Goal: Task Accomplishment & Management: Manage account settings

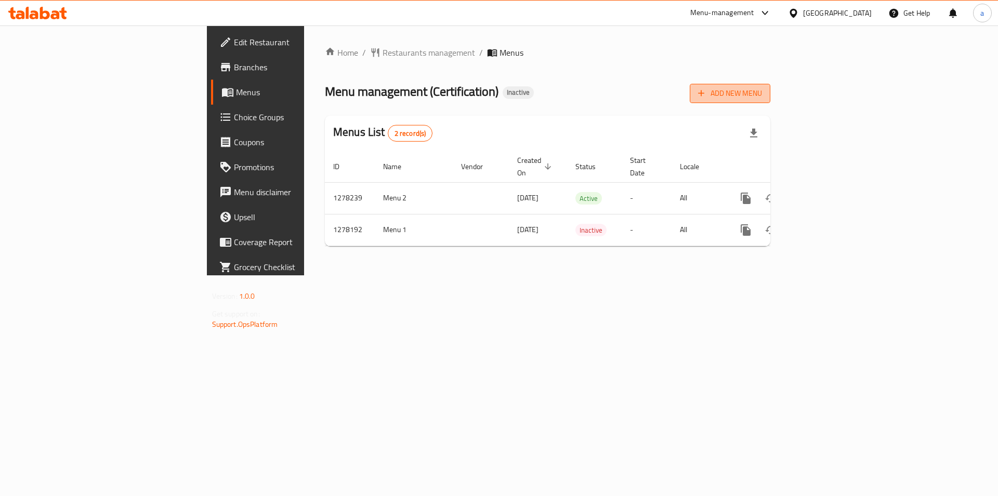
click at [762, 97] on span "Add New Menu" at bounding box center [730, 93] width 64 height 13
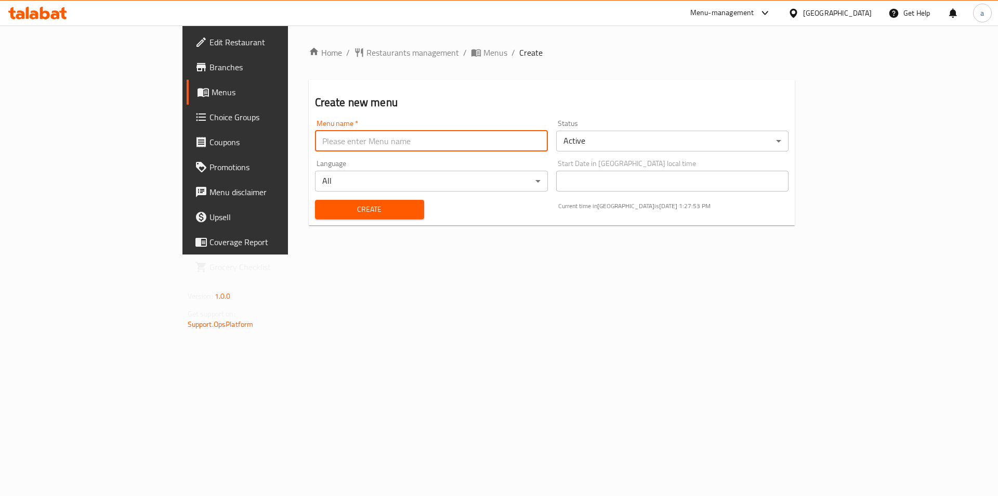
click at [454, 140] on input "text" at bounding box center [431, 141] width 233 height 21
type input "ش"
type input "[PERSON_NAME]"
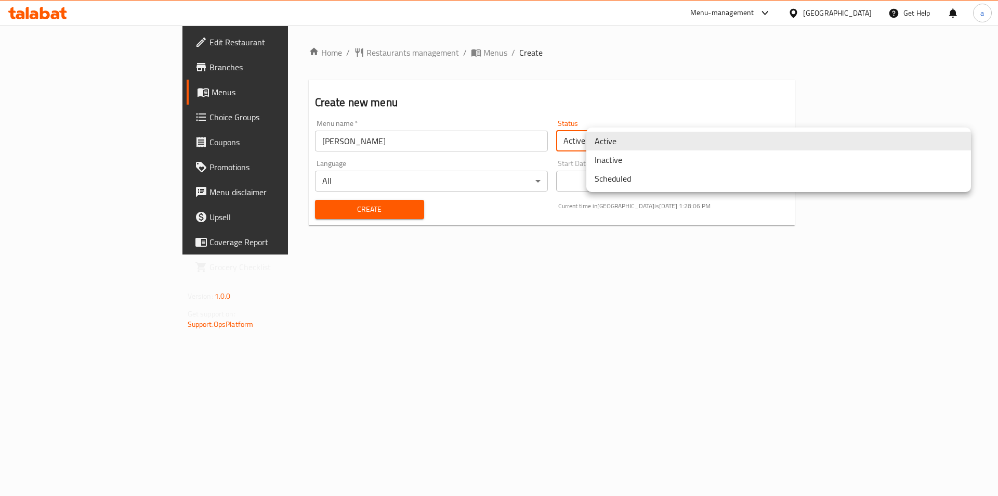
click at [633, 133] on body "​ Menu-management [GEOGRAPHIC_DATA] Get Help a Edit Restaurant Branches Menus C…" at bounding box center [499, 260] width 998 height 470
click at [636, 159] on li "Inactive" at bounding box center [779, 159] width 385 height 19
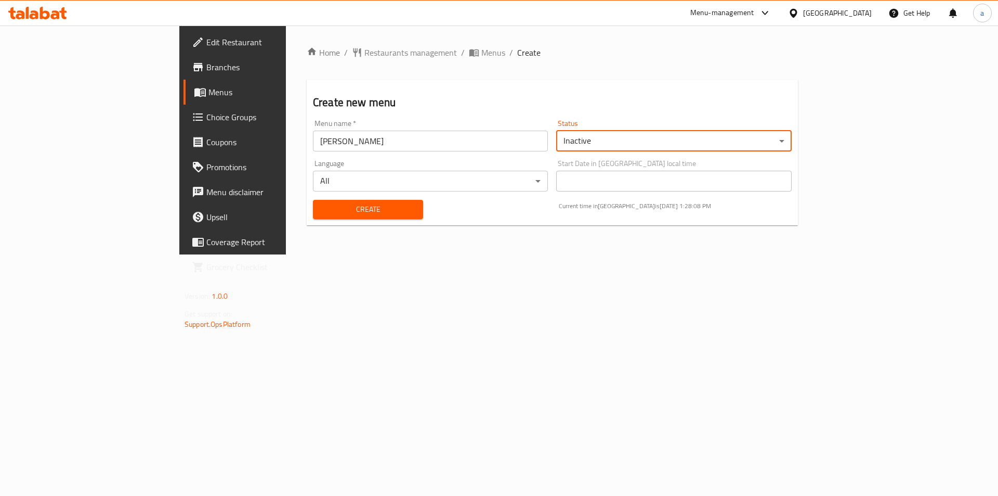
click at [373, 211] on button "Create" at bounding box center [368, 209] width 110 height 19
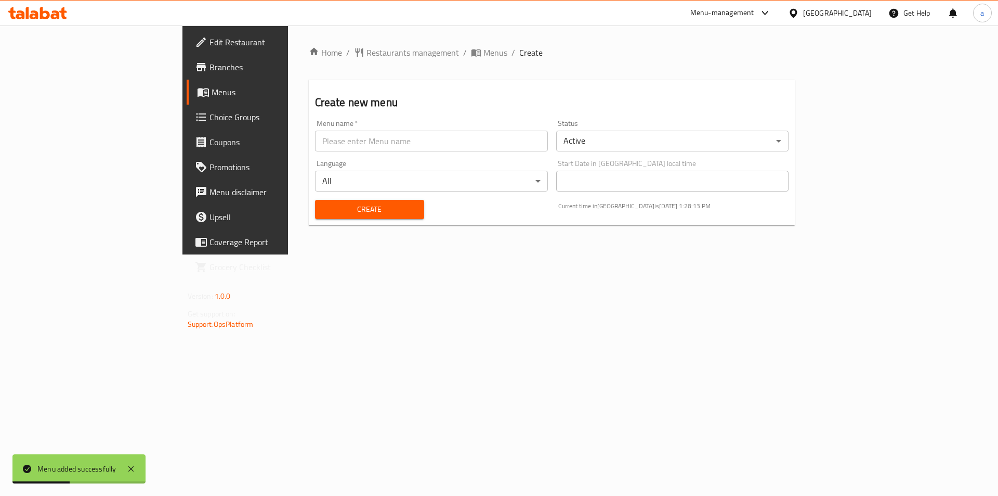
click at [212, 92] on span "Menus" at bounding box center [276, 92] width 129 height 12
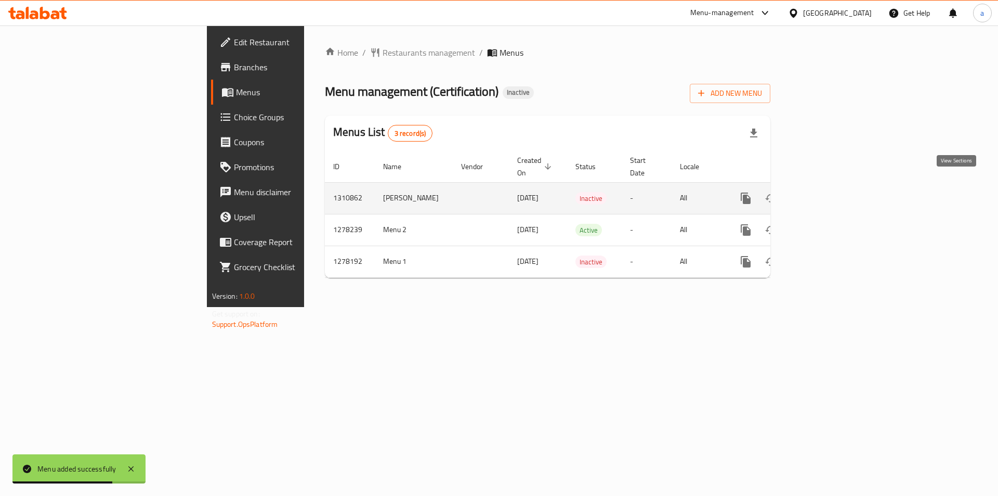
click at [827, 192] on icon "enhanced table" at bounding box center [821, 198] width 12 height 12
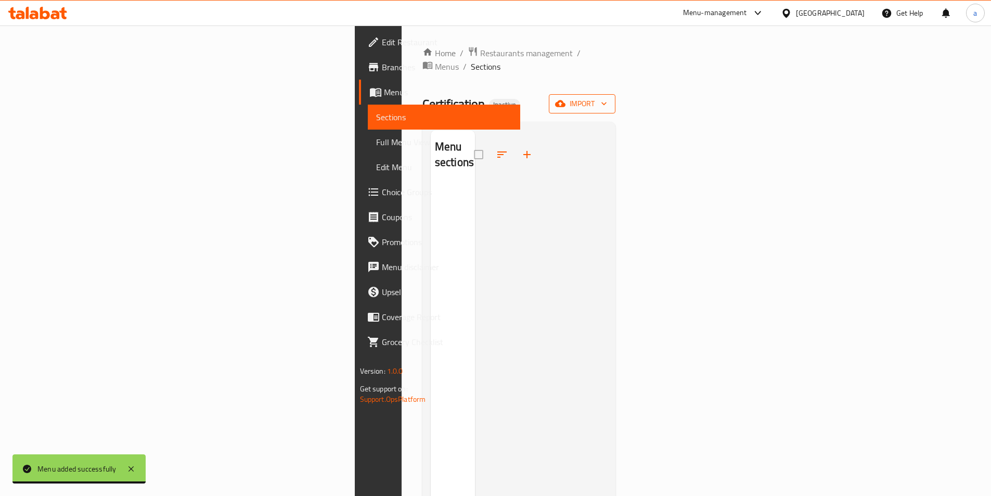
click at [607, 97] on span "import" at bounding box center [582, 103] width 50 height 13
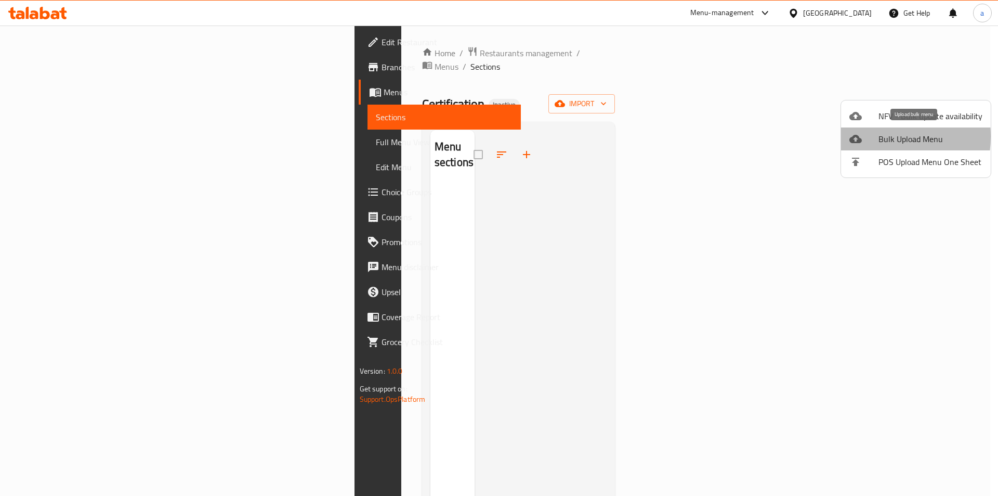
click at [867, 136] on div at bounding box center [864, 139] width 29 height 12
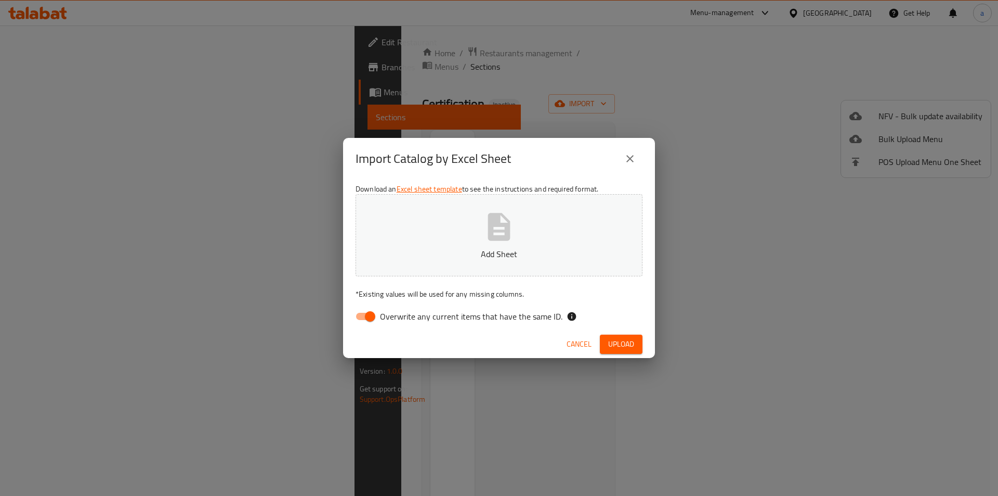
click at [464, 254] on p "Add Sheet" at bounding box center [499, 254] width 255 height 12
click at [362, 316] on input "Overwrite any current items that have the same ID." at bounding box center [370, 316] width 59 height 20
checkbox input "false"
click at [624, 340] on span "Upload" at bounding box center [621, 343] width 26 height 13
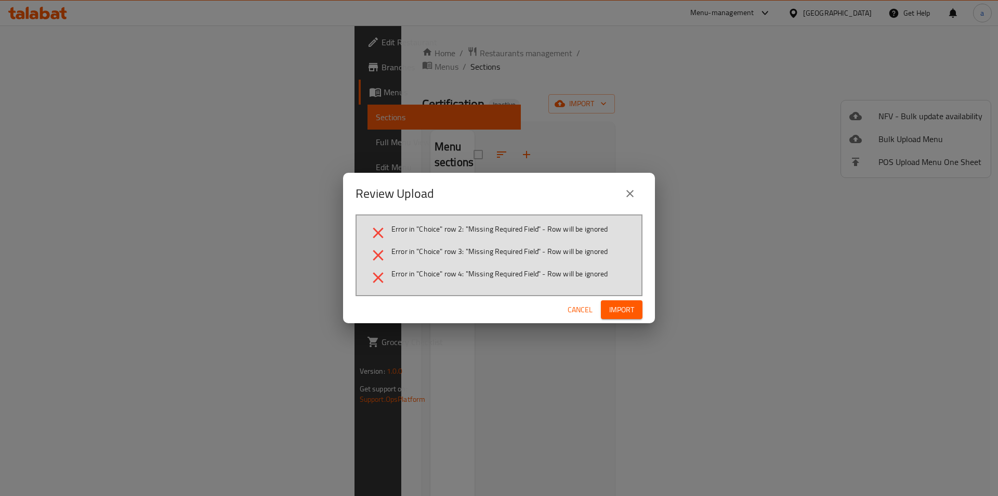
click at [632, 192] on icon "close" at bounding box center [630, 193] width 12 height 12
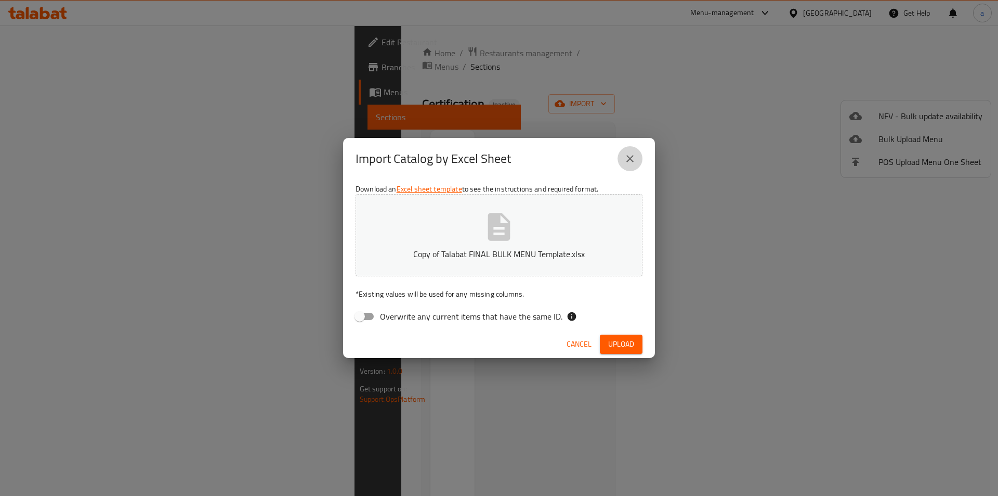
click at [634, 168] on button "close" at bounding box center [630, 158] width 25 height 25
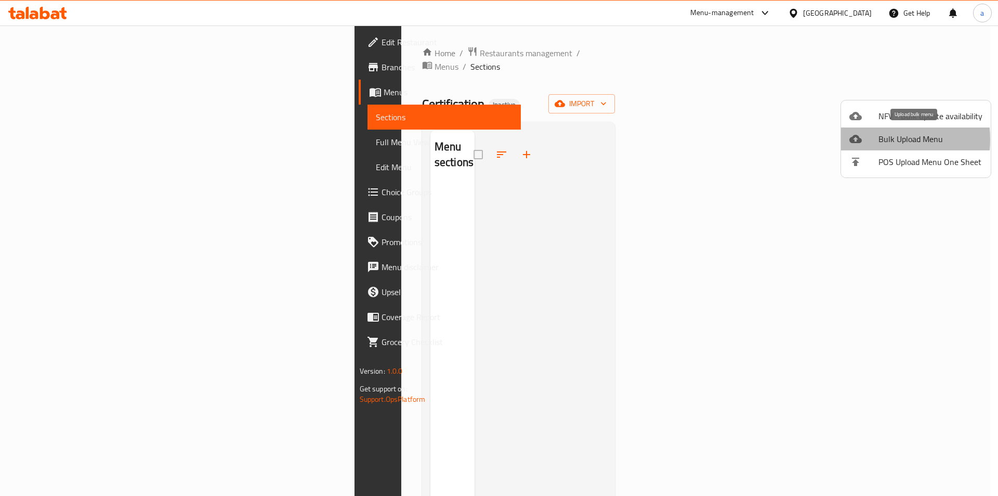
click at [863, 139] on div at bounding box center [864, 139] width 29 height 12
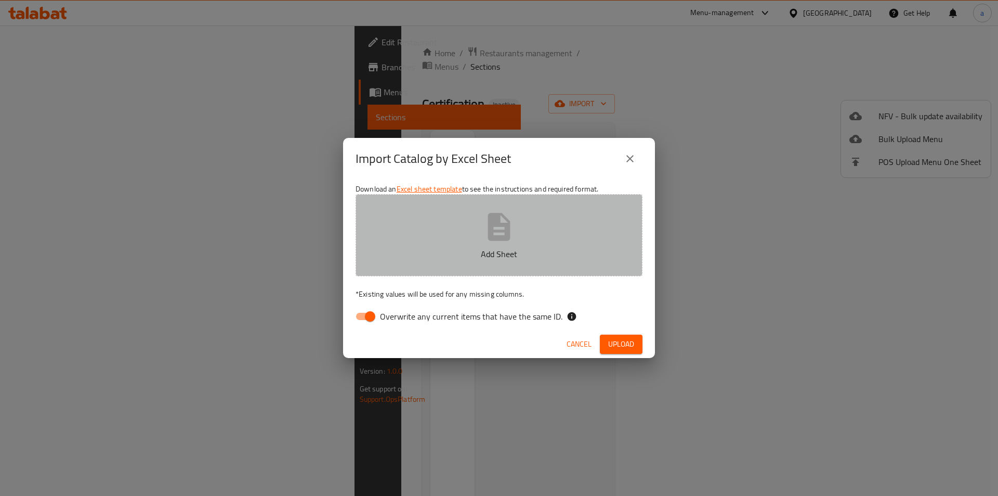
click at [508, 243] on icon "button" at bounding box center [499, 226] width 33 height 33
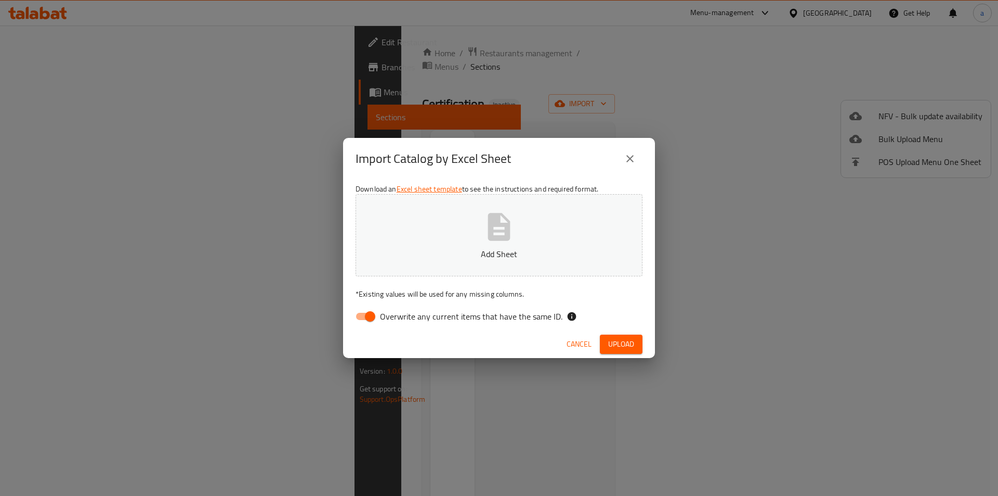
click at [623, 155] on button "close" at bounding box center [630, 158] width 25 height 25
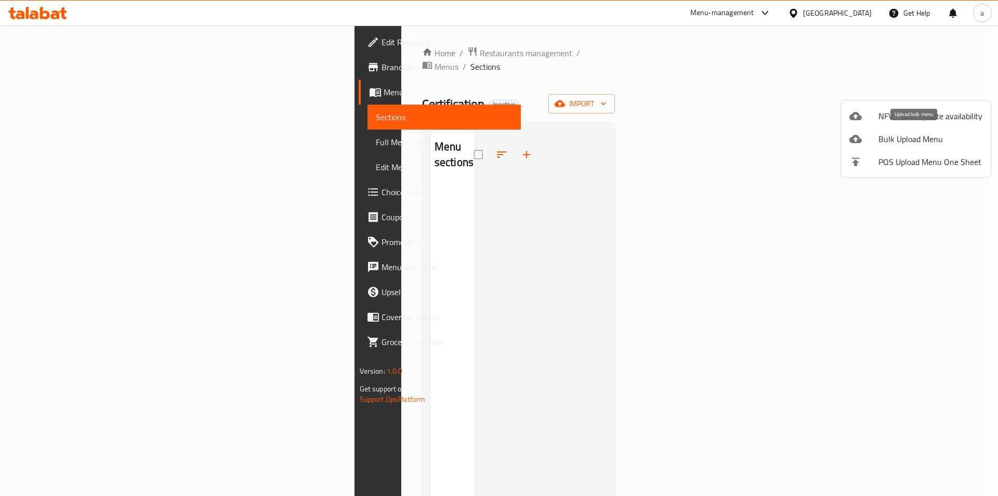
click at [870, 140] on div at bounding box center [864, 139] width 29 height 12
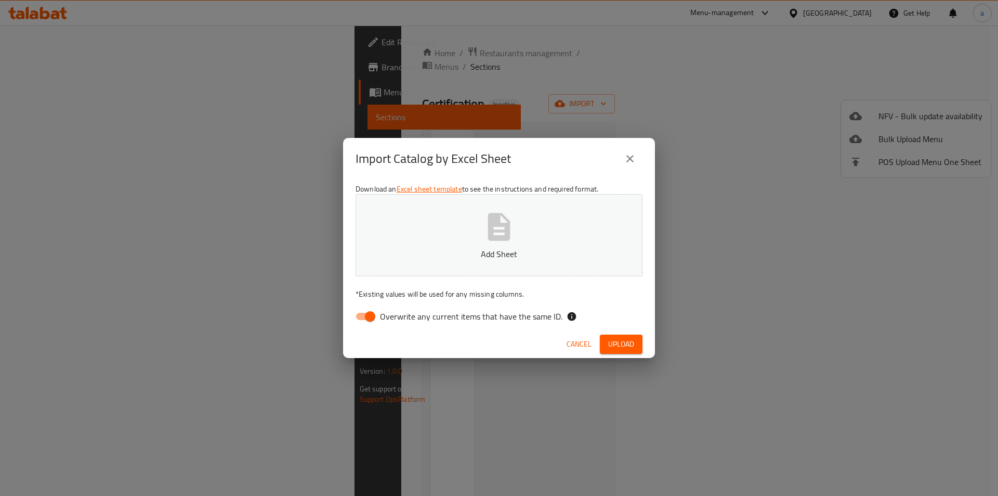
click at [483, 244] on button "Add Sheet" at bounding box center [499, 235] width 287 height 82
click at [368, 318] on input "Overwrite any current items that have the same ID." at bounding box center [370, 316] width 59 height 20
checkbox input "false"
click at [629, 345] on span "Upload" at bounding box center [621, 343] width 26 height 13
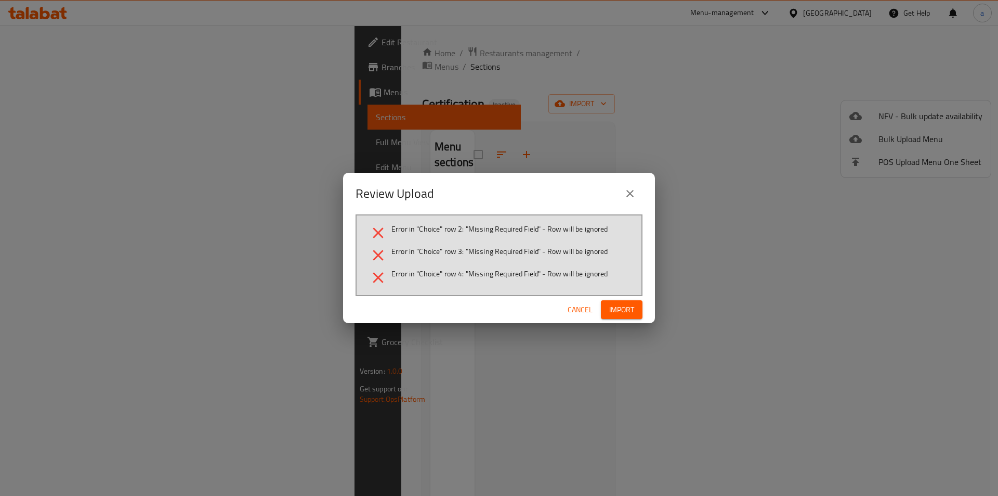
click at [639, 193] on button "close" at bounding box center [630, 193] width 25 height 25
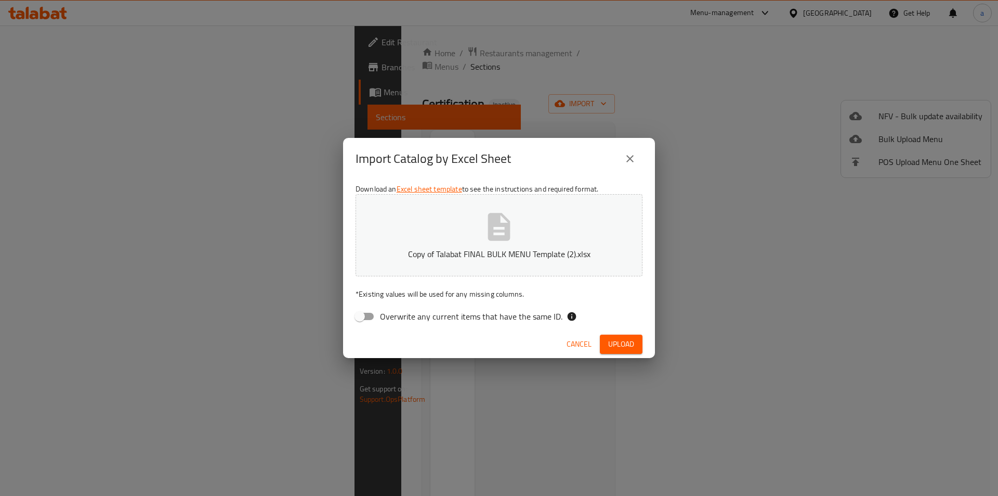
click at [628, 163] on icon "close" at bounding box center [630, 158] width 12 height 12
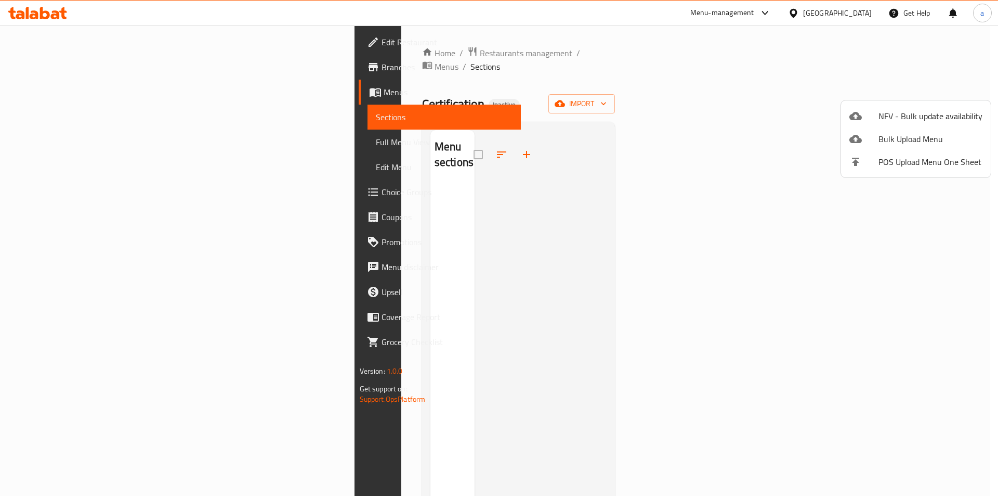
click at [101, 94] on div at bounding box center [499, 248] width 998 height 496
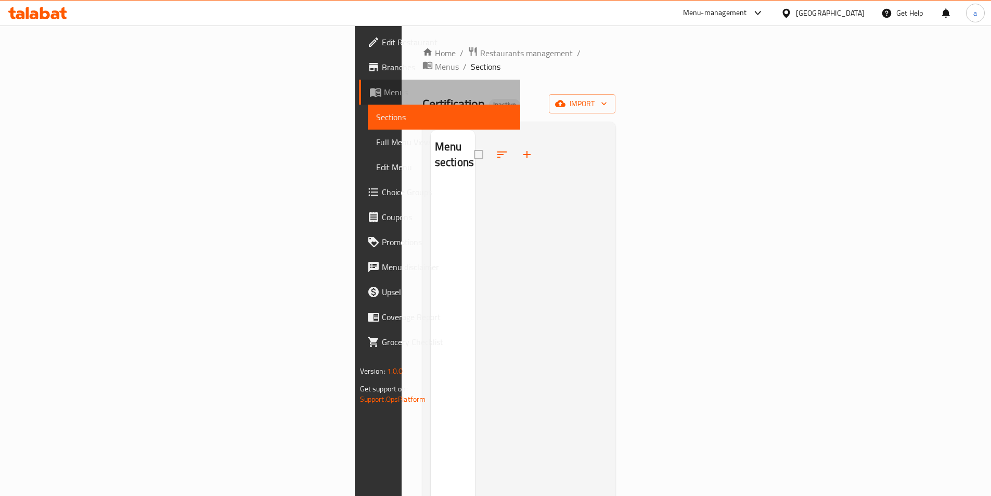
click at [384, 93] on span "Menus" at bounding box center [448, 92] width 128 height 12
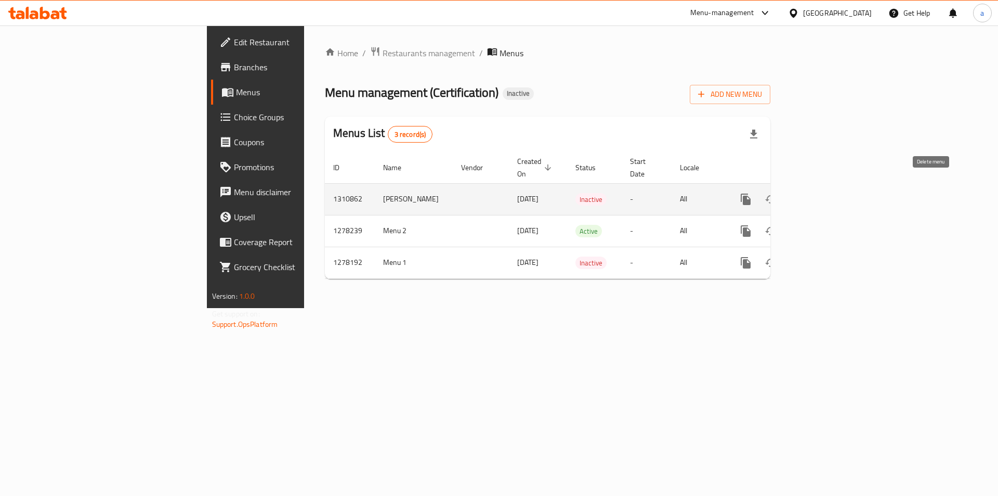
click at [802, 193] on icon "enhanced table" at bounding box center [796, 199] width 12 height 12
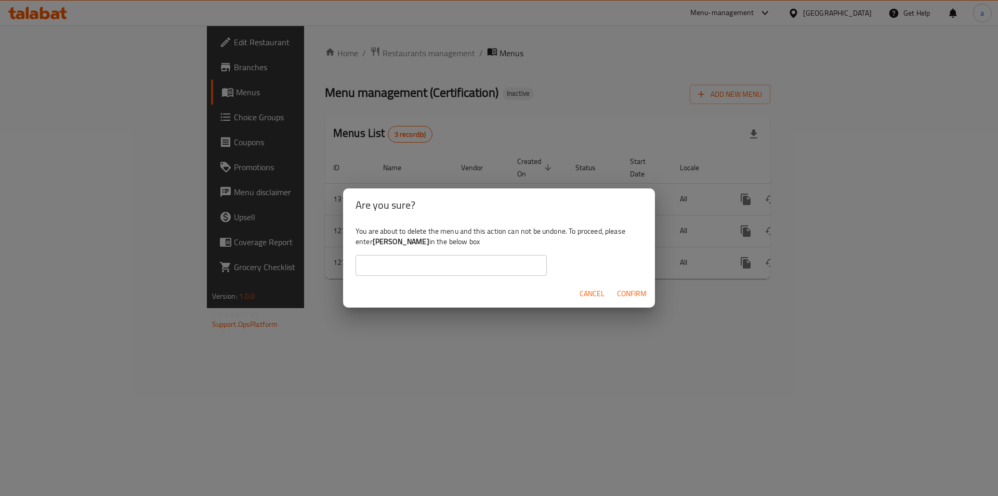
click at [635, 291] on span "Confirm" at bounding box center [632, 293] width 30 height 13
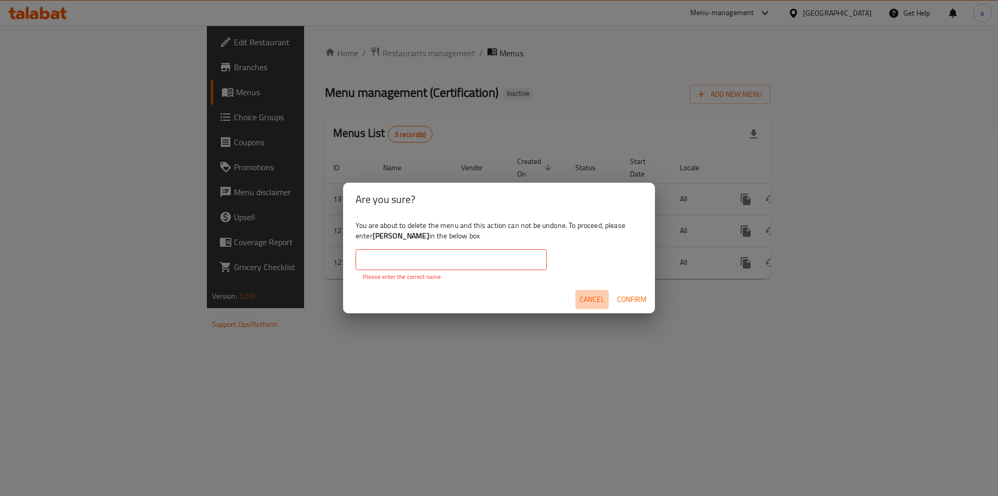
click at [583, 306] on button "Cancel" at bounding box center [592, 299] width 33 height 19
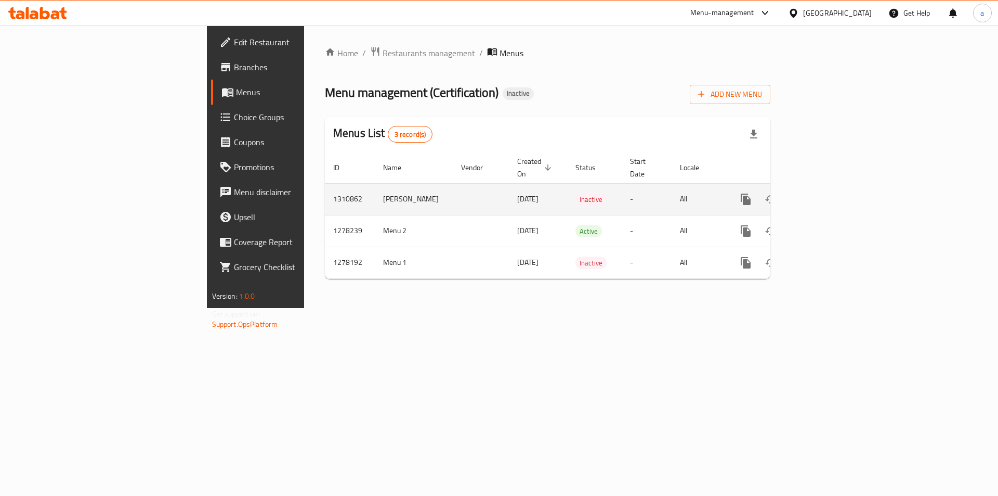
click at [375, 187] on td "[PERSON_NAME]" at bounding box center [414, 199] width 78 height 32
click at [827, 193] on icon "enhanced table" at bounding box center [821, 199] width 12 height 12
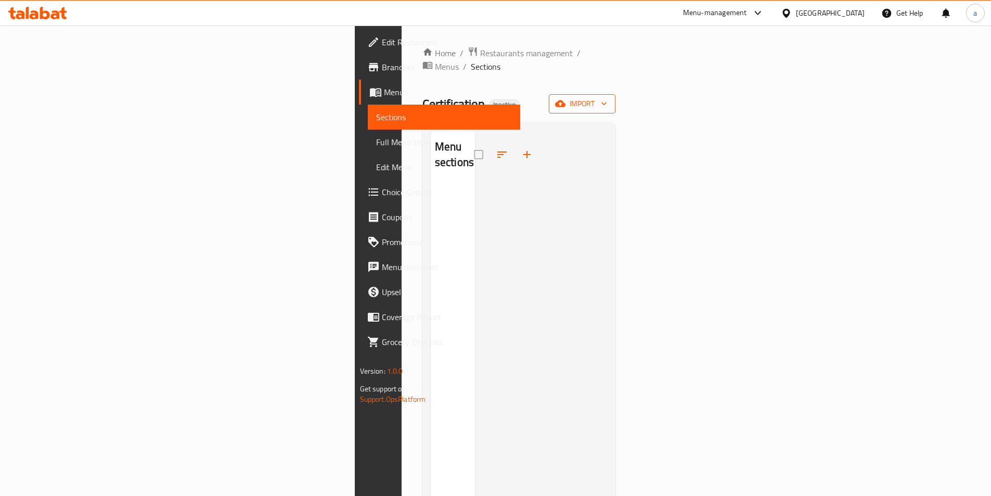
click at [615, 98] on button "import" at bounding box center [582, 103] width 67 height 19
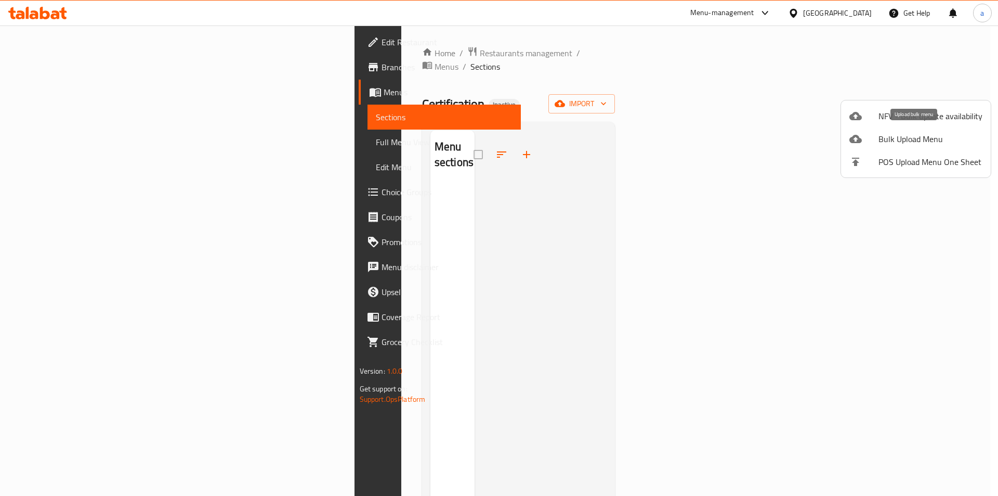
click at [897, 141] on span "Bulk Upload Menu" at bounding box center [931, 139] width 104 height 12
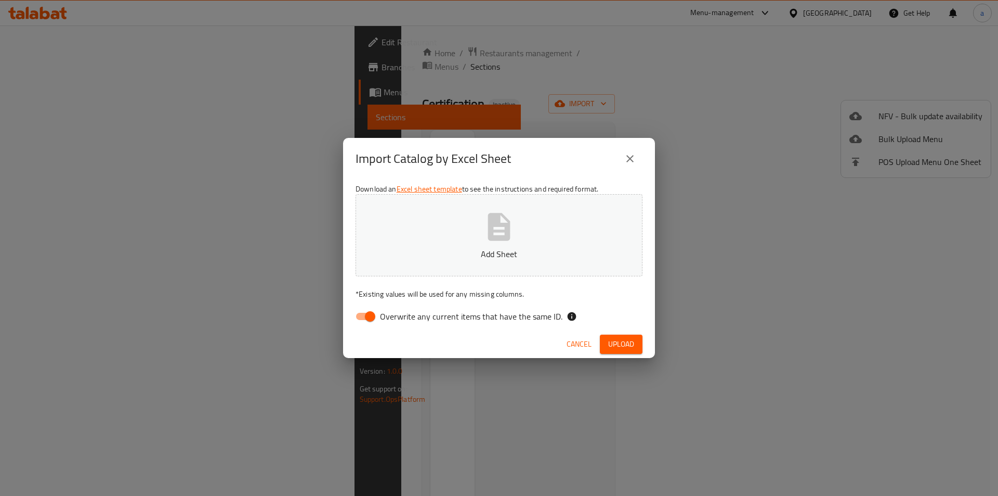
click at [475, 231] on button "Add Sheet" at bounding box center [499, 235] width 287 height 82
click at [379, 313] on input "Overwrite any current items that have the same ID." at bounding box center [370, 316] width 59 height 20
checkbox input "false"
click at [628, 339] on span "Upload" at bounding box center [621, 343] width 26 height 13
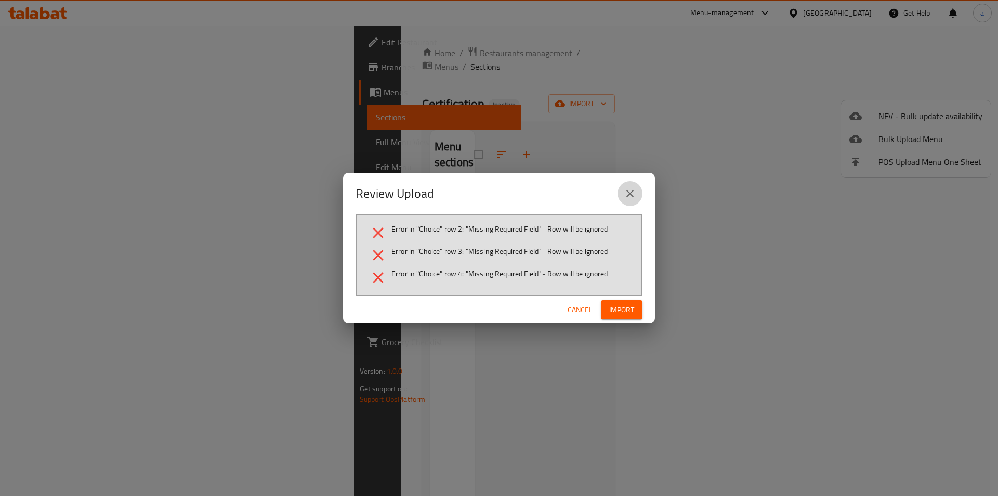
click at [627, 204] on button "close" at bounding box center [630, 193] width 25 height 25
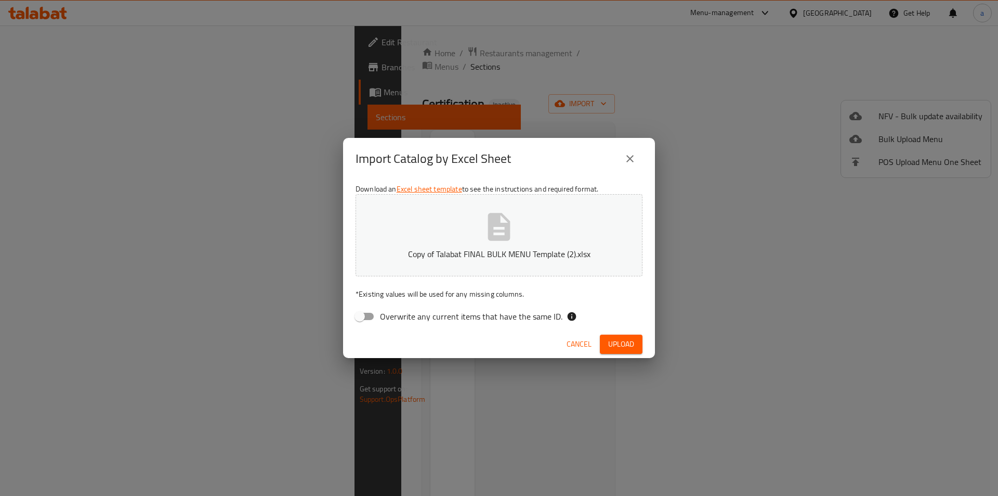
click at [632, 165] on button "close" at bounding box center [630, 158] width 25 height 25
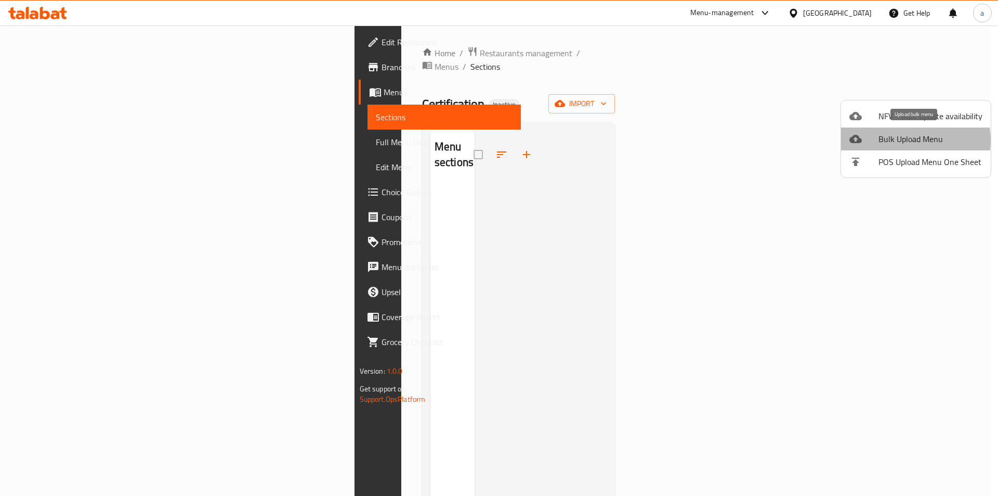
click at [906, 140] on span "Bulk Upload Menu" at bounding box center [931, 139] width 104 height 12
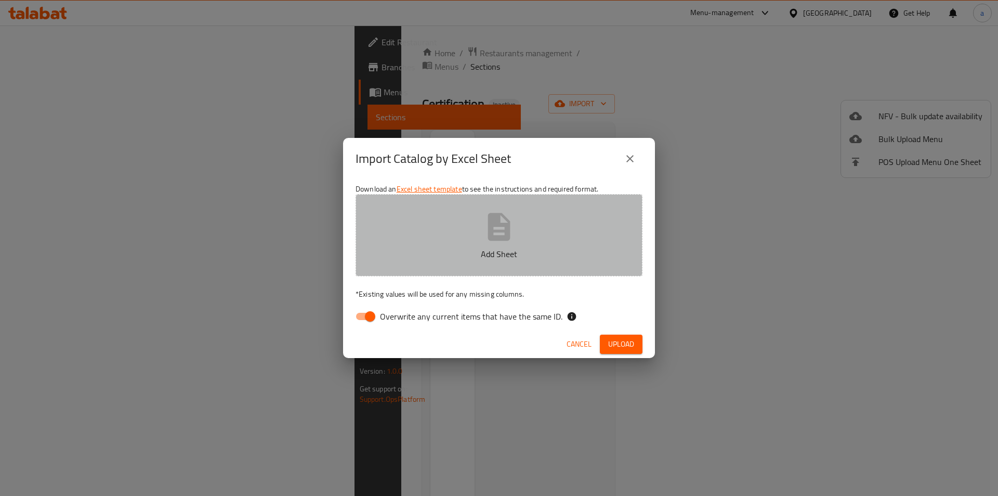
click at [448, 250] on p "Add Sheet" at bounding box center [499, 254] width 255 height 12
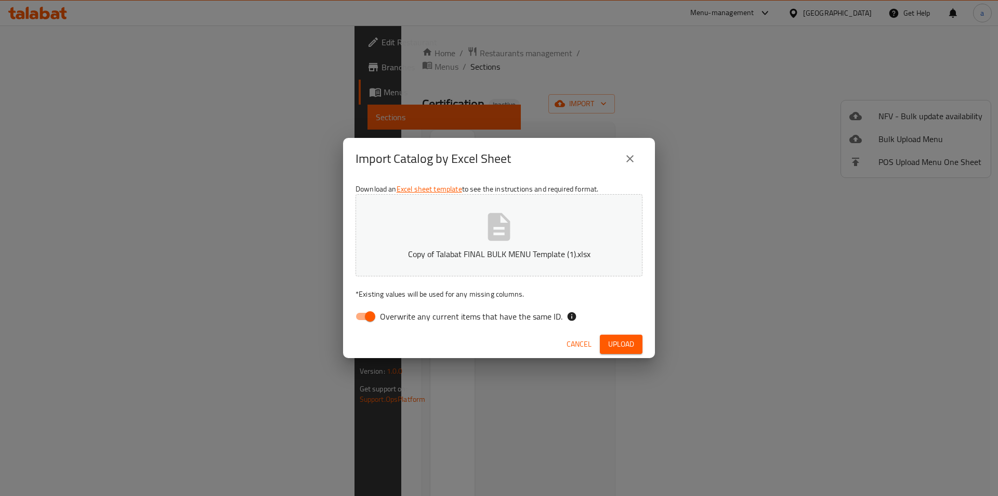
click at [363, 314] on input "Overwrite any current items that have the same ID." at bounding box center [370, 316] width 59 height 20
checkbox input "false"
click at [614, 346] on span "Upload" at bounding box center [621, 343] width 26 height 13
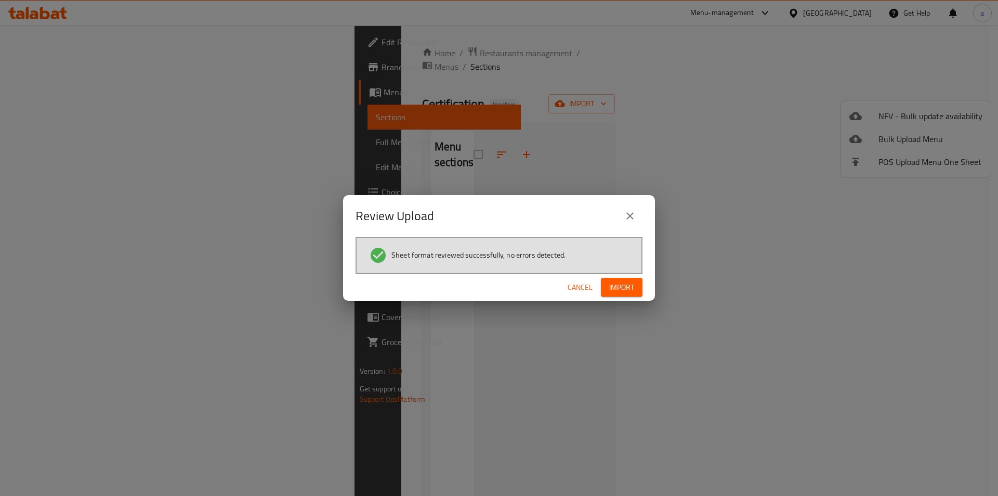
click at [620, 290] on span "Import" at bounding box center [621, 287] width 25 height 13
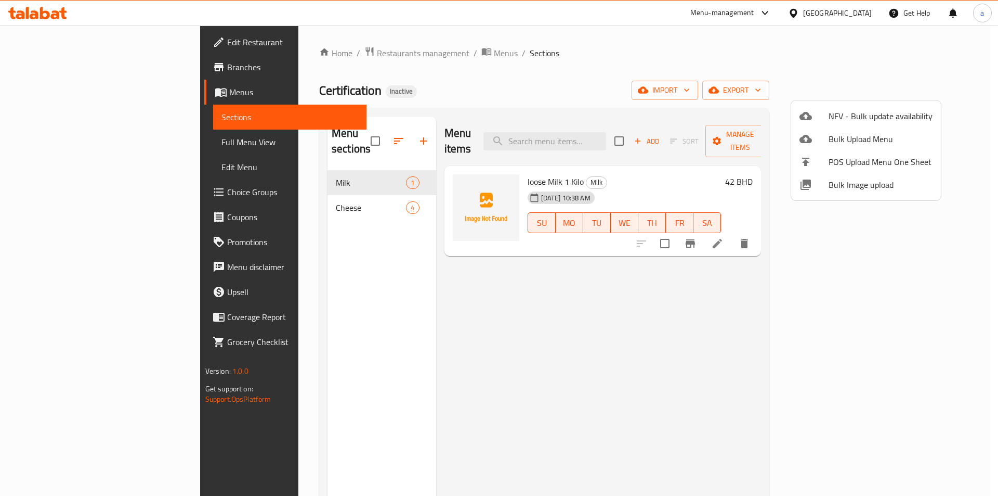
click at [362, 194] on div at bounding box center [499, 248] width 998 height 496
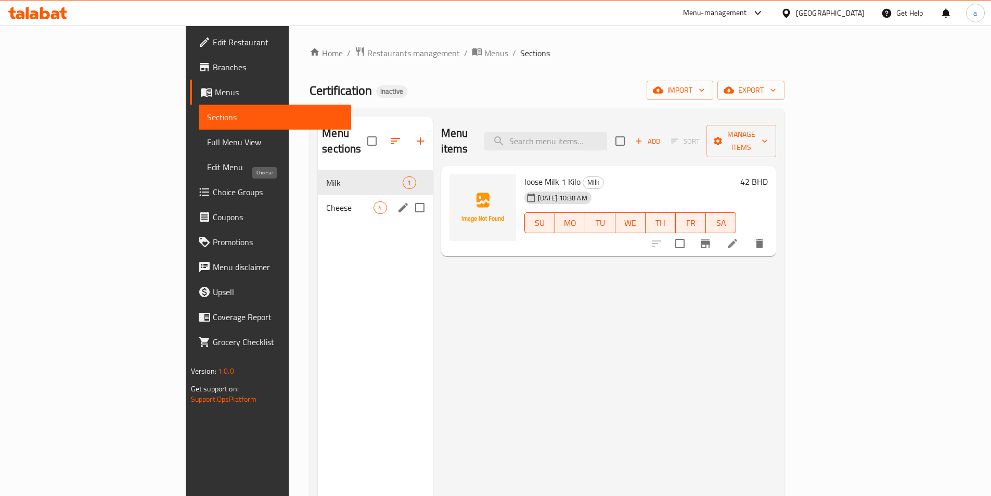
click at [326, 201] on span "Cheese" at bounding box center [349, 207] width 47 height 12
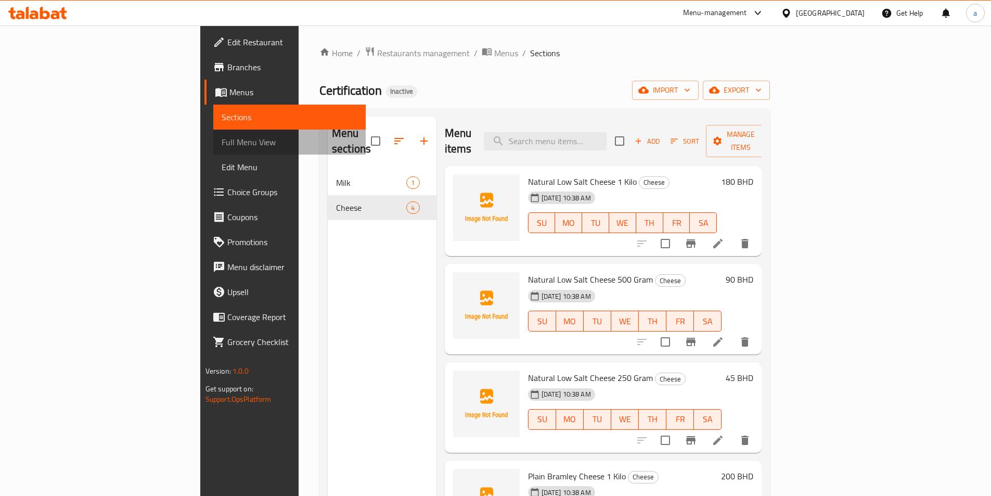
click at [222, 142] on span "Full Menu View" at bounding box center [290, 142] width 136 height 12
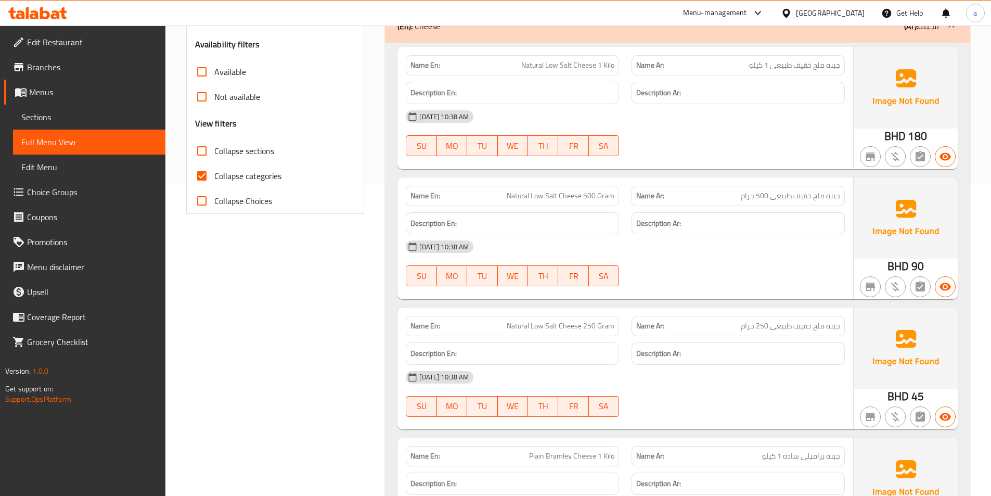
scroll to position [312, 0]
click at [200, 173] on input "Collapse categories" at bounding box center [201, 175] width 25 height 25
checkbox input "false"
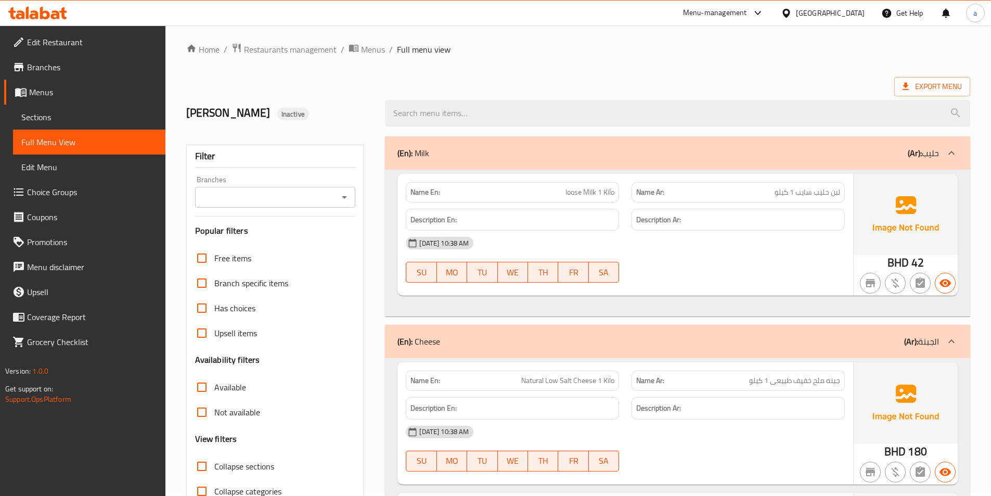
scroll to position [0, 0]
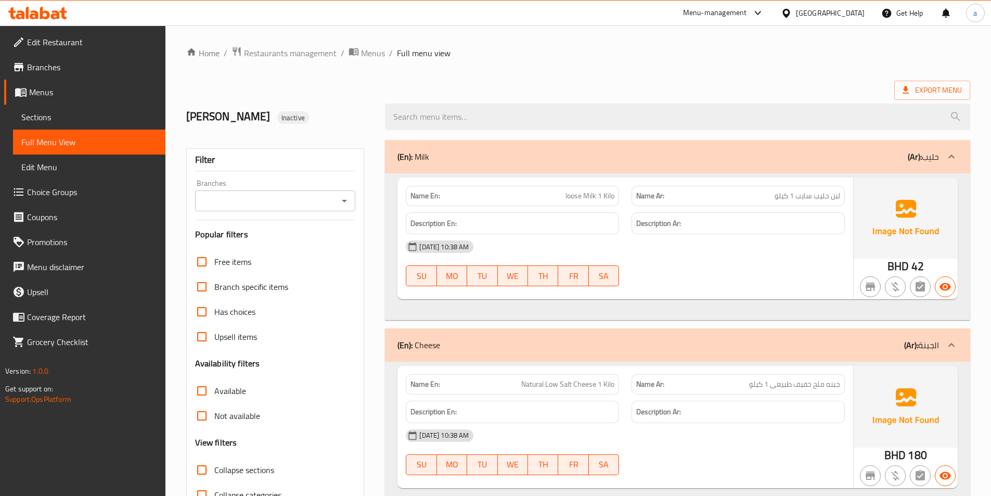
click at [80, 164] on span "Edit Menu" at bounding box center [89, 167] width 136 height 12
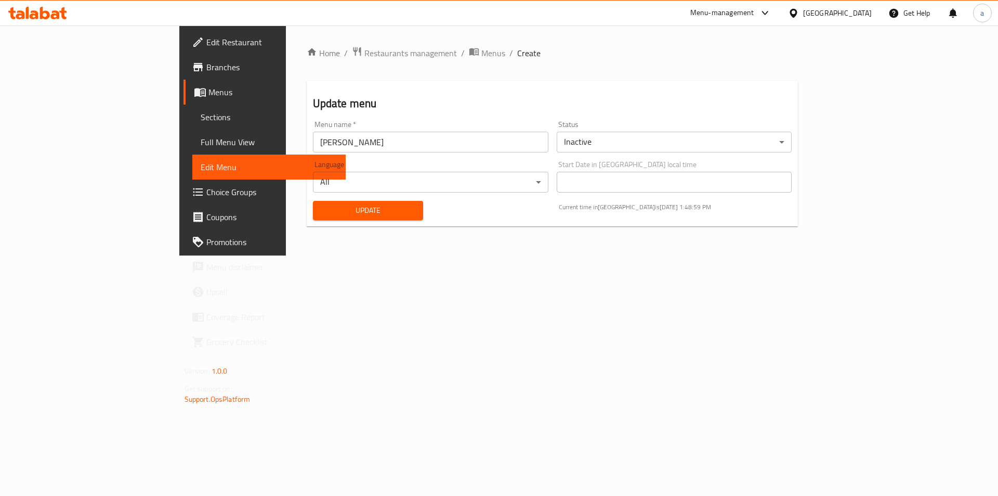
click at [201, 143] on span "Full Menu View" at bounding box center [269, 142] width 137 height 12
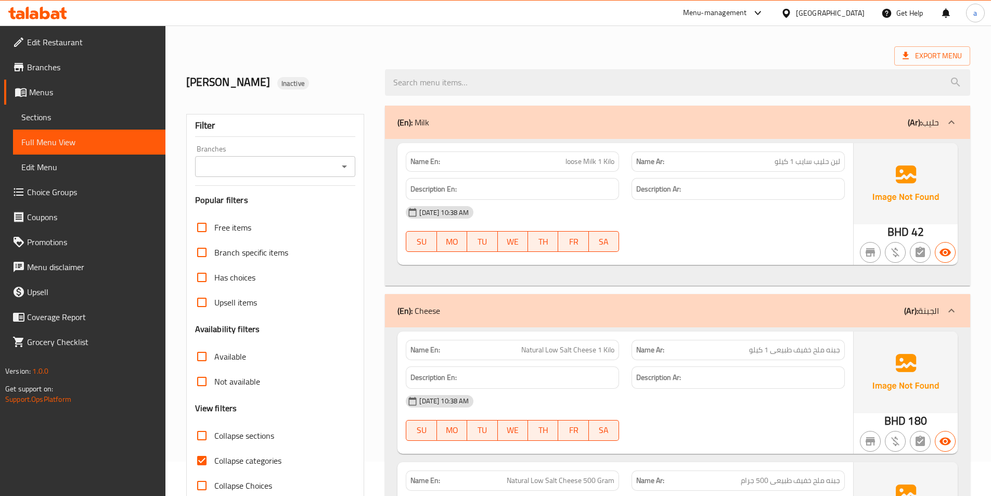
scroll to position [104, 0]
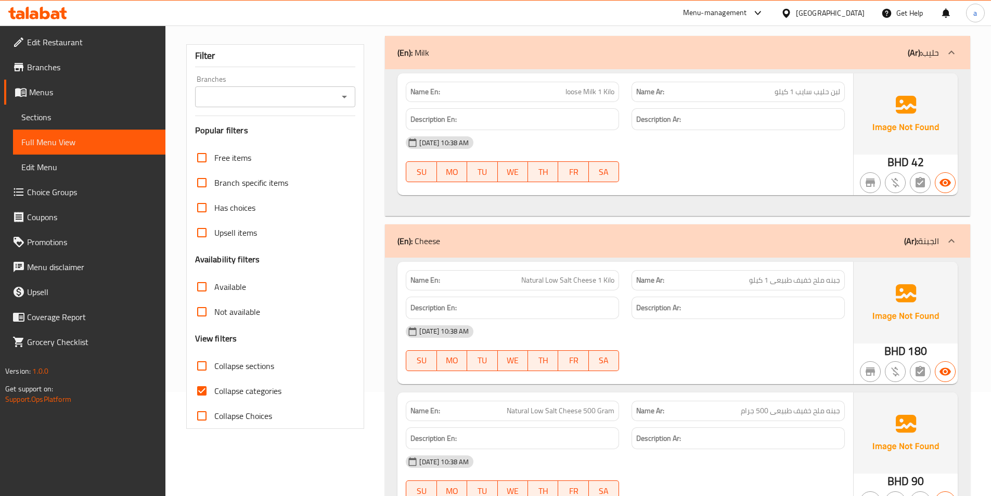
click at [204, 393] on input "Collapse categories" at bounding box center [201, 390] width 25 height 25
checkbox input "false"
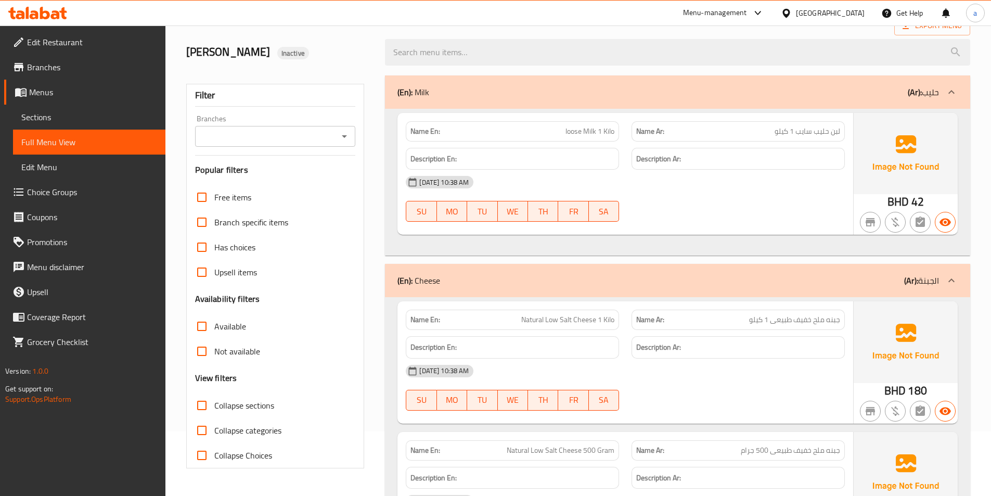
scroll to position [0, 0]
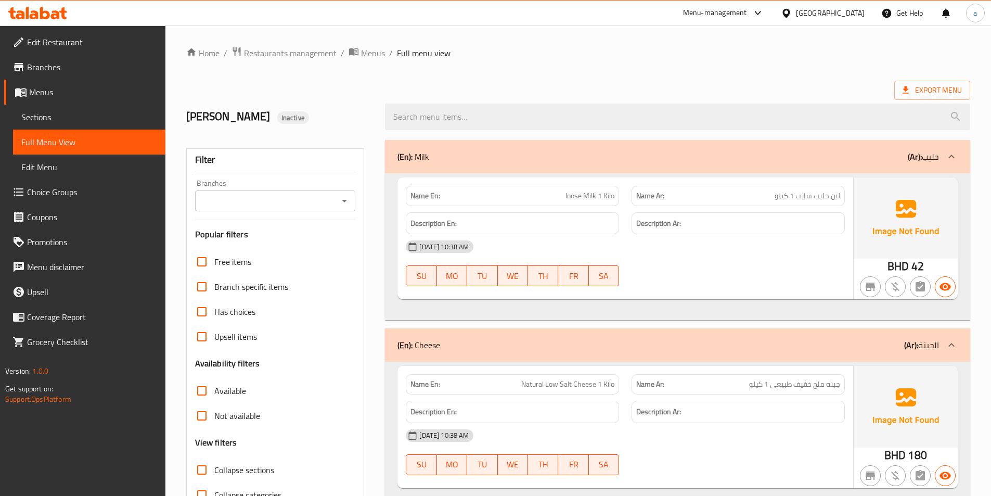
click at [919, 262] on span "42" at bounding box center [917, 266] width 12 height 20
click at [925, 260] on div "BHD 42" at bounding box center [905, 238] width 104 height 122
click at [77, 119] on span "Sections" at bounding box center [89, 117] width 136 height 12
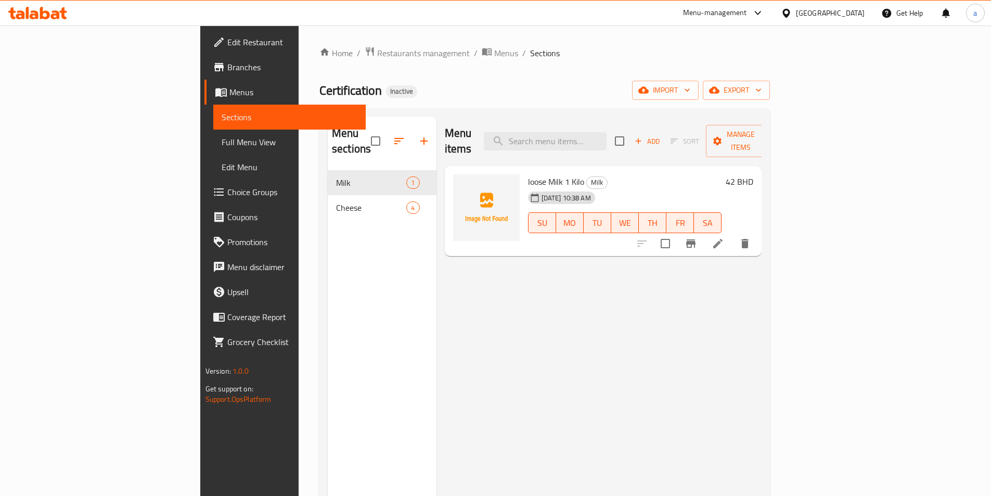
click at [753, 174] on h6 "42 BHD" at bounding box center [739, 181] width 28 height 15
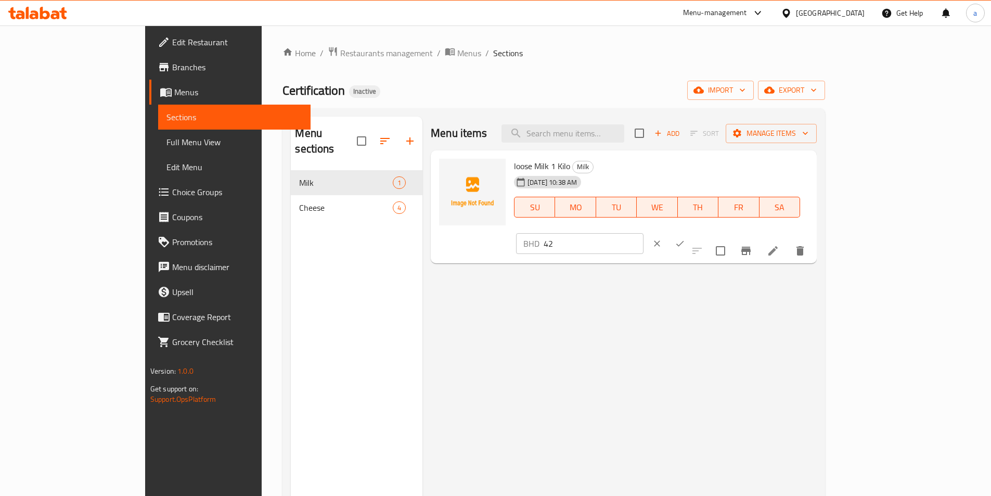
click at [643, 233] on input "42" at bounding box center [593, 243] width 100 height 21
click at [754, 277] on div "Menu items Add Sort Manage items loose Milk 1 Kilo Milk [DATE] 10:38 AM SU MO T…" at bounding box center [619, 364] width 394 height 496
click at [685, 238] on icon "ok" at bounding box center [679, 243] width 10 height 10
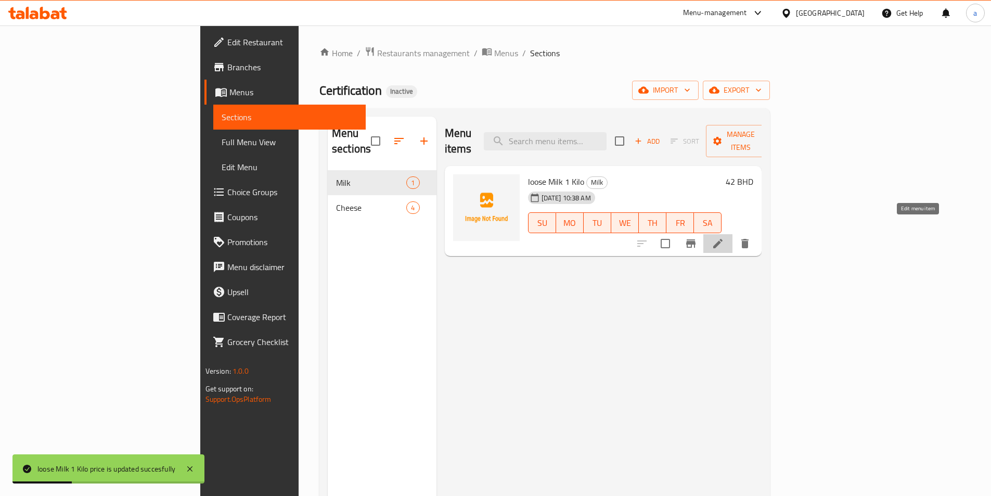
click at [722, 239] on icon at bounding box center [717, 243] width 9 height 9
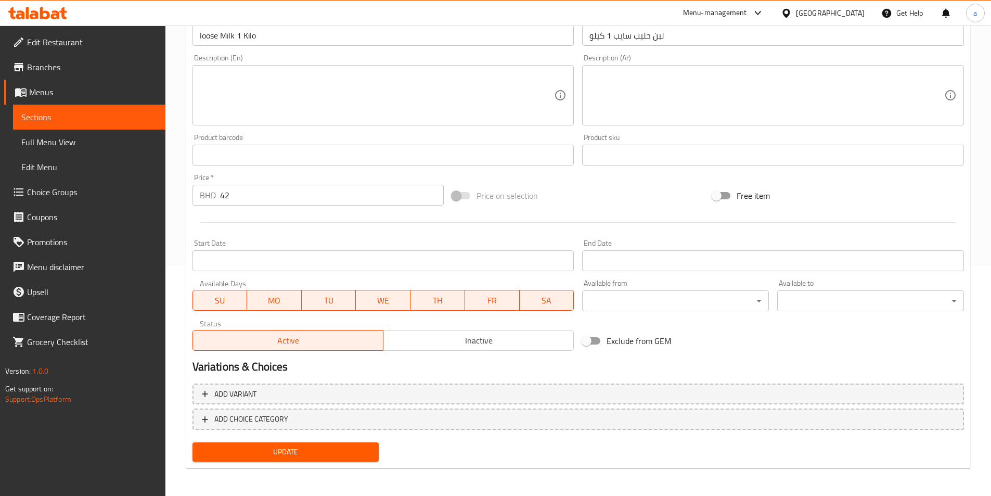
scroll to position [231, 0]
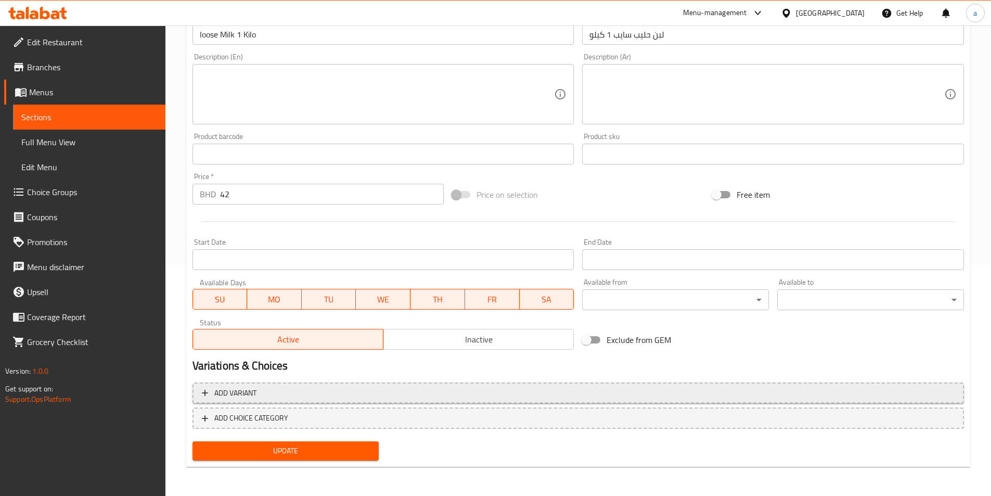
click at [389, 390] on span "Add variant" at bounding box center [578, 392] width 752 height 13
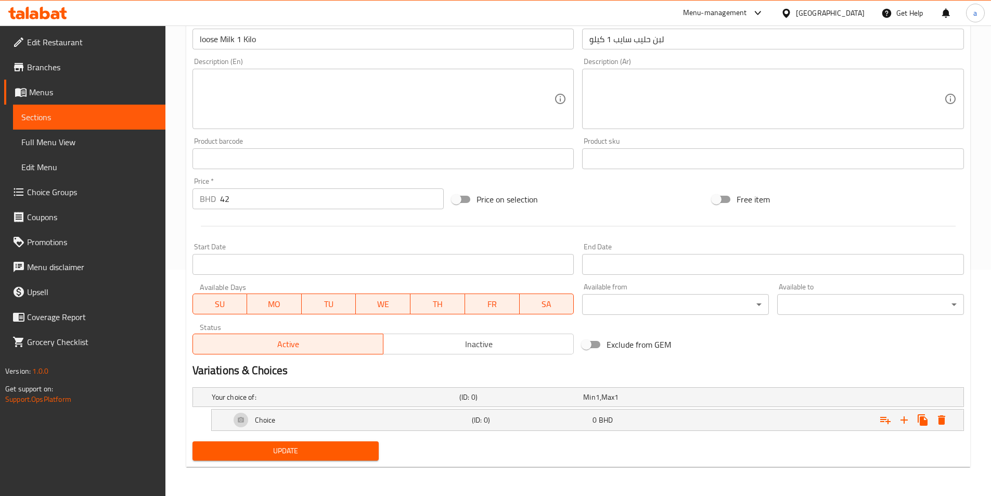
scroll to position [226, 0]
click at [275, 418] on h5 "Choice" at bounding box center [265, 419] width 21 height 10
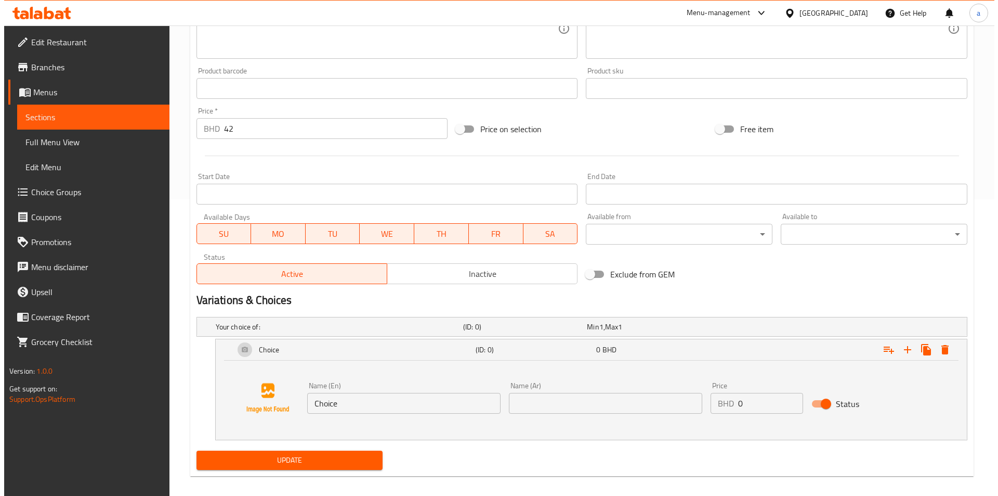
scroll to position [306, 0]
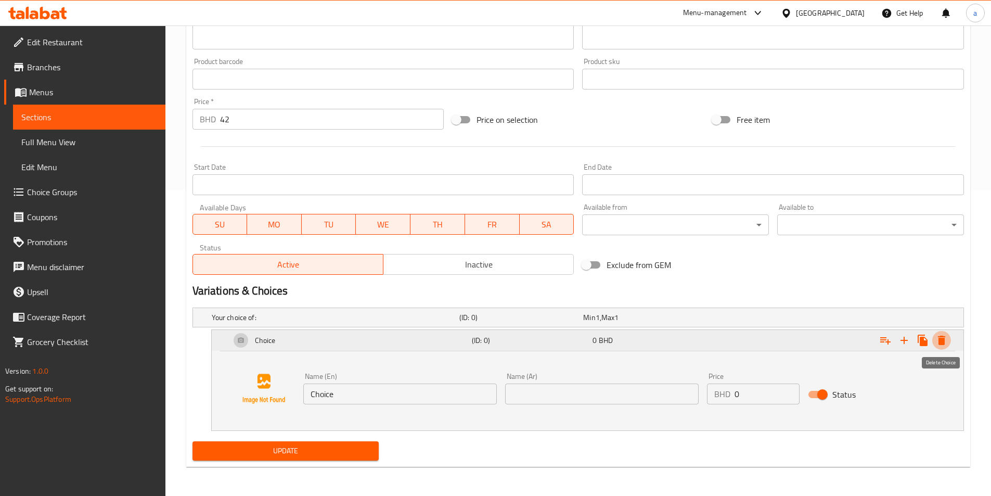
click at [947, 345] on icon "Expand" at bounding box center [941, 340] width 12 height 12
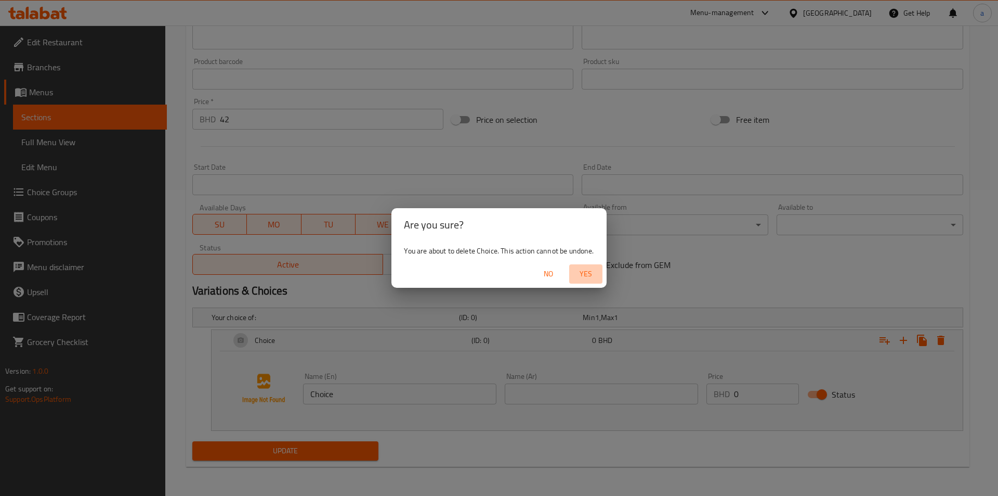
click at [579, 276] on span "Yes" at bounding box center [586, 273] width 25 height 13
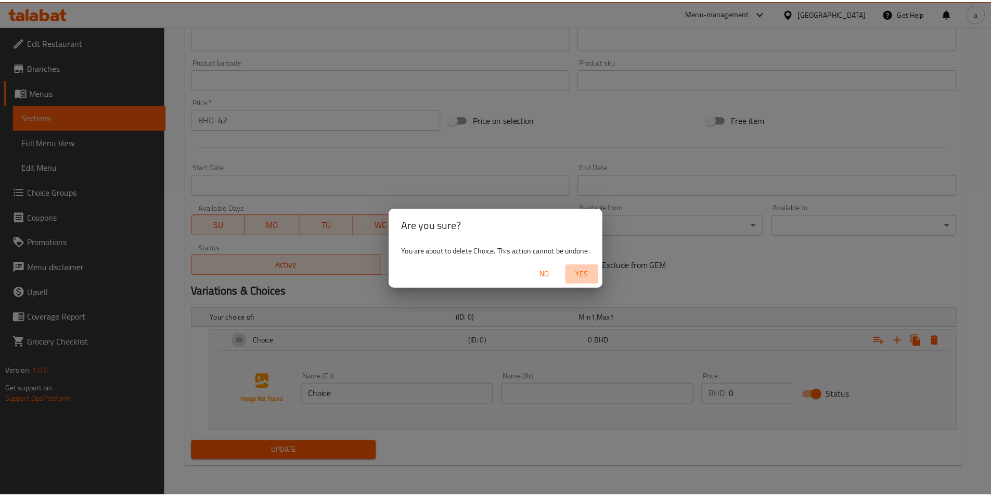
scroll to position [231, 0]
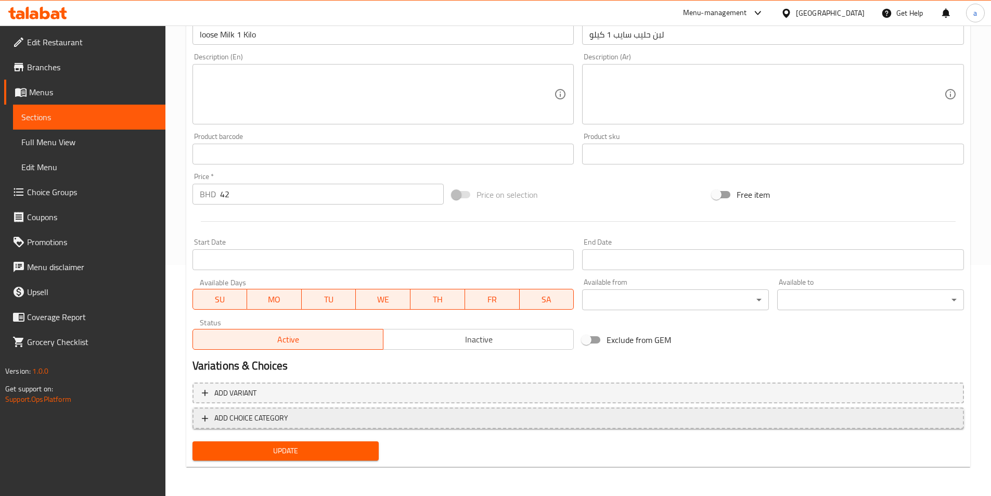
click at [448, 423] on span "ADD CHOICE CATEGORY" at bounding box center [578, 417] width 752 height 13
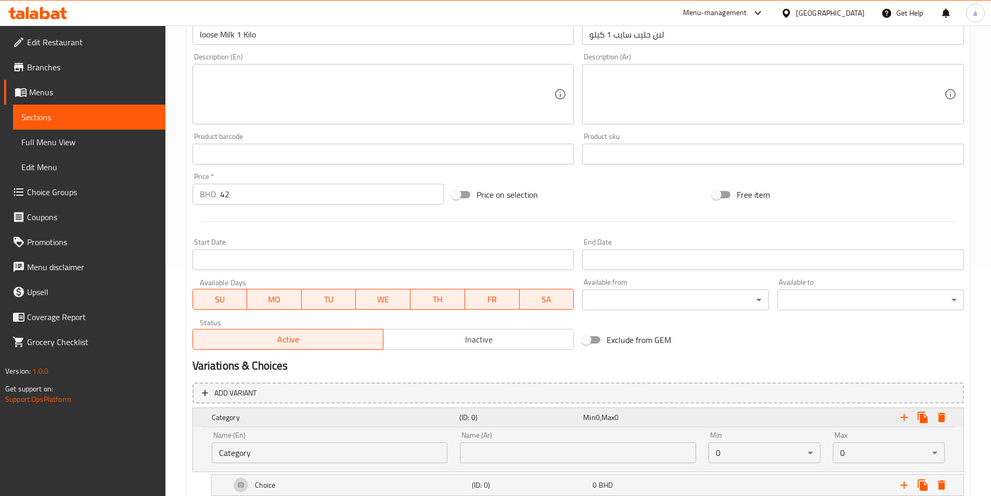
scroll to position [283, 0]
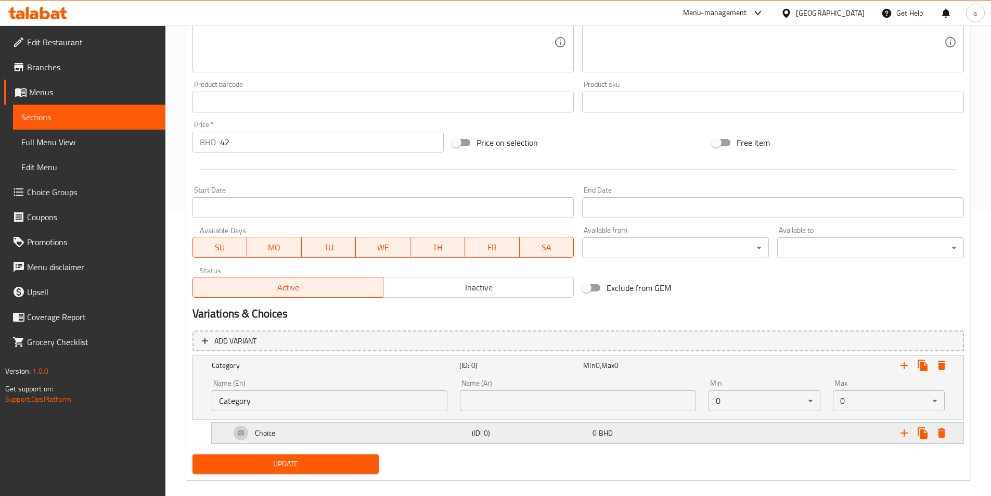
click at [317, 432] on div "Choice" at bounding box center [348, 432] width 241 height 25
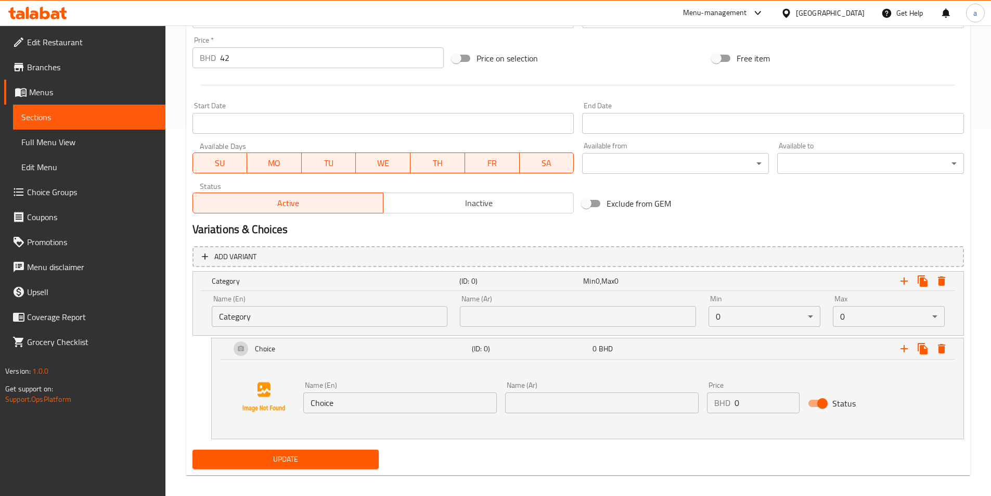
scroll to position [375, 0]
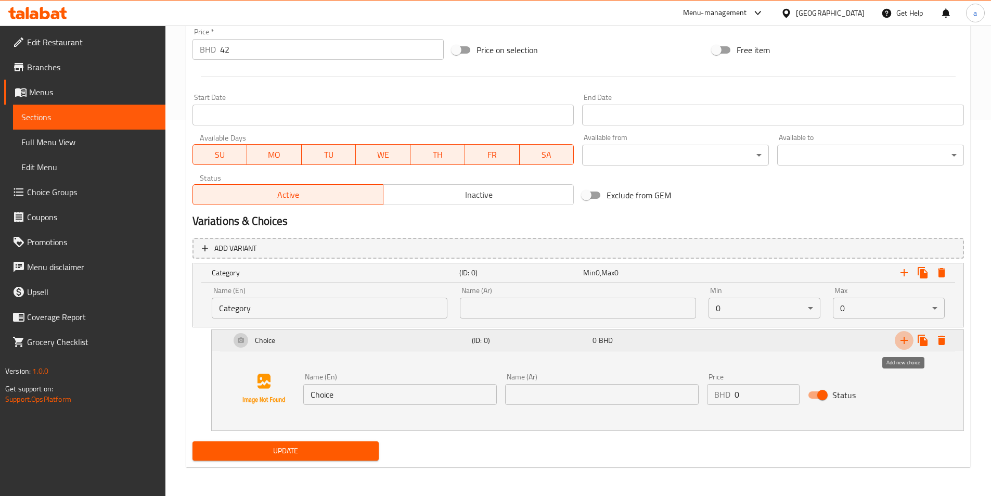
click at [896, 340] on button "Expand" at bounding box center [903, 340] width 19 height 19
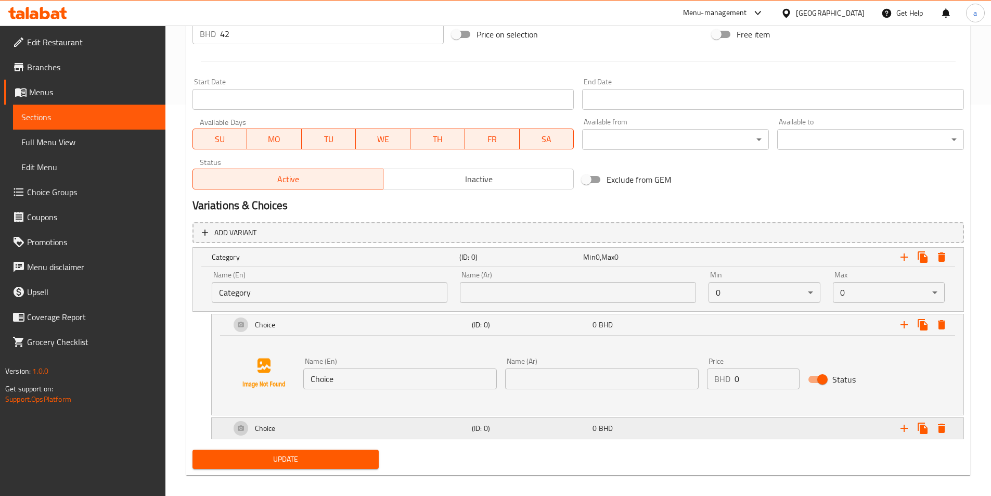
scroll to position [399, 0]
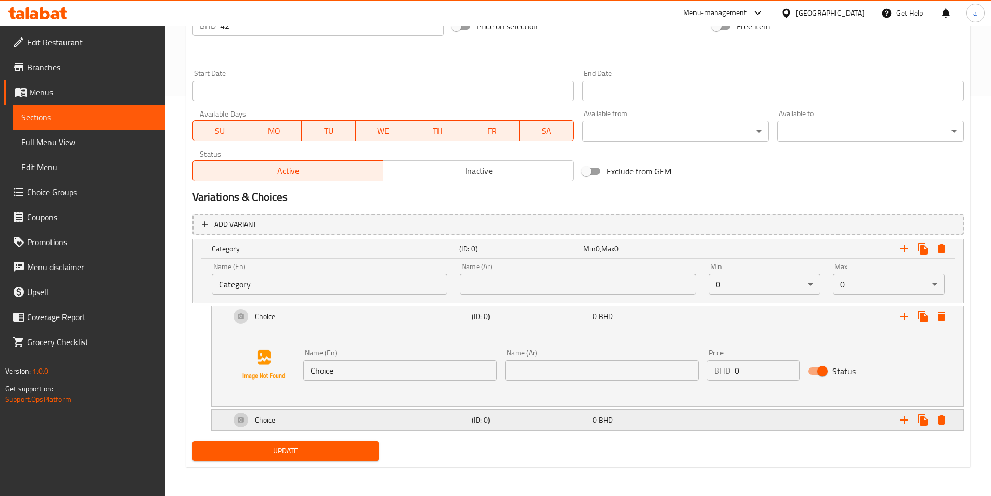
click at [545, 419] on h5 "(ID: 0)" at bounding box center [530, 419] width 116 height 10
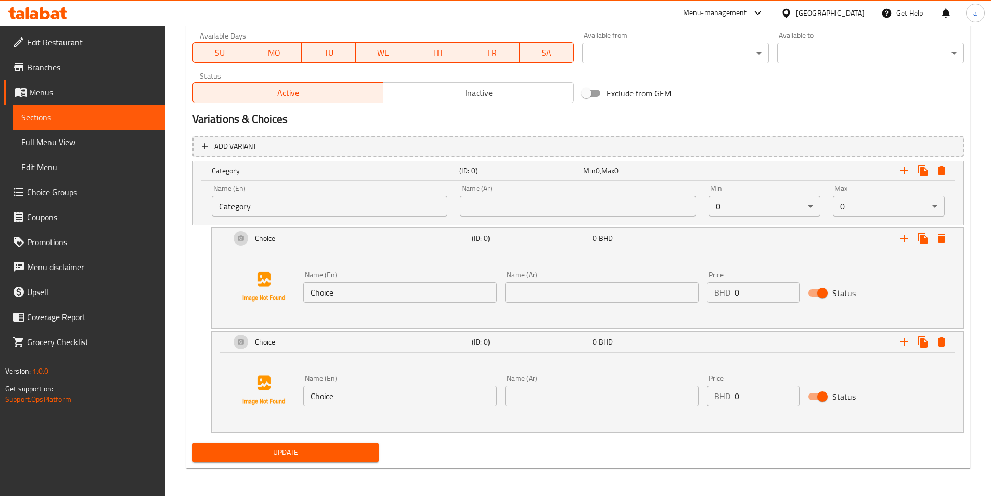
scroll to position [479, 0]
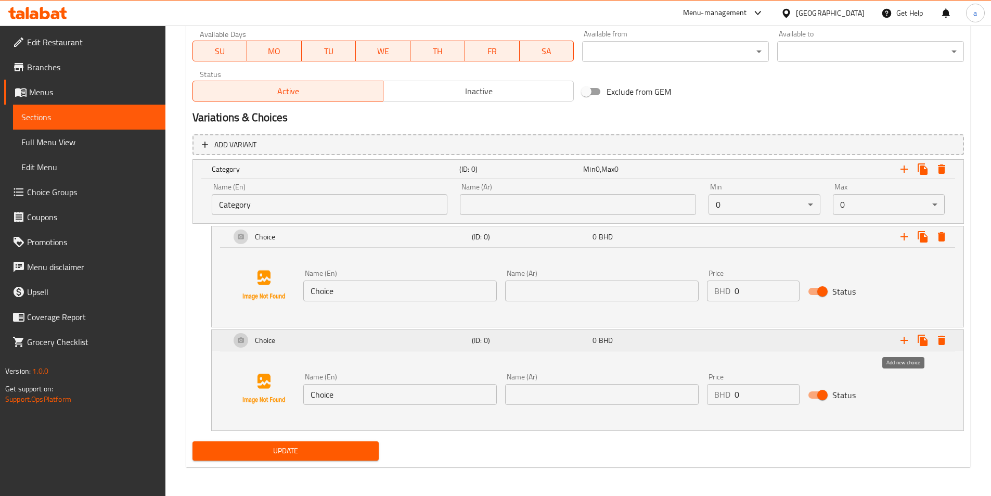
click at [907, 342] on icon "Expand" at bounding box center [903, 340] width 12 height 12
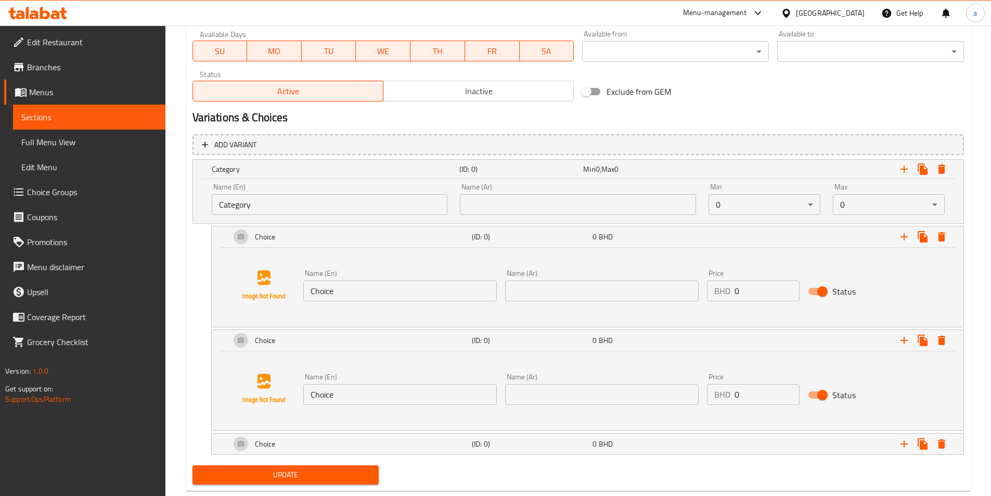
scroll to position [503, 0]
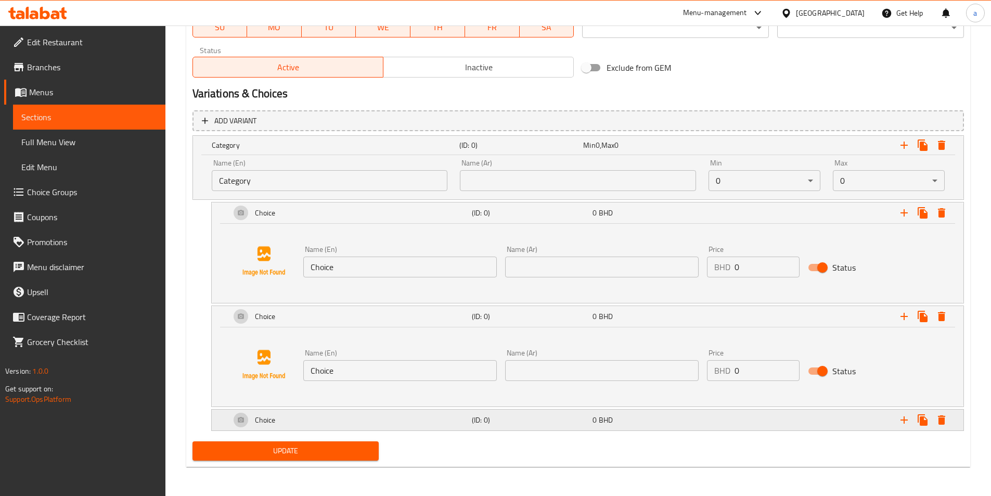
click at [841, 419] on div "Expand" at bounding box center [831, 419] width 241 height 23
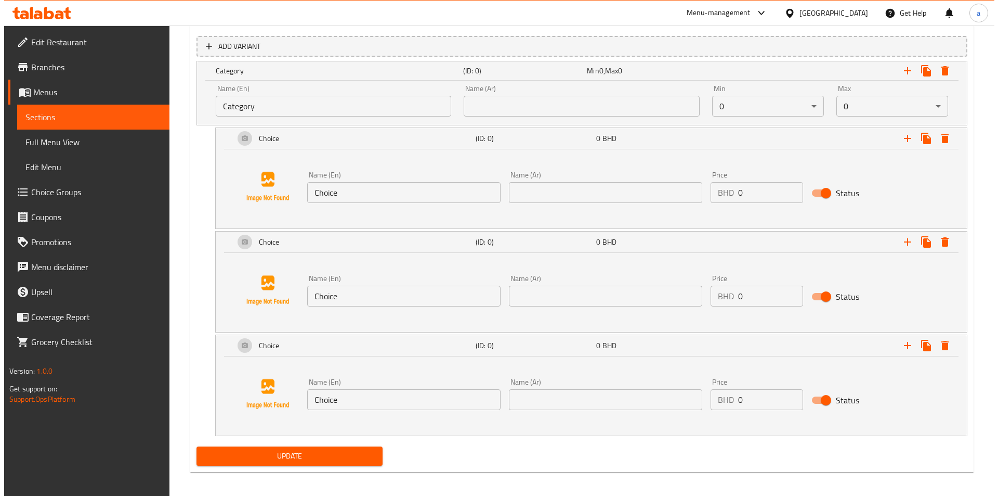
scroll to position [582, 0]
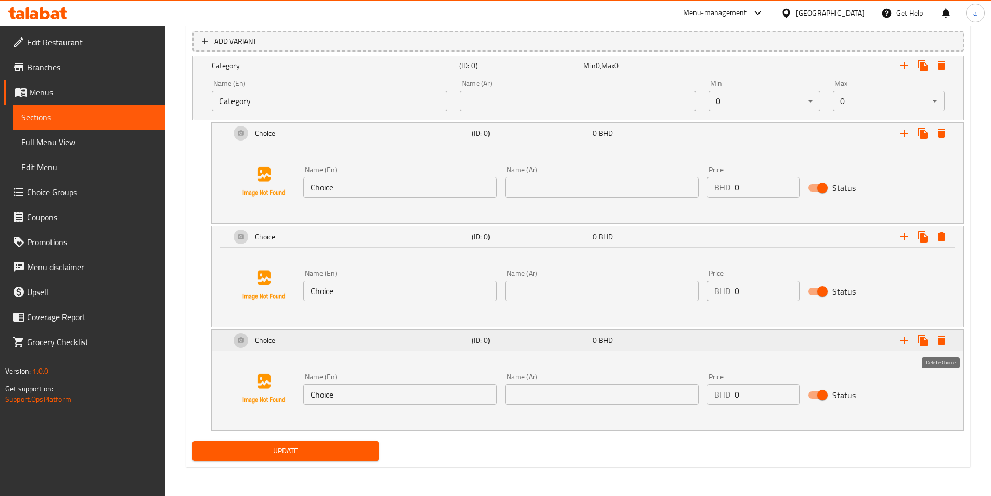
click at [937, 342] on icon "Expand" at bounding box center [941, 340] width 12 height 12
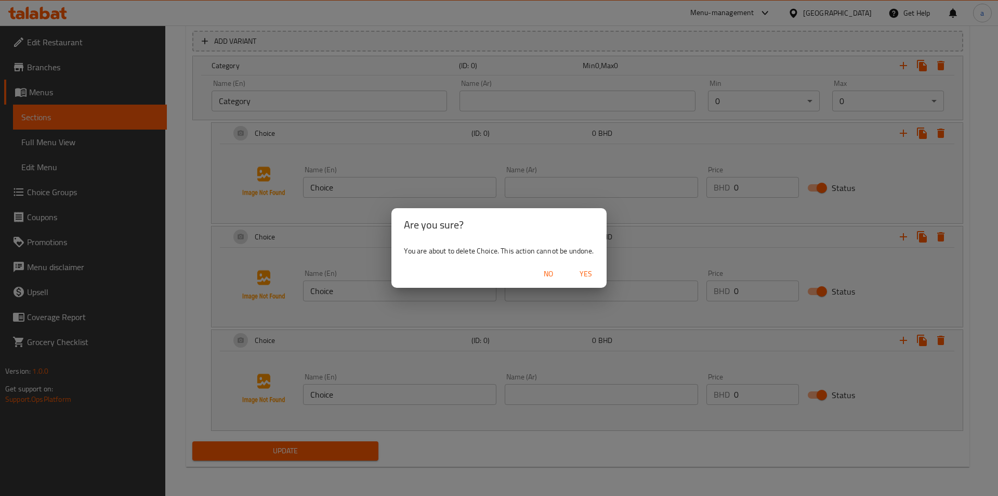
click at [579, 275] on span "Yes" at bounding box center [586, 273] width 25 height 13
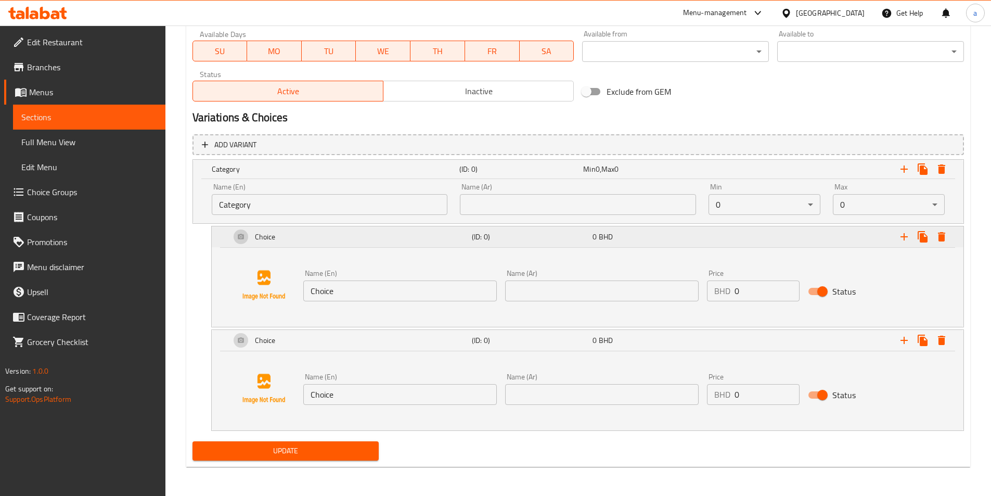
click at [939, 238] on icon "Expand" at bounding box center [941, 236] width 7 height 9
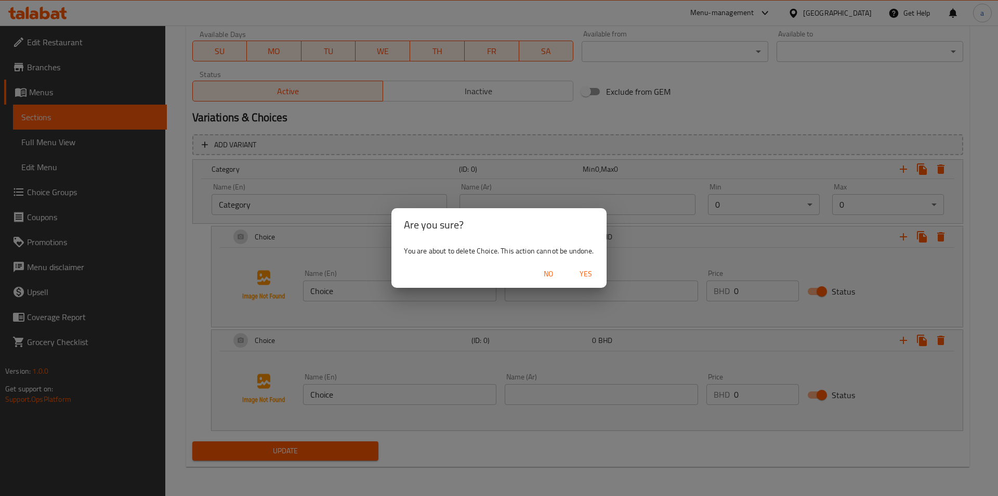
click at [590, 271] on span "Yes" at bounding box center [586, 273] width 25 height 13
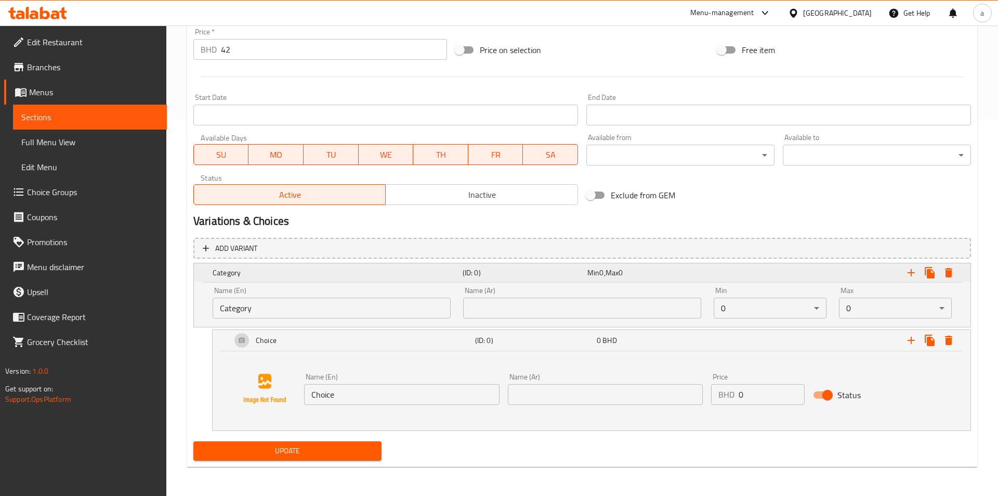
scroll to position [375, 0]
click at [934, 341] on button "Expand" at bounding box center [941, 340] width 19 height 19
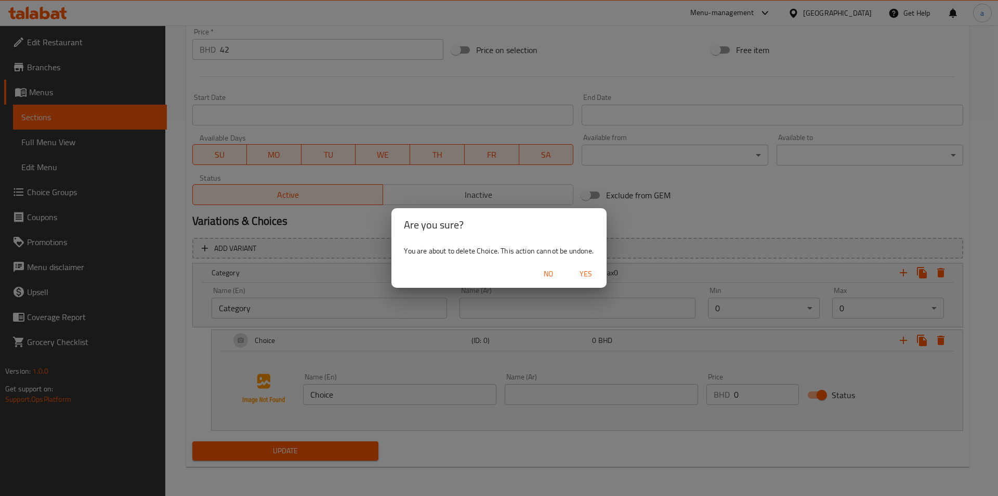
click at [593, 275] on span "Yes" at bounding box center [586, 273] width 25 height 13
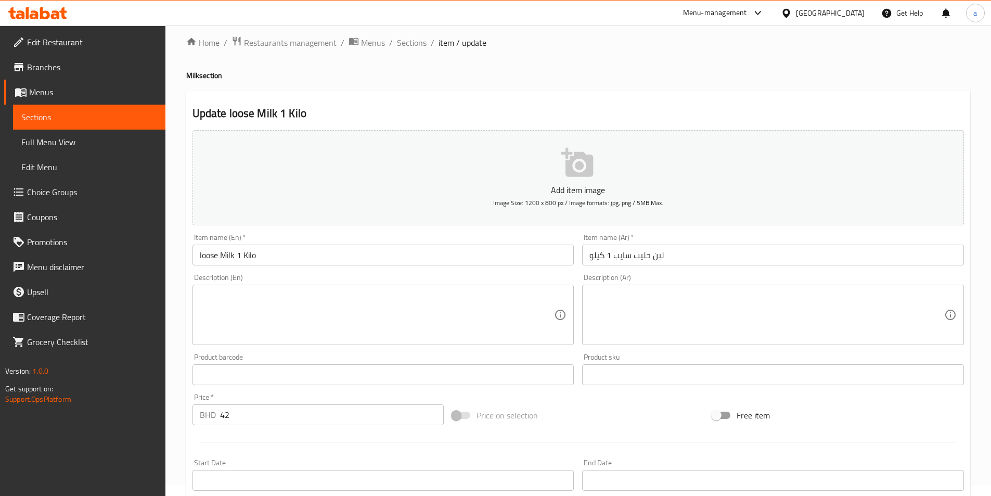
scroll to position [0, 0]
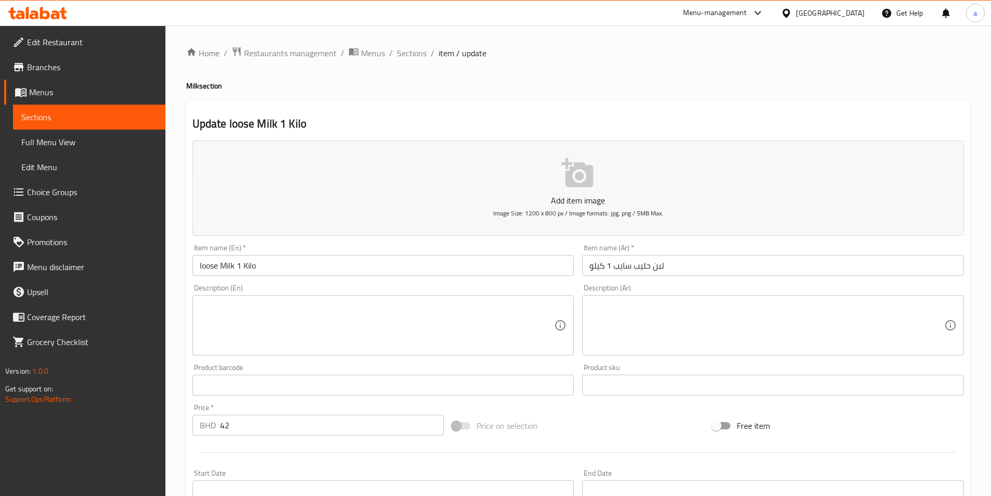
click at [296, 430] on input "42" at bounding box center [332, 424] width 224 height 21
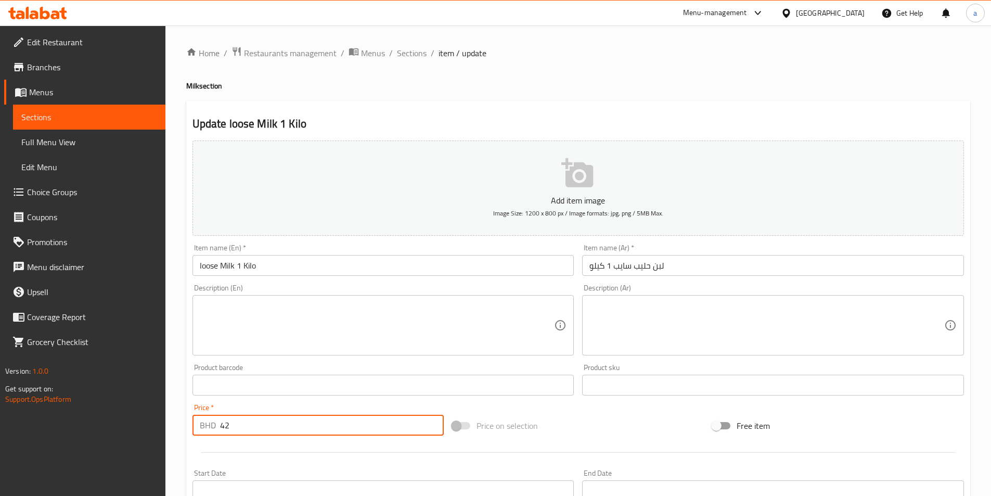
click at [296, 430] on input "42" at bounding box center [332, 424] width 224 height 21
type input "0"
click at [625, 413] on div "Price on selection" at bounding box center [578, 425] width 260 height 28
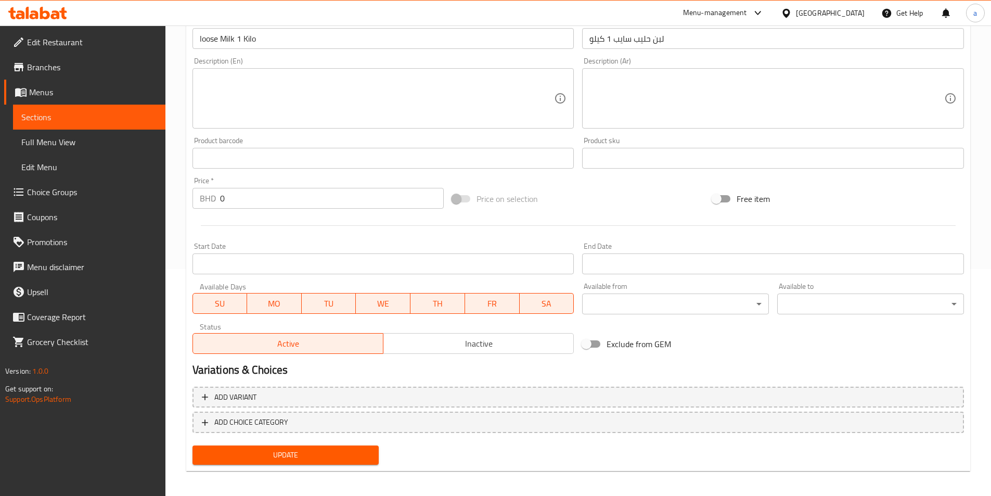
scroll to position [231, 0]
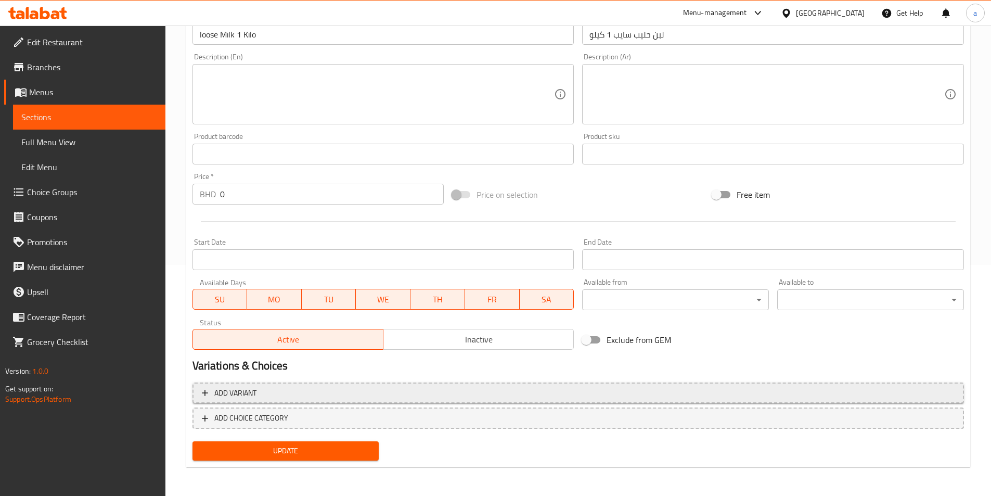
click at [450, 391] on span "Add variant" at bounding box center [578, 392] width 752 height 13
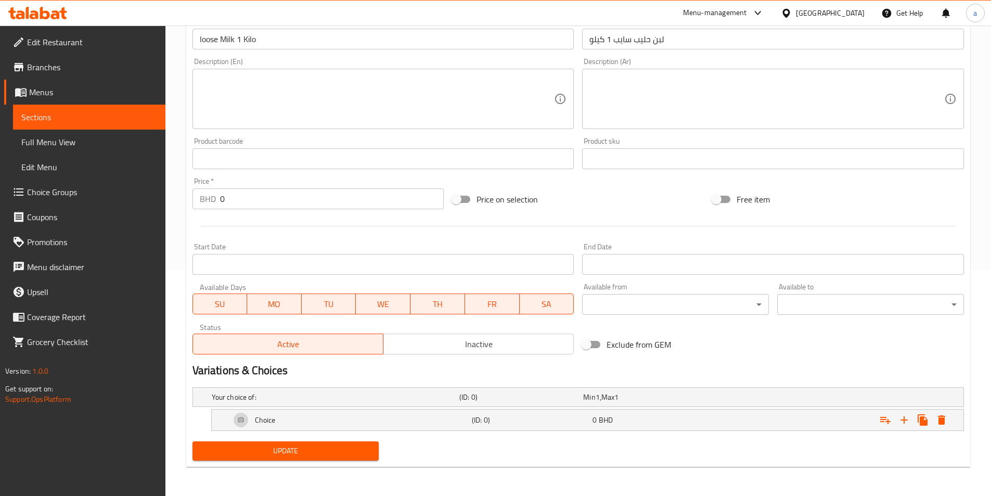
scroll to position [226, 0]
click at [904, 424] on icon "Expand" at bounding box center [903, 419] width 12 height 12
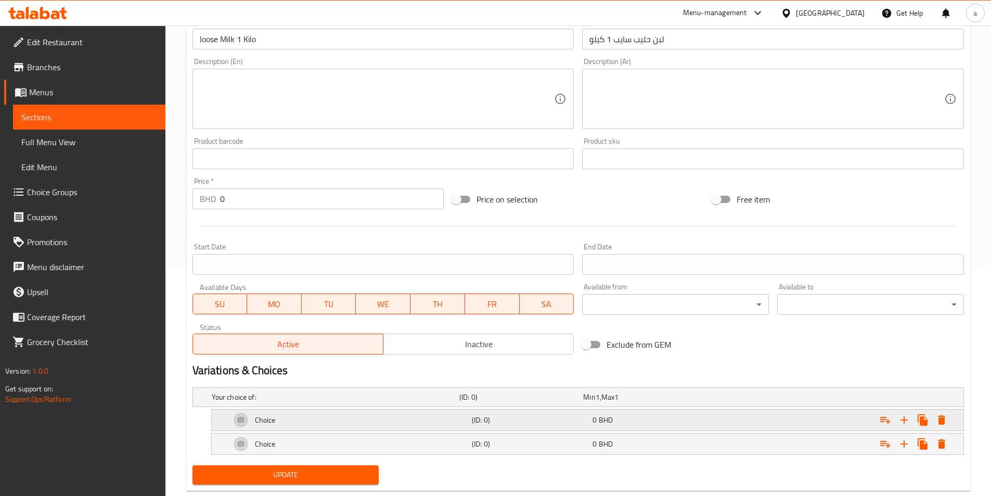
scroll to position [250, 0]
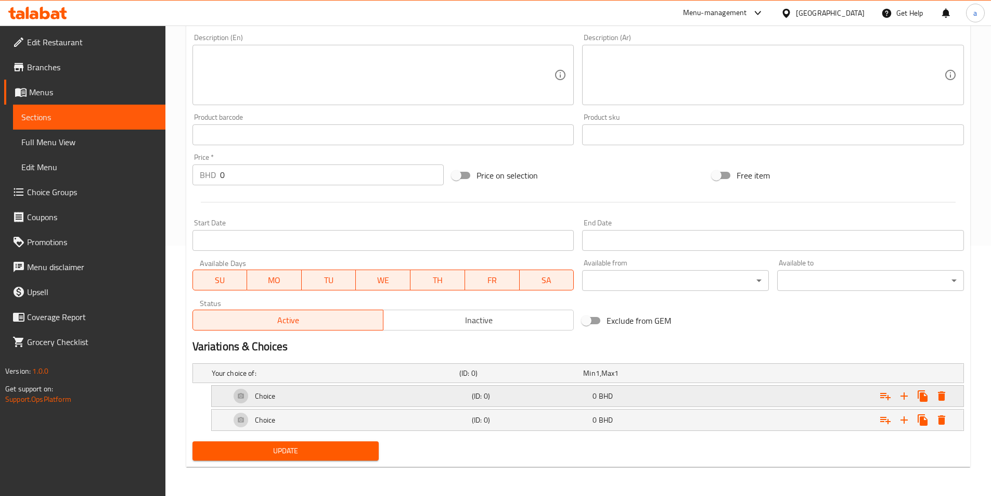
click at [442, 399] on div "Choice" at bounding box center [348, 395] width 241 height 25
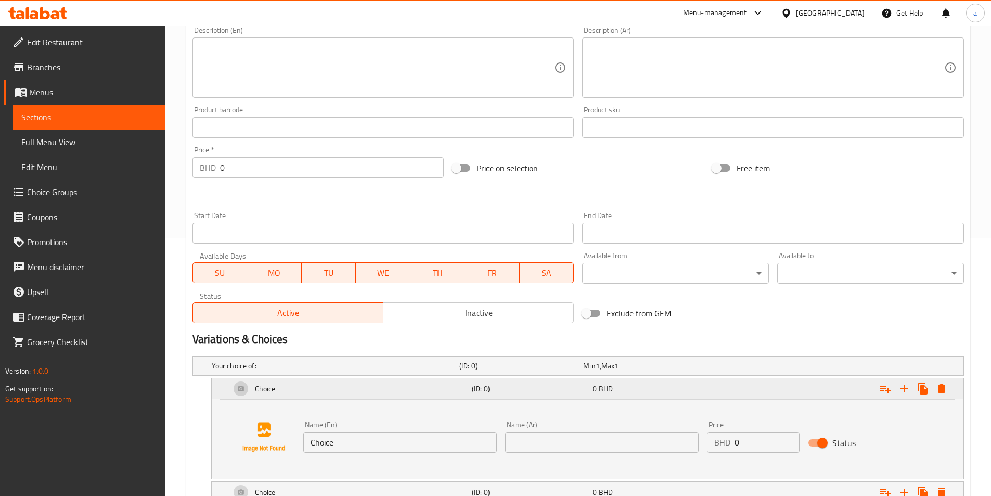
scroll to position [330, 0]
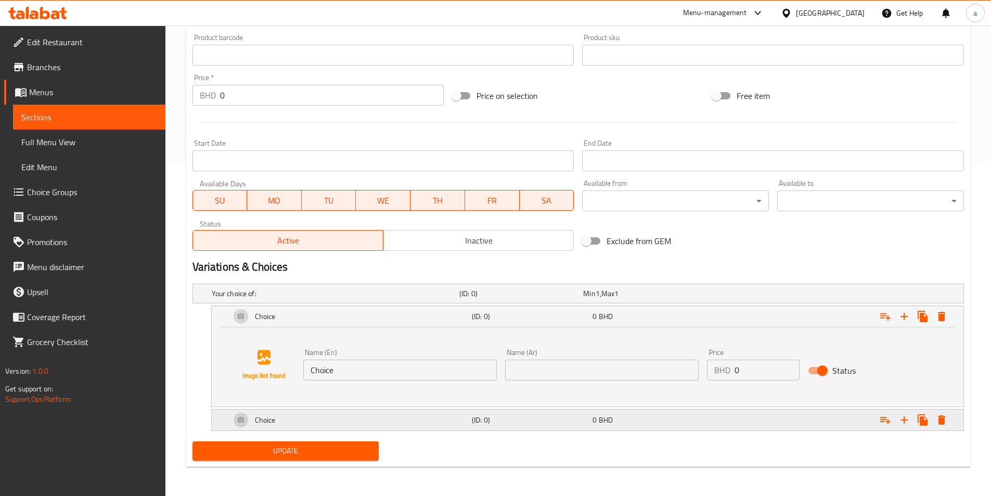
click at [501, 418] on h5 "(ID: 0)" at bounding box center [530, 419] width 116 height 10
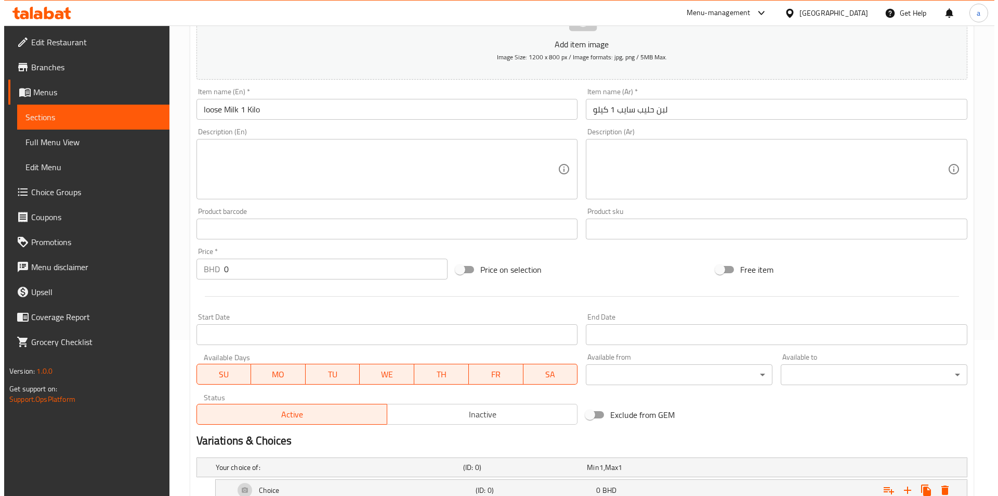
scroll to position [409, 0]
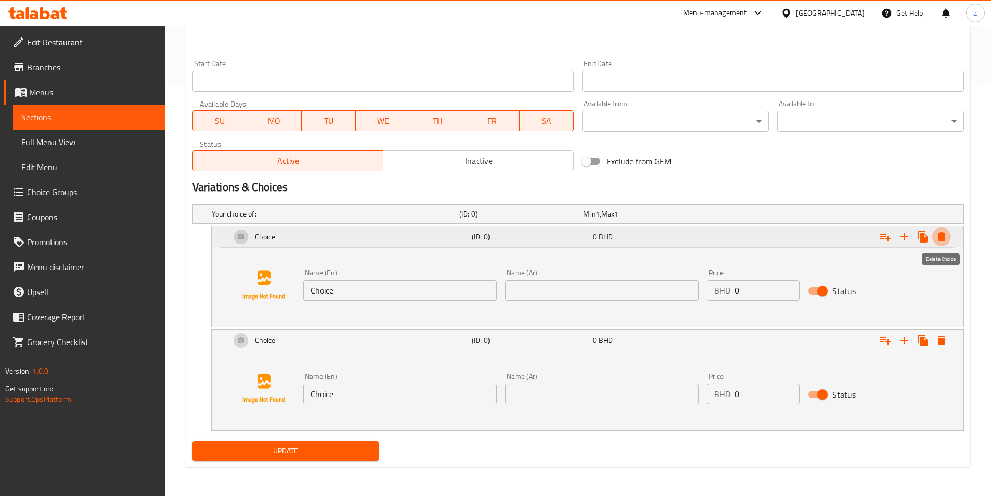
click at [940, 239] on icon "Expand" at bounding box center [941, 236] width 7 height 9
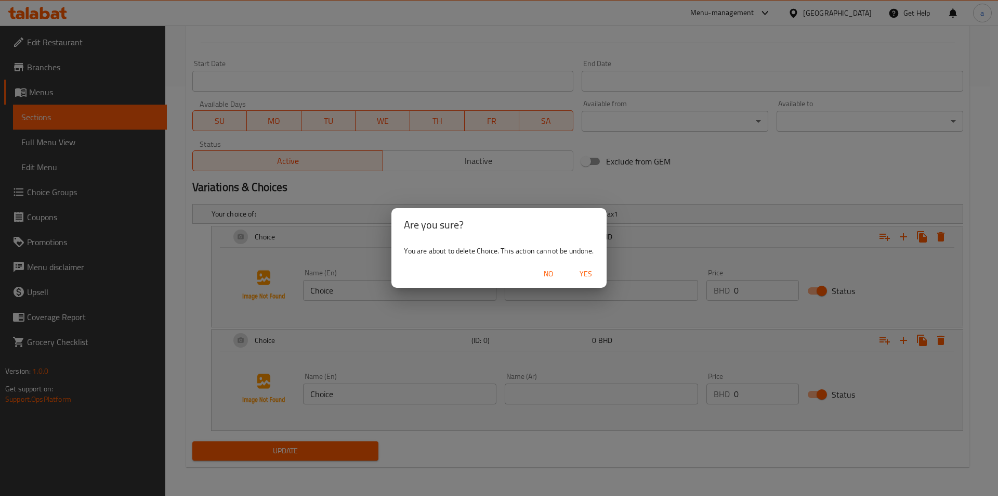
click at [594, 270] on span "Yes" at bounding box center [586, 273] width 25 height 13
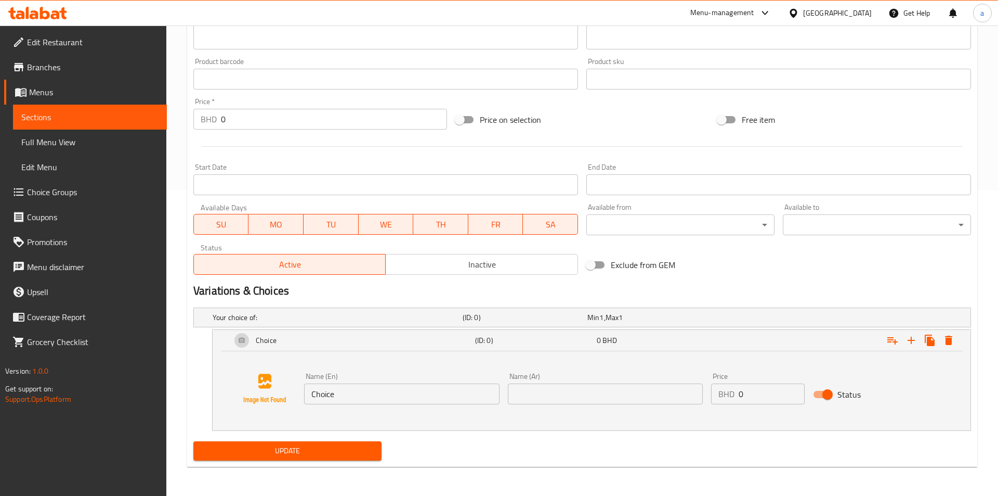
scroll to position [306, 0]
click at [943, 333] on button "Expand" at bounding box center [941, 340] width 19 height 19
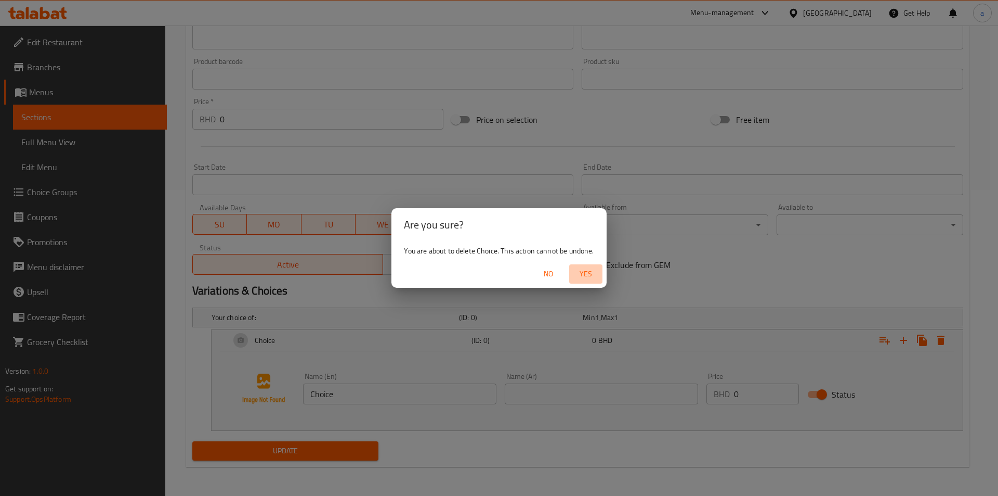
click at [577, 274] on span "Yes" at bounding box center [586, 273] width 25 height 13
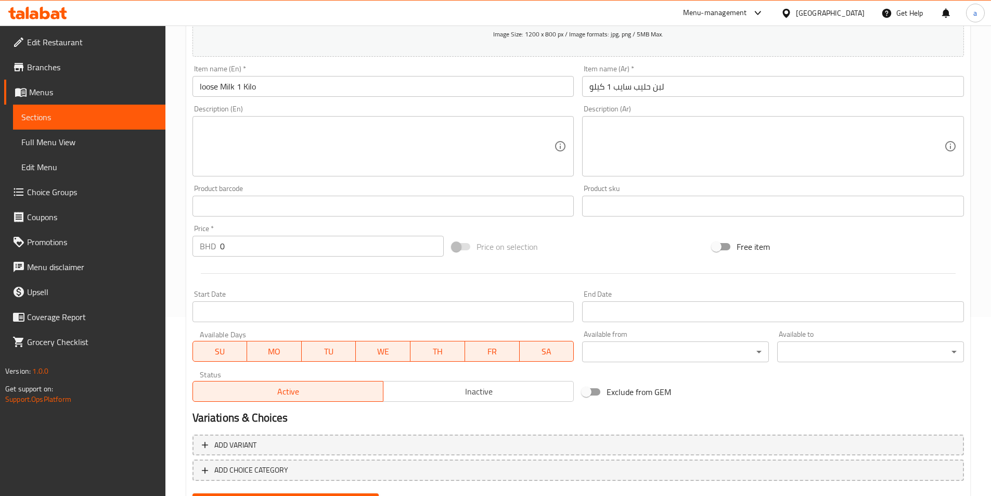
scroll to position [231, 0]
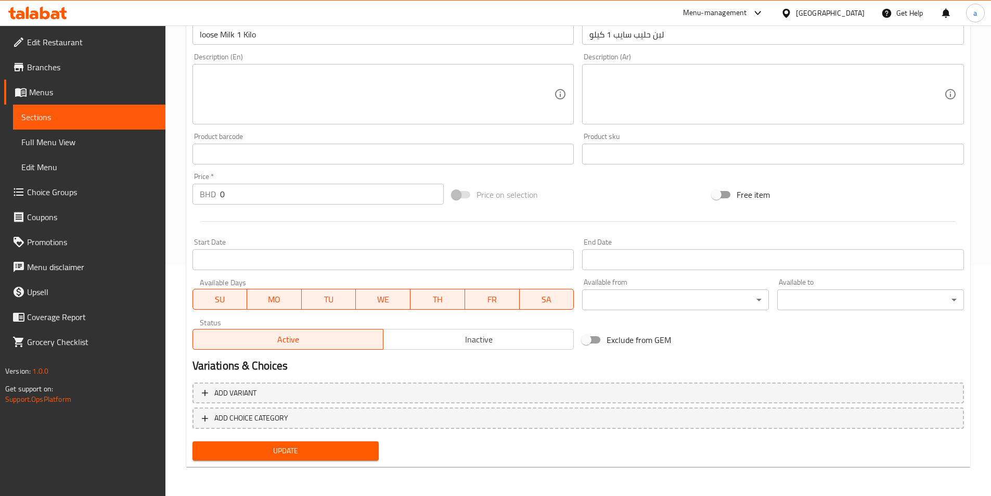
click at [352, 451] on span "Update" at bounding box center [286, 450] width 170 height 13
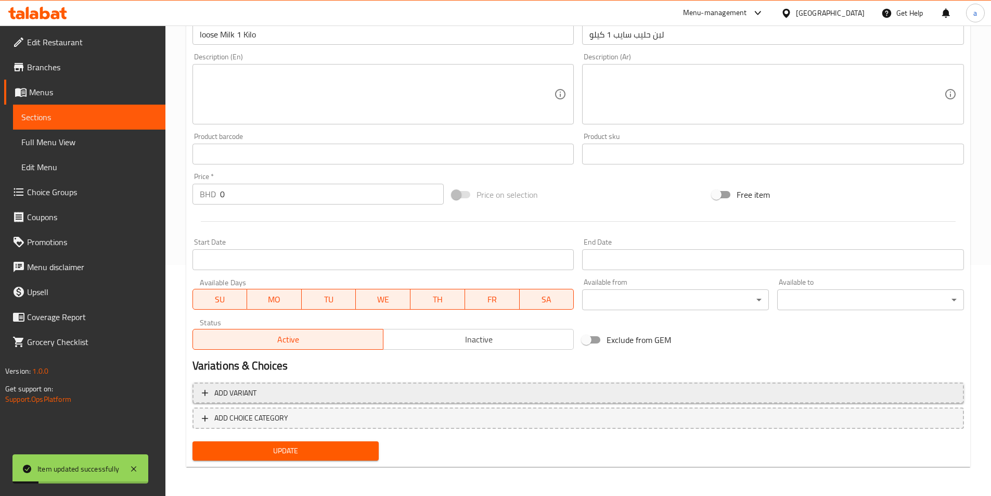
click at [318, 395] on span "Add variant" at bounding box center [578, 392] width 752 height 13
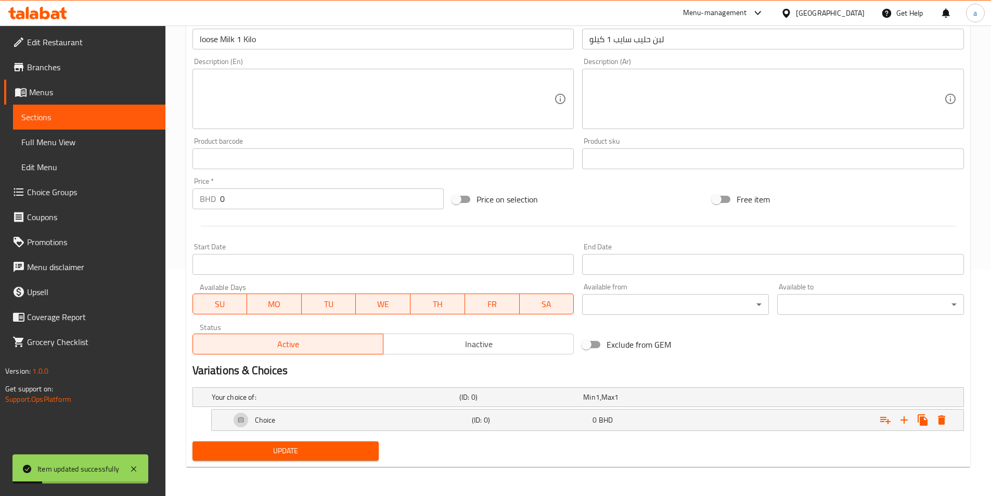
scroll to position [226, 0]
click at [518, 419] on h5 "(ID: 0)" at bounding box center [530, 419] width 116 height 10
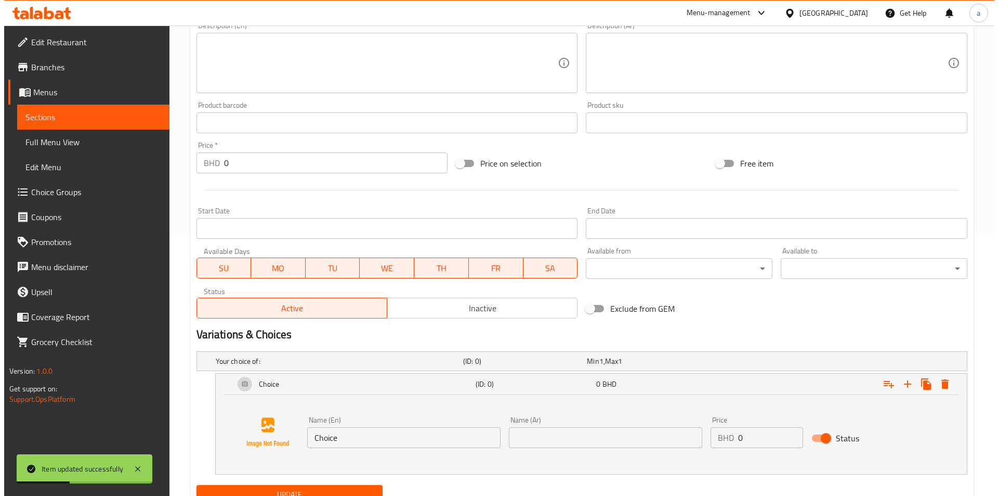
scroll to position [306, 0]
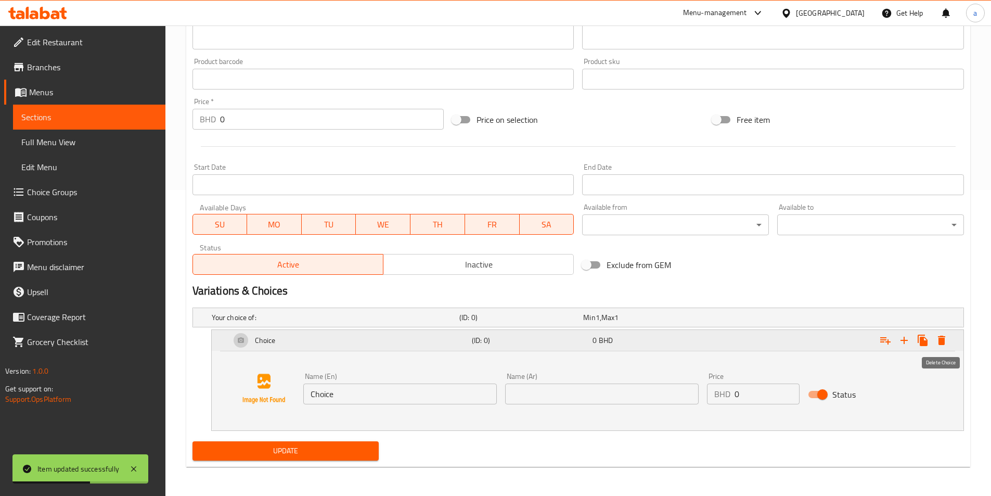
click at [942, 344] on icon "Expand" at bounding box center [941, 339] width 7 height 9
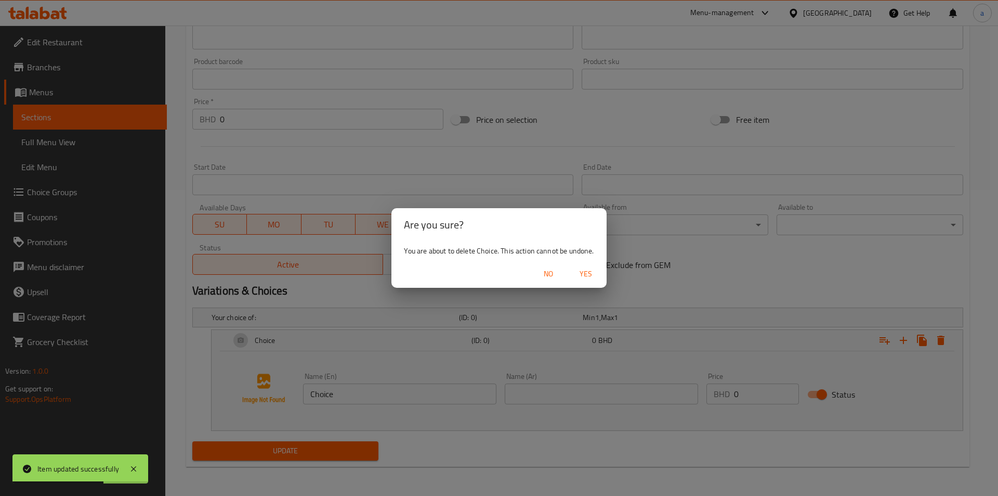
click at [590, 275] on span "Yes" at bounding box center [586, 273] width 25 height 13
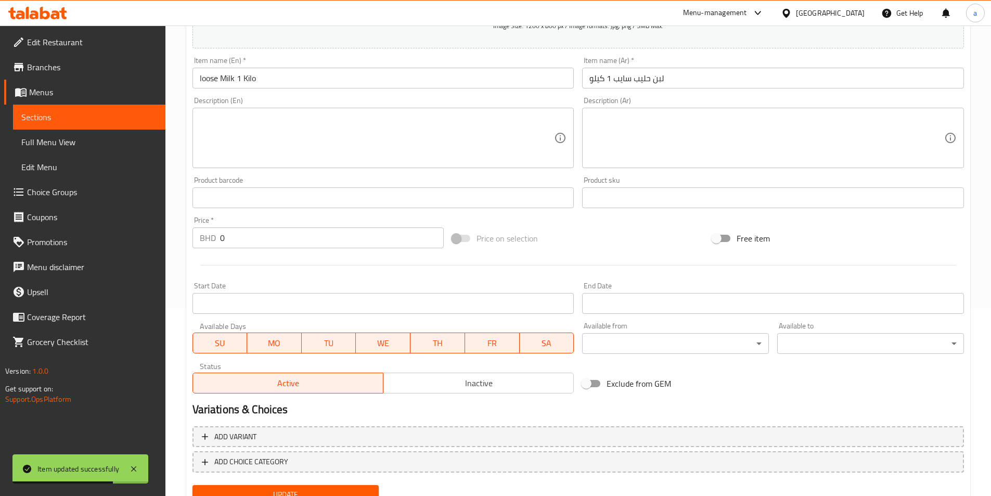
scroll to position [127, 0]
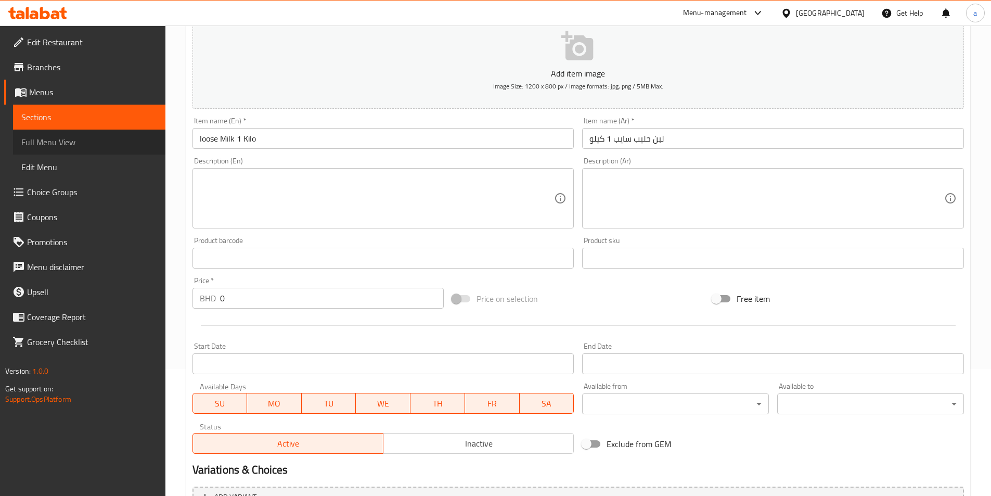
click at [84, 148] on span "Full Menu View" at bounding box center [89, 142] width 136 height 12
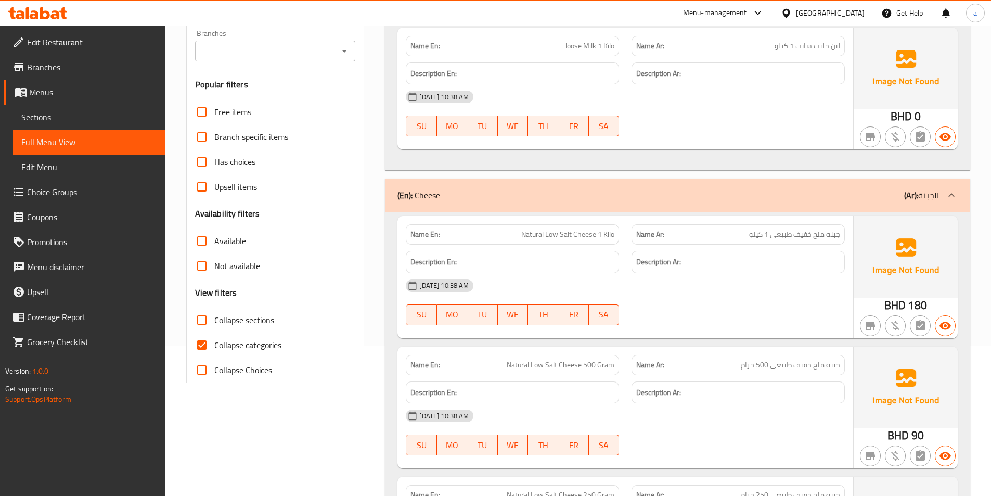
scroll to position [156, 0]
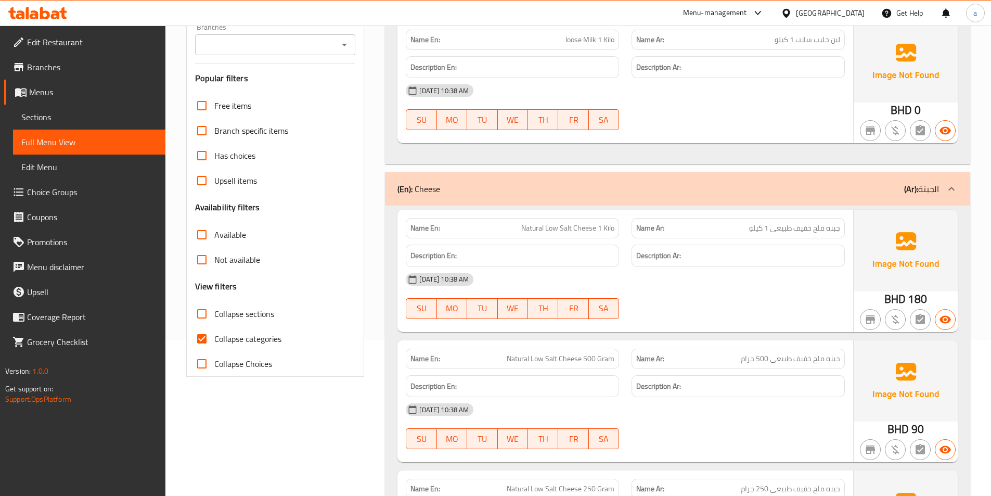
click at [101, 123] on link "Sections" at bounding box center [89, 117] width 152 height 25
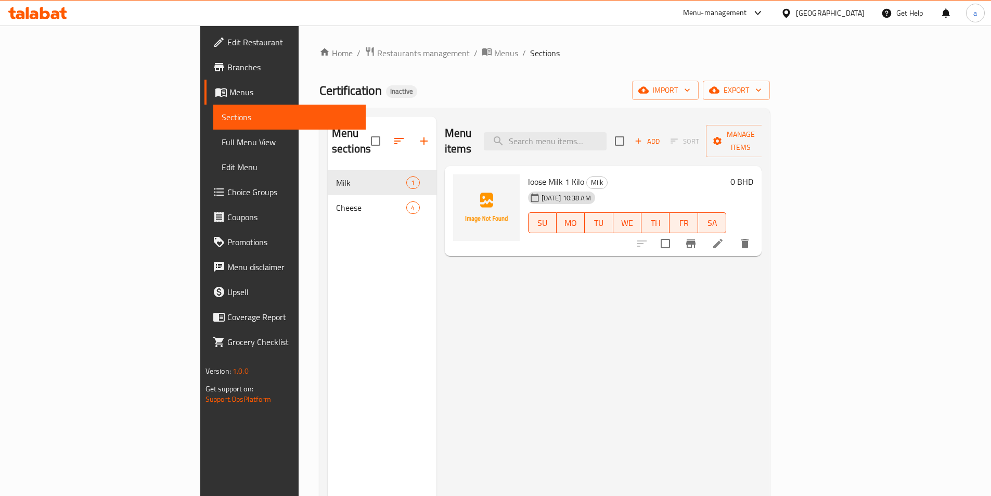
click at [722, 239] on icon at bounding box center [717, 243] width 9 height 9
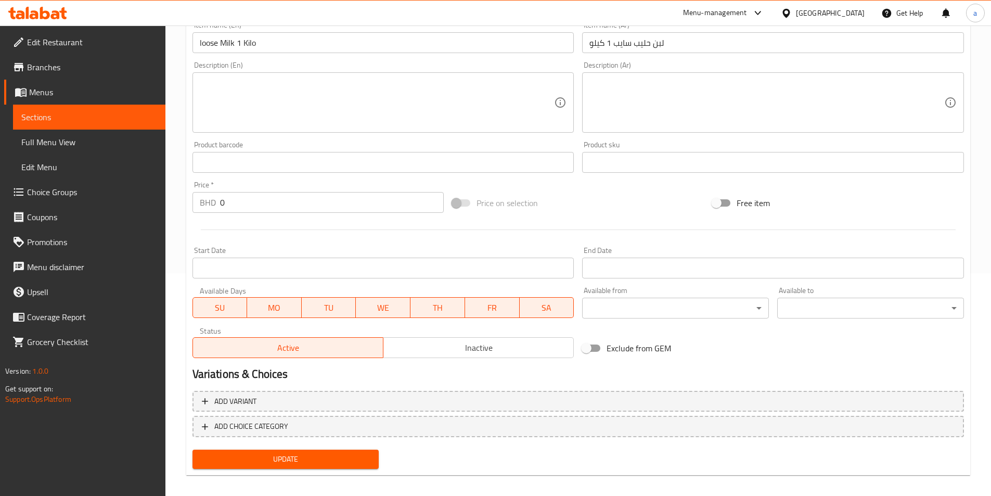
scroll to position [231, 0]
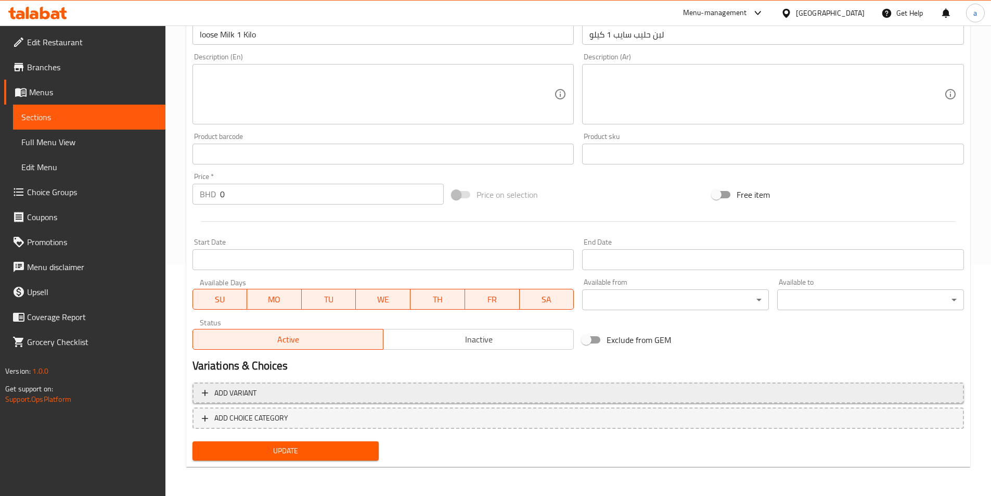
click at [326, 395] on span "Add variant" at bounding box center [578, 392] width 752 height 13
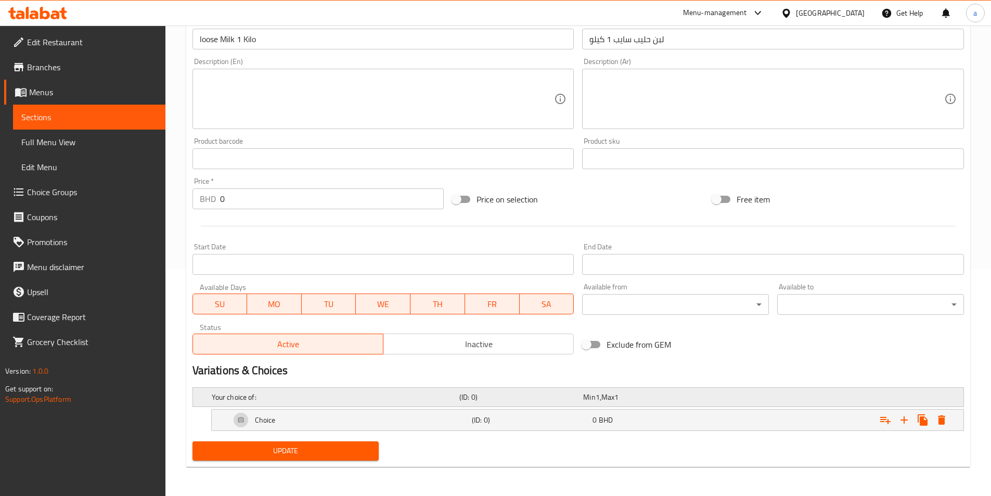
click at [614, 396] on span "Max" at bounding box center [607, 397] width 13 height 14
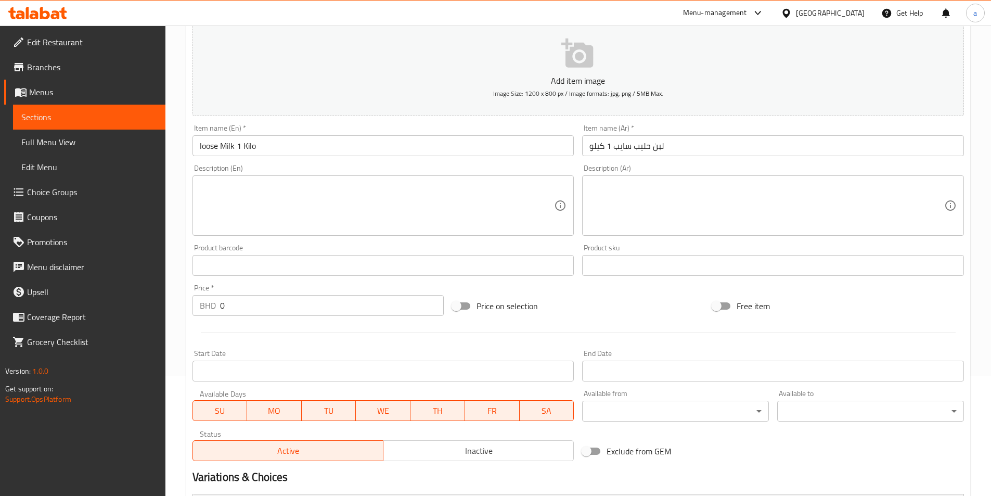
scroll to position [271, 0]
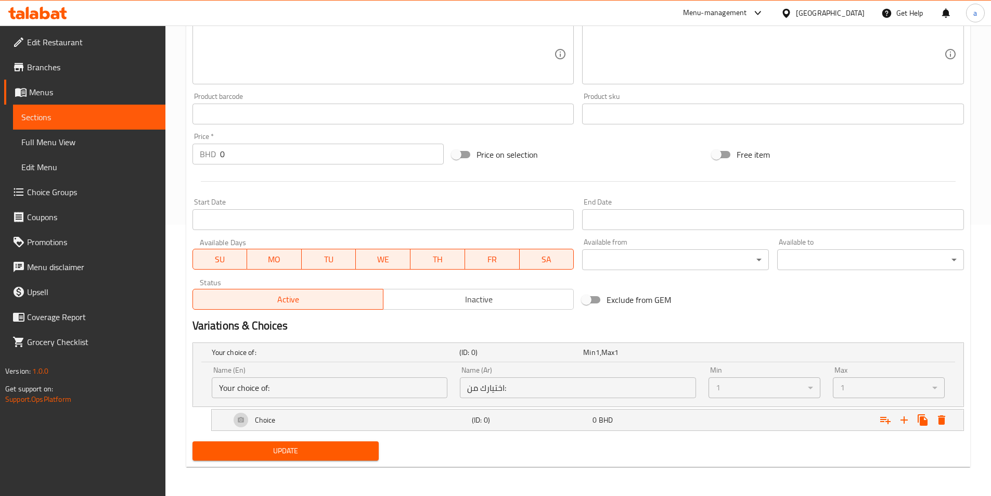
click at [132, 150] on link "Full Menu View" at bounding box center [89, 141] width 152 height 25
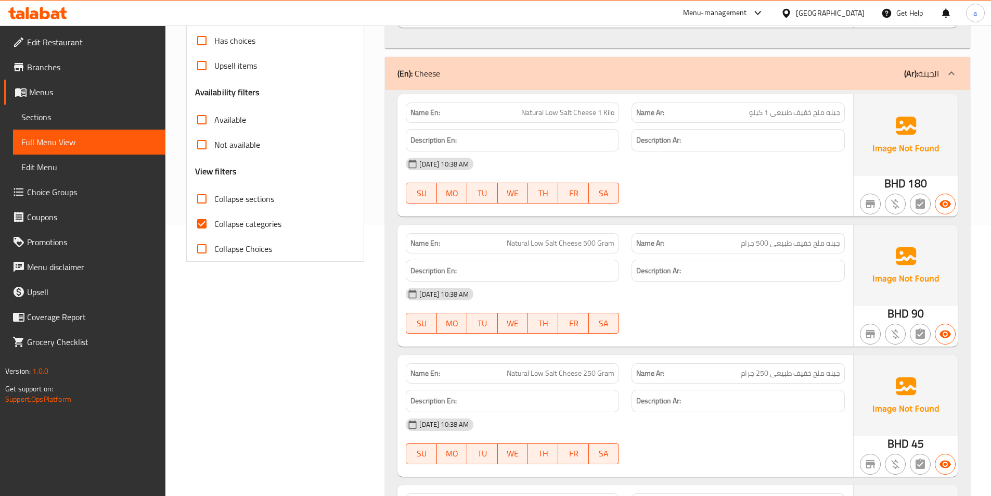
click at [60, 116] on span "Sections" at bounding box center [89, 117] width 136 height 12
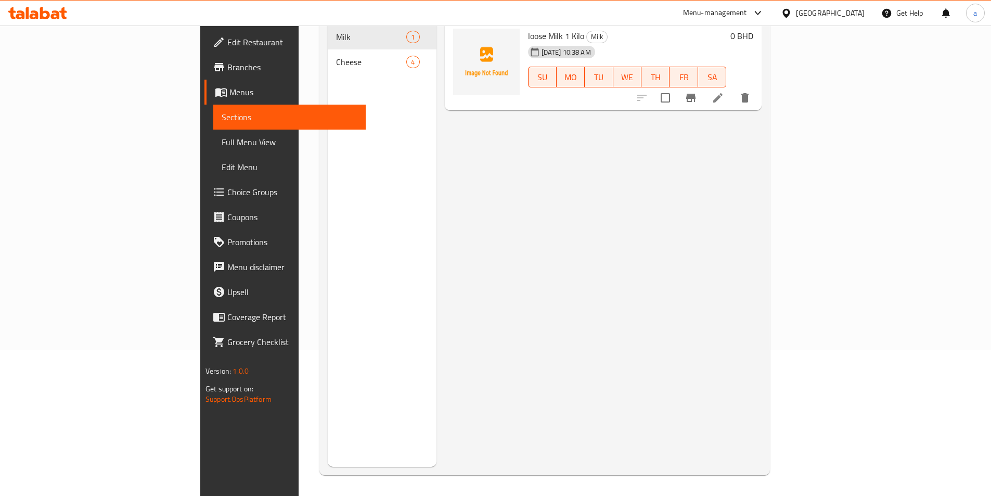
scroll to position [146, 0]
click at [222, 137] on span "Full Menu View" at bounding box center [290, 142] width 136 height 12
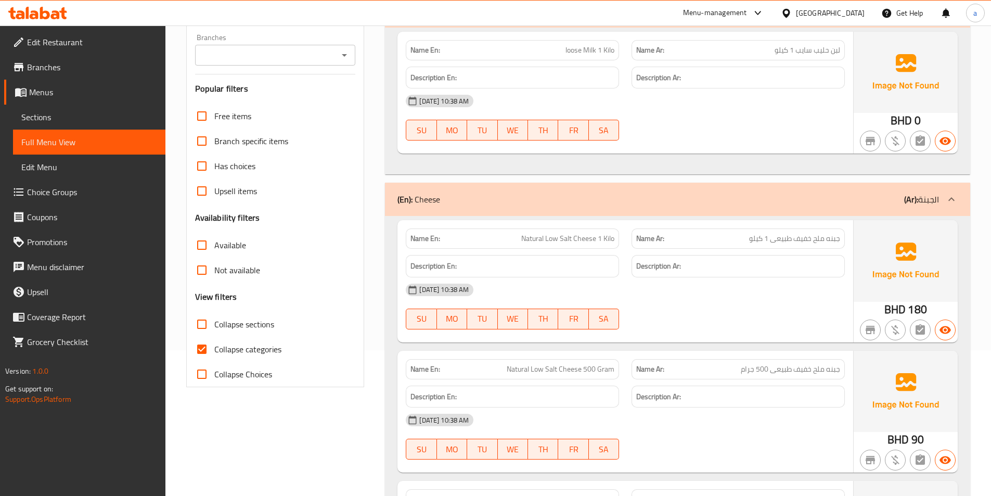
click at [240, 346] on span "Collapse categories" at bounding box center [247, 349] width 67 height 12
click at [214, 346] on input "Collapse categories" at bounding box center [201, 348] width 25 height 25
checkbox input "false"
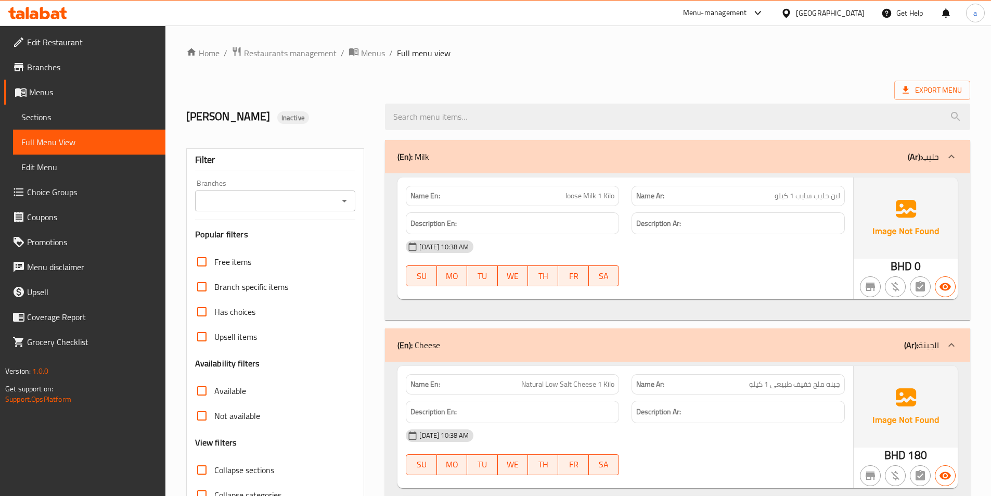
click at [69, 120] on span "Sections" at bounding box center [89, 117] width 136 height 12
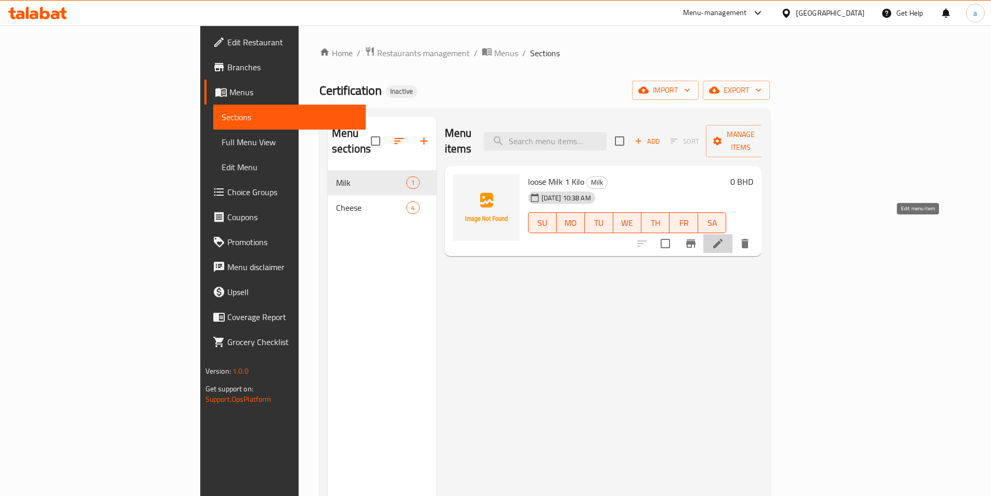
click at [724, 237] on icon at bounding box center [717, 243] width 12 height 12
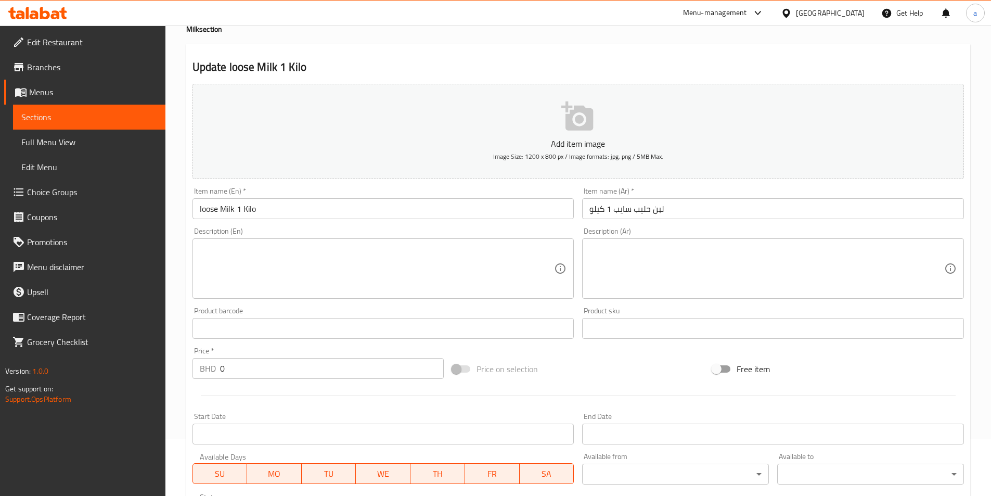
scroll to position [231, 0]
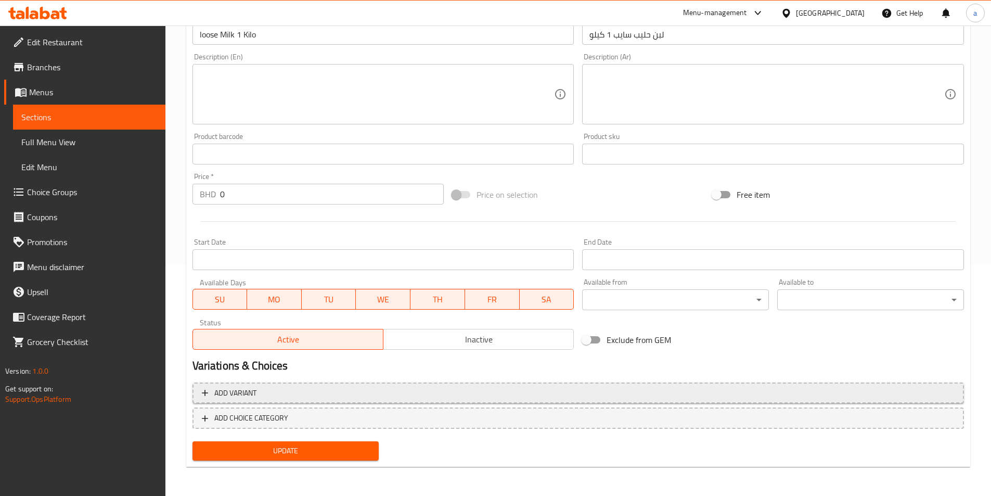
click at [439, 389] on span "Add variant" at bounding box center [578, 392] width 752 height 13
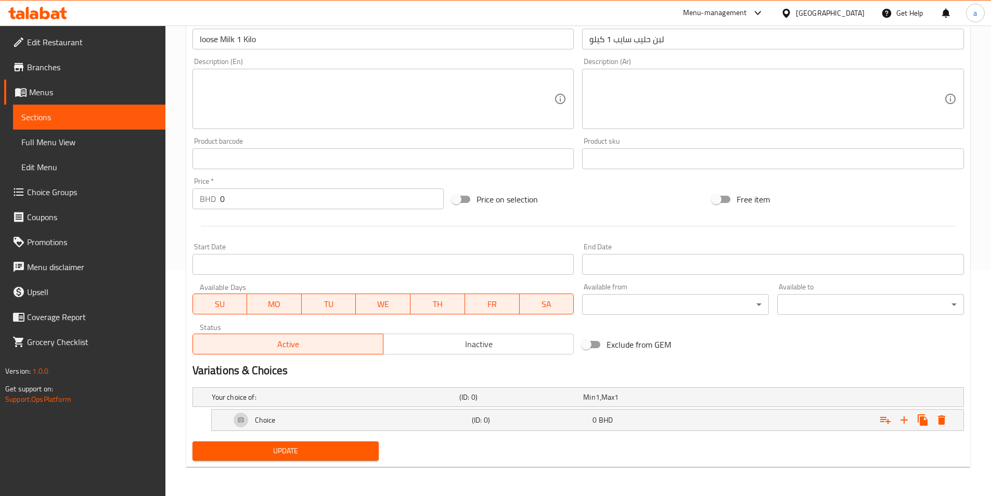
scroll to position [226, 0]
click at [534, 395] on h5 "(ID: 0)" at bounding box center [519, 397] width 120 height 10
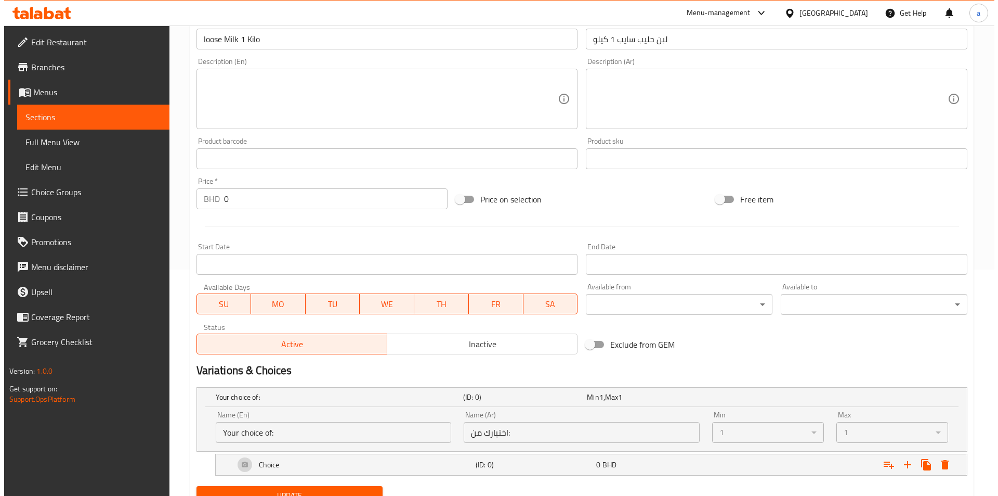
scroll to position [271, 0]
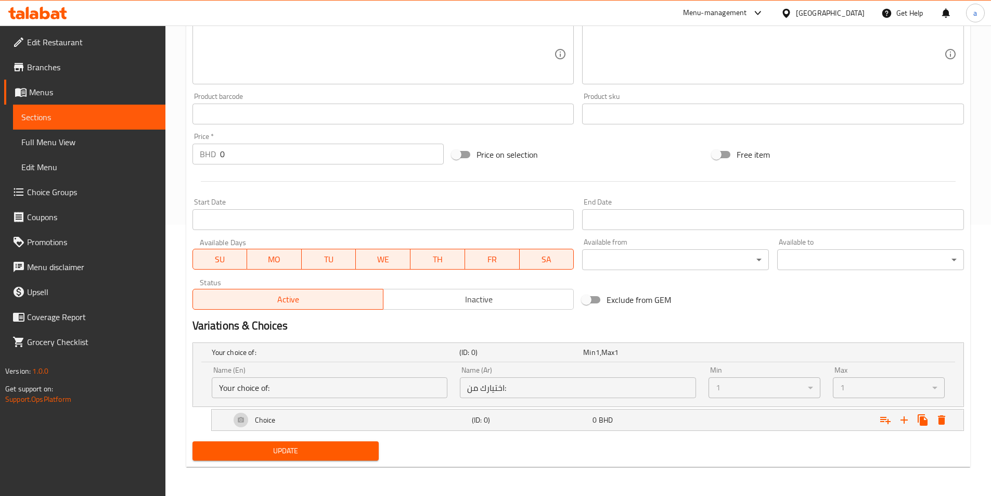
click at [811, 389] on div "1" at bounding box center [764, 387] width 112 height 21
click at [811, 388] on div "1" at bounding box center [764, 387] width 112 height 21
click at [924, 388] on div "1" at bounding box center [888, 387] width 112 height 21
click at [949, 424] on button "Expand" at bounding box center [941, 419] width 19 height 19
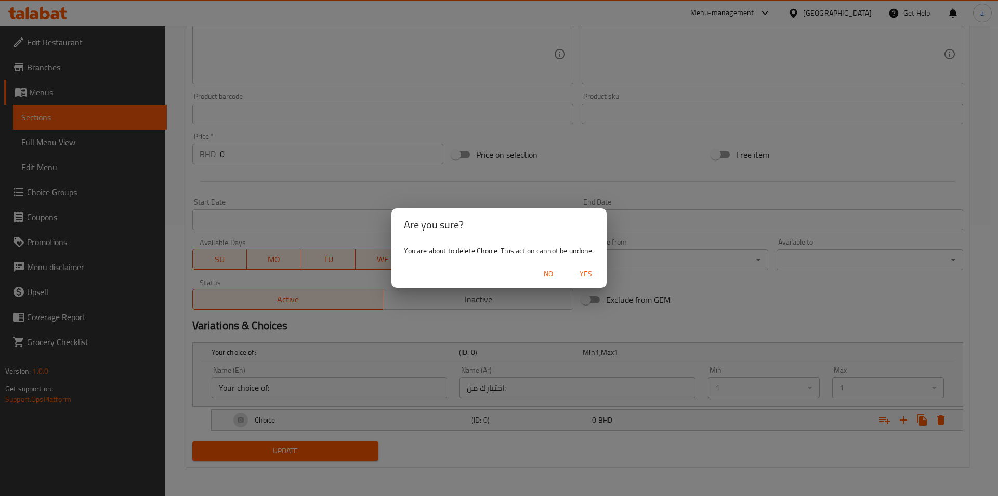
click at [590, 281] on button "Yes" at bounding box center [585, 273] width 33 height 19
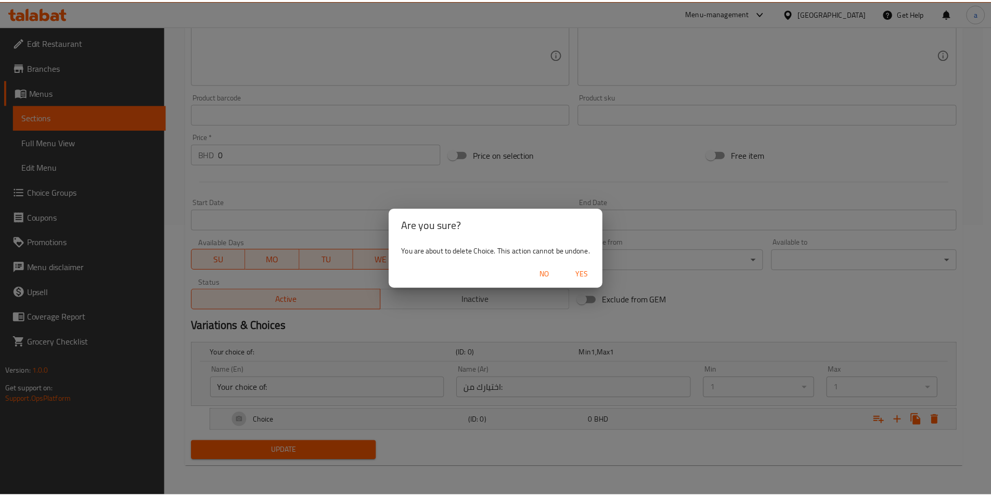
scroll to position [231, 0]
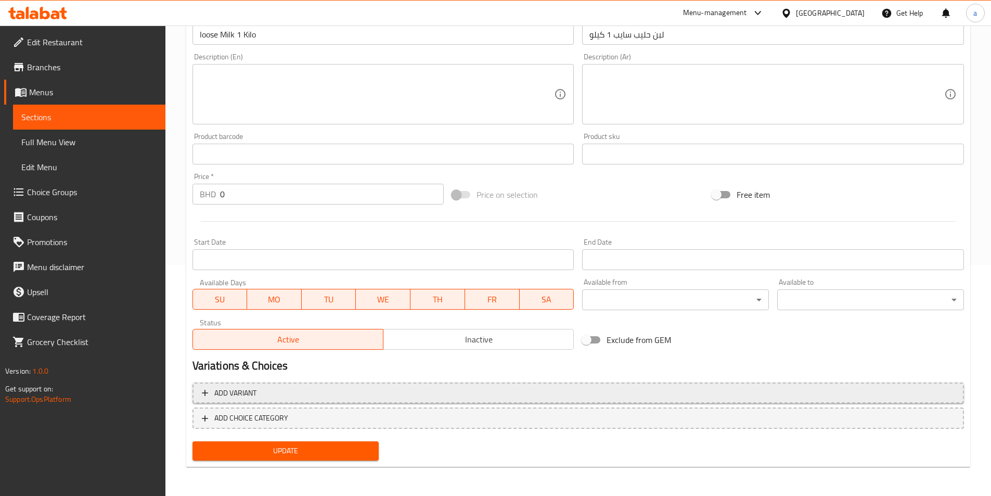
click at [464, 384] on button "Add variant" at bounding box center [577, 392] width 771 height 21
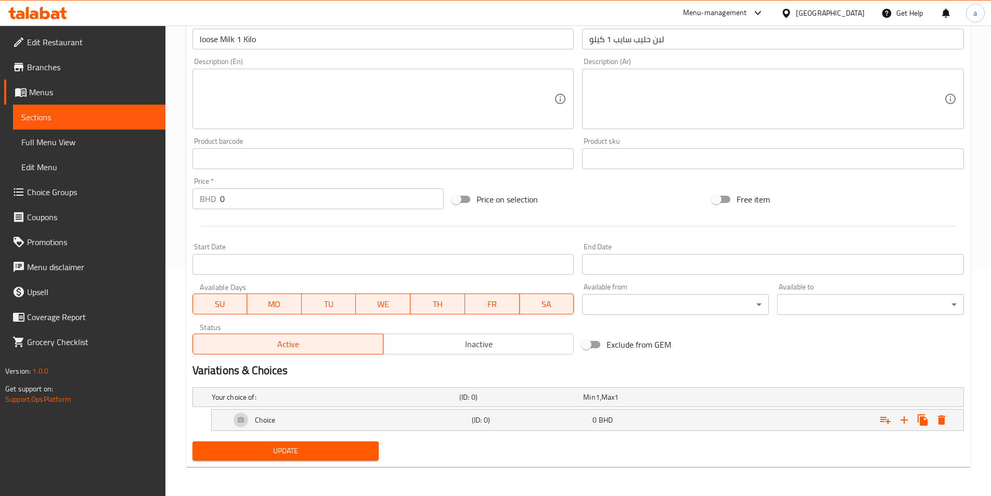
scroll to position [226, 0]
click at [535, 401] on h5 "(ID: 0)" at bounding box center [519, 397] width 120 height 10
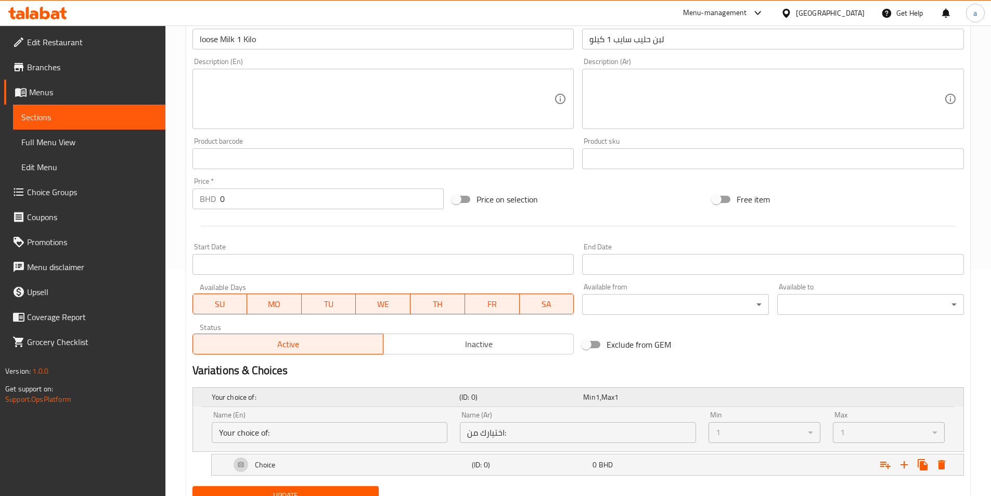
scroll to position [271, 0]
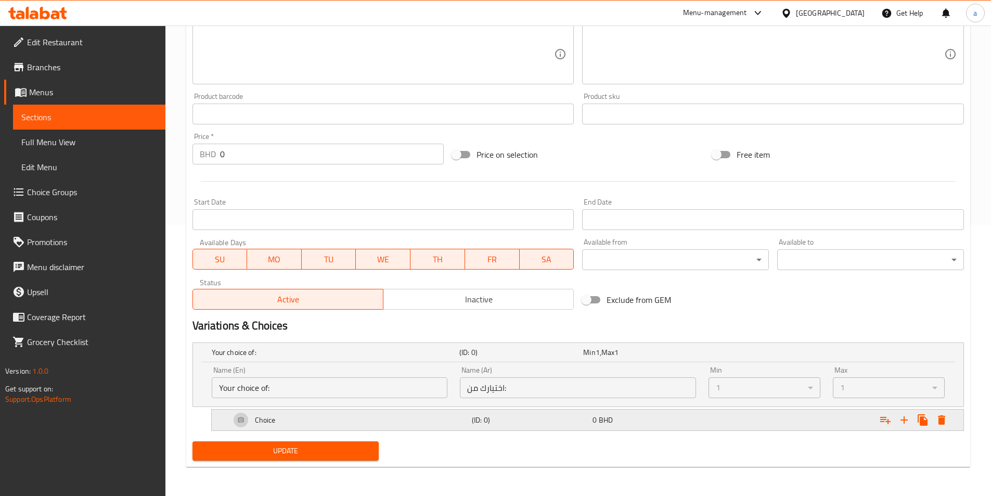
click at [444, 421] on div "Choice" at bounding box center [348, 419] width 241 height 25
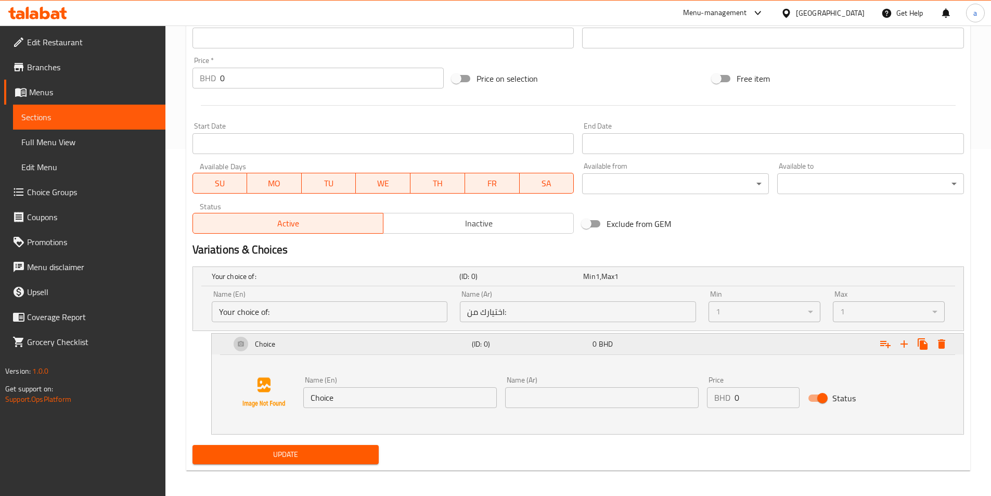
scroll to position [350, 0]
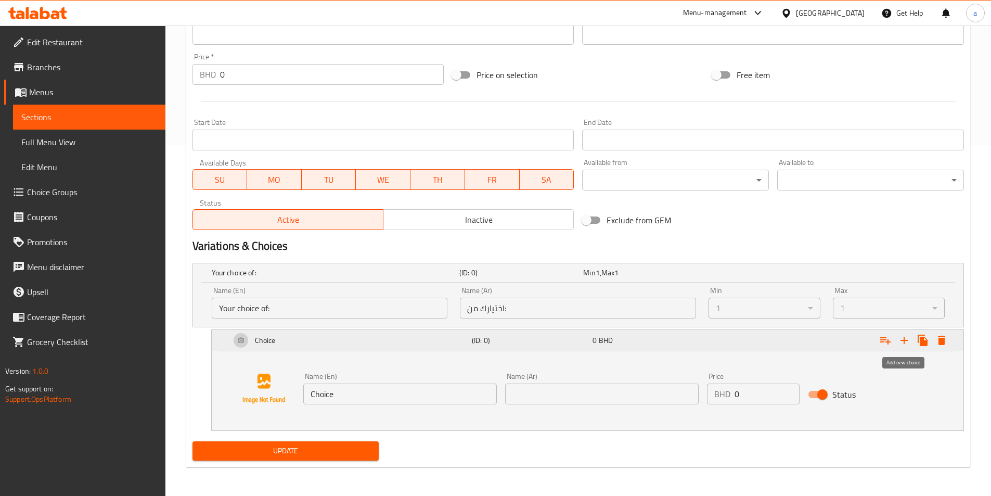
click at [905, 338] on icon "Expand" at bounding box center [903, 340] width 12 height 12
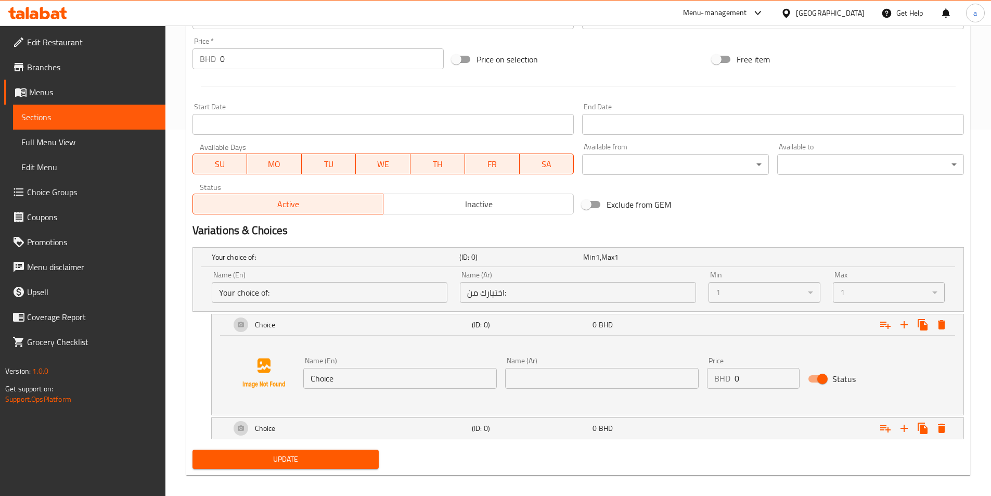
scroll to position [374, 0]
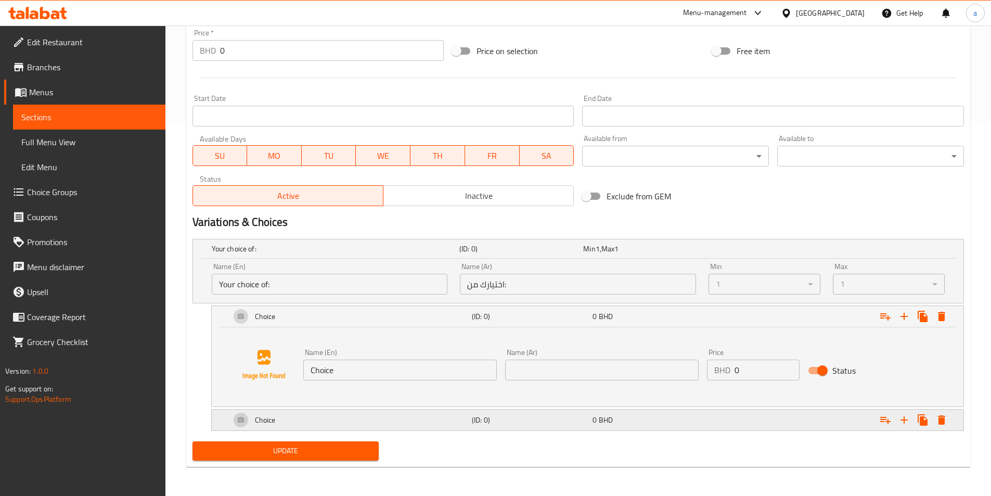
click at [702, 427] on div "Choice (ID: 0) 0 BHD" at bounding box center [590, 419] width 724 height 25
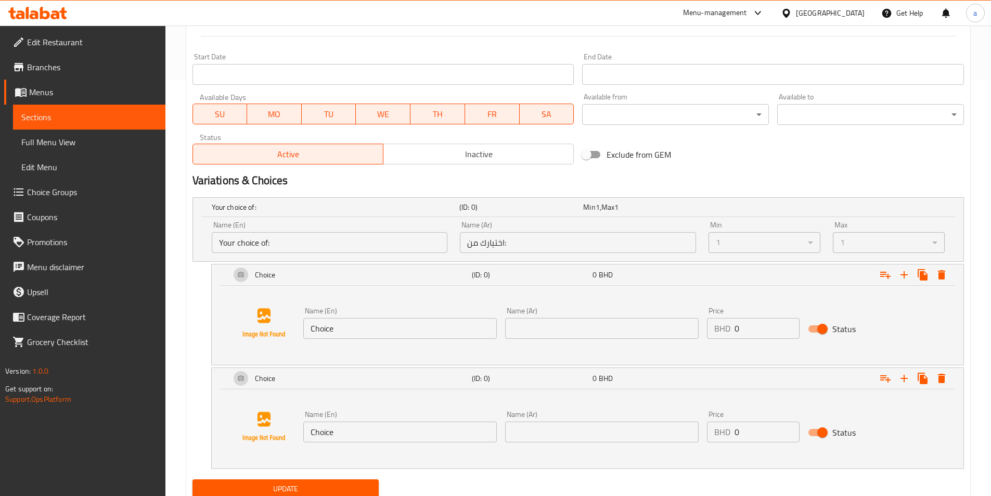
scroll to position [454, 0]
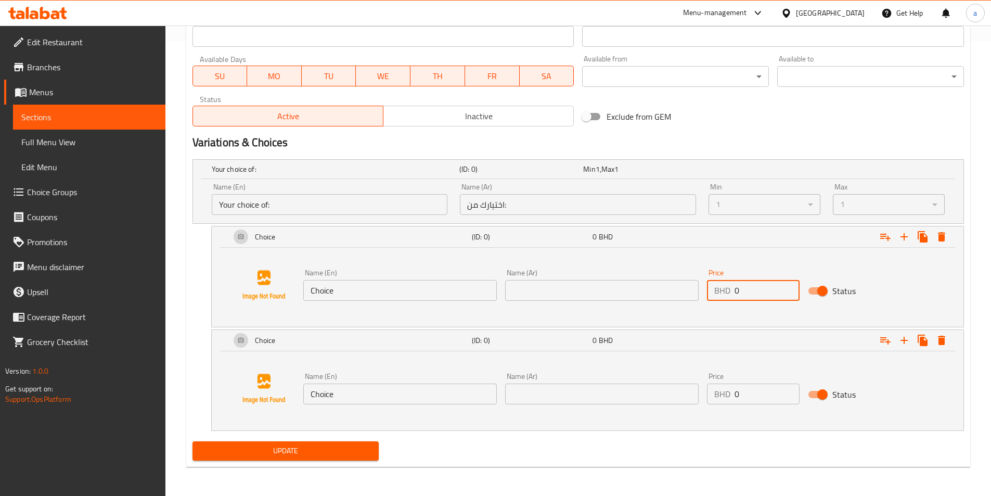
drag, startPoint x: 740, startPoint y: 293, endPoint x: 735, endPoint y: 292, distance: 5.2
click at [735, 292] on input "0" at bounding box center [766, 290] width 65 height 21
type input "5"
click at [750, 395] on input "0" at bounding box center [766, 393] width 65 height 21
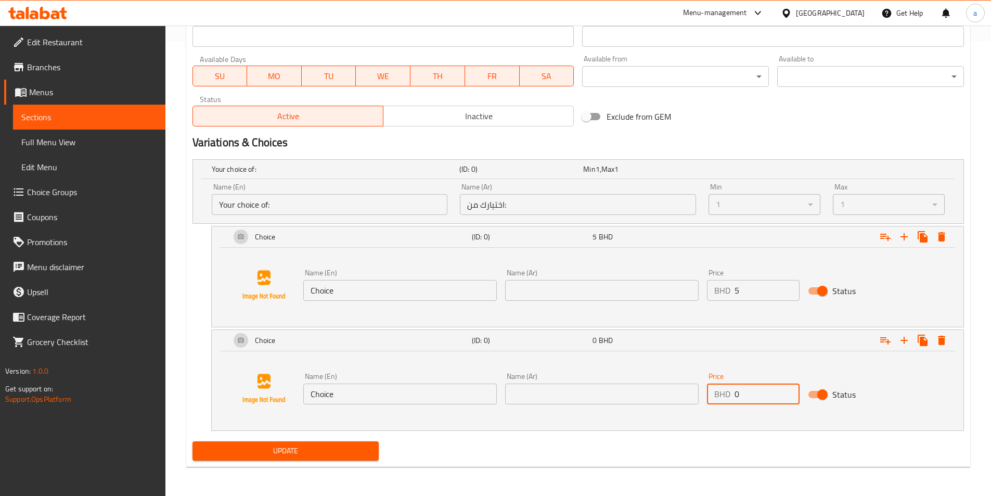
drag, startPoint x: 743, startPoint y: 396, endPoint x: 735, endPoint y: 397, distance: 8.4
click at [735, 397] on input "0" at bounding box center [766, 393] width 65 height 21
type input "10"
click at [555, 293] on input "text" at bounding box center [601, 290] width 193 height 21
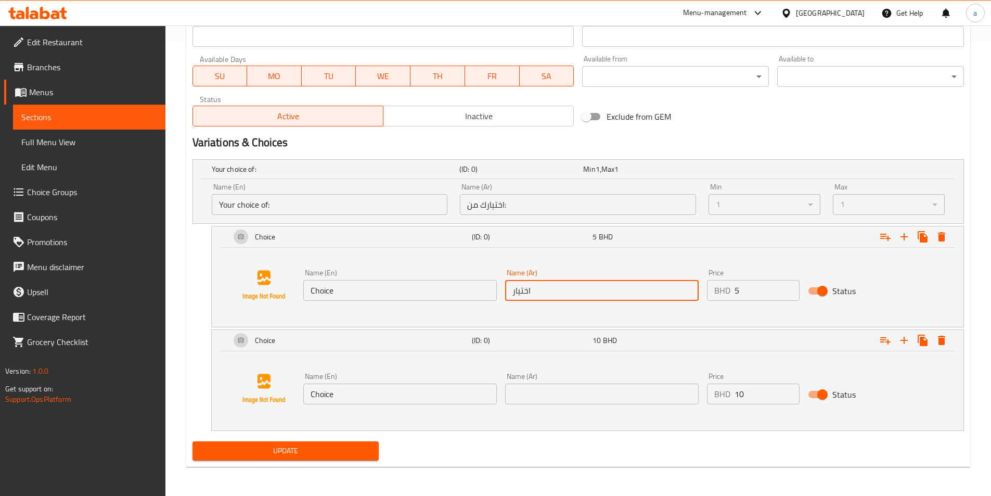
type input "اختيار"
click at [557, 389] on input "text" at bounding box center [601, 393] width 193 height 21
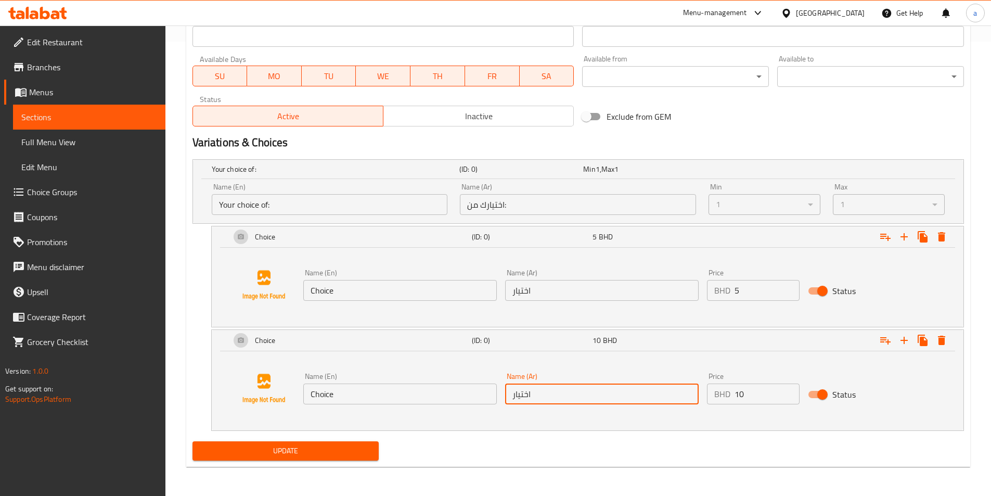
type input "اختيار"
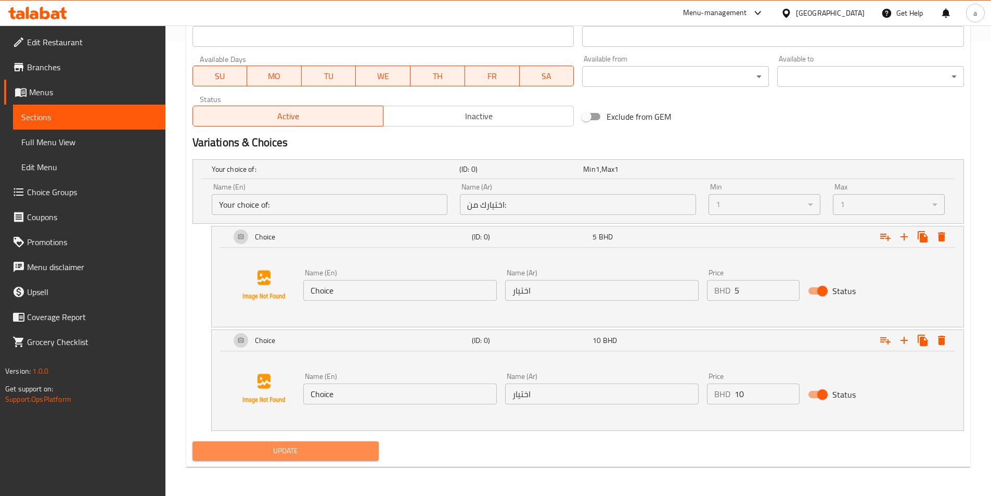
click at [342, 454] on span "Update" at bounding box center [286, 450] width 170 height 13
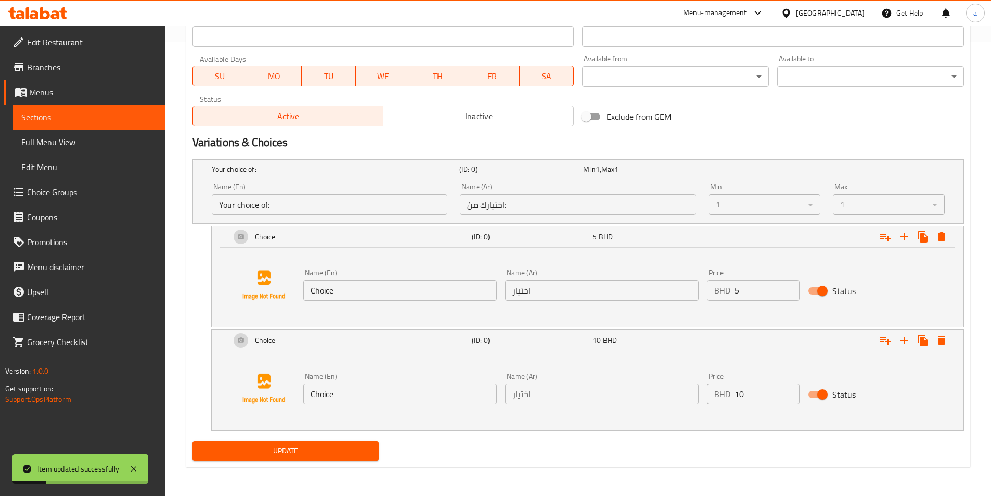
click at [98, 138] on span "Full Menu View" at bounding box center [89, 142] width 136 height 12
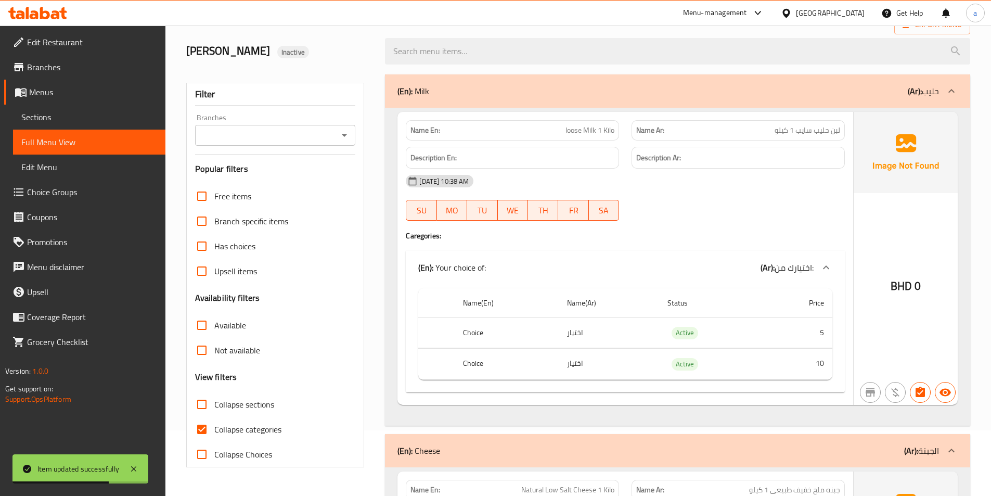
scroll to position [104, 0]
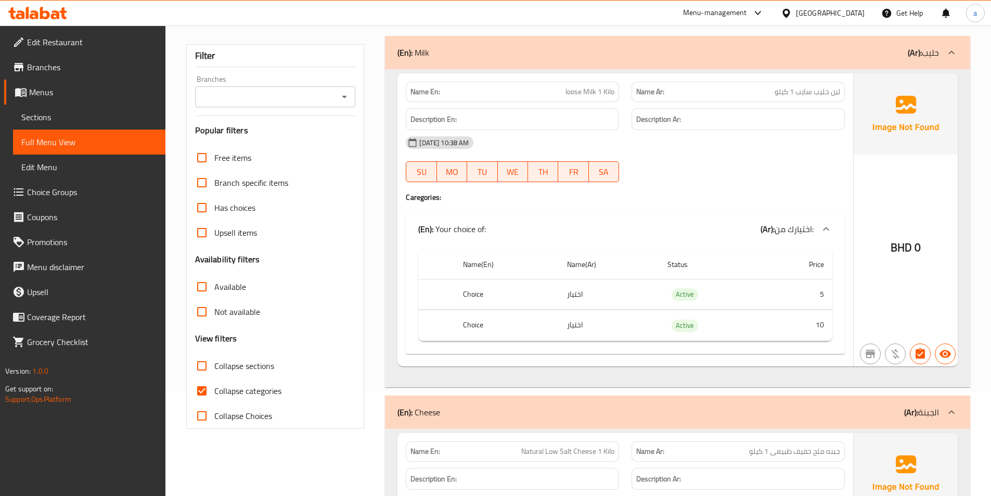
click at [124, 119] on span "Sections" at bounding box center [89, 117] width 136 height 12
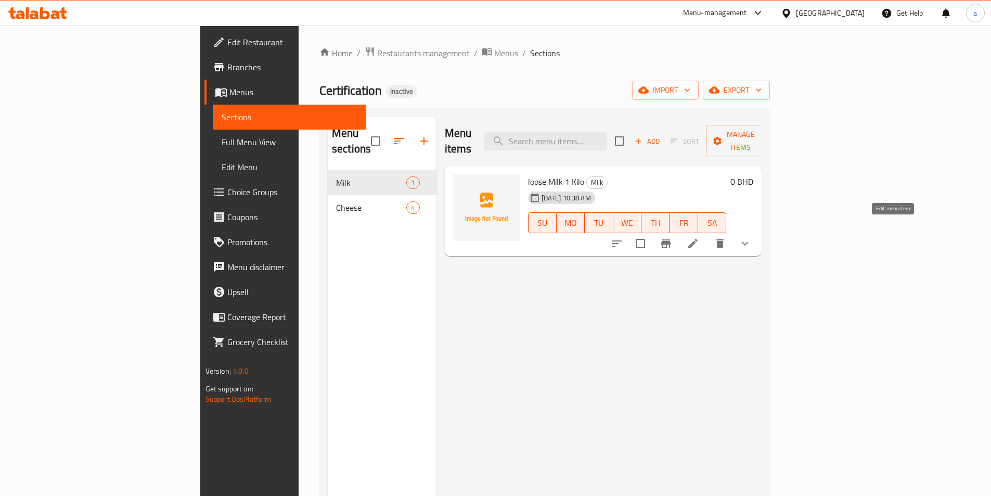
click at [699, 237] on icon at bounding box center [692, 243] width 12 height 12
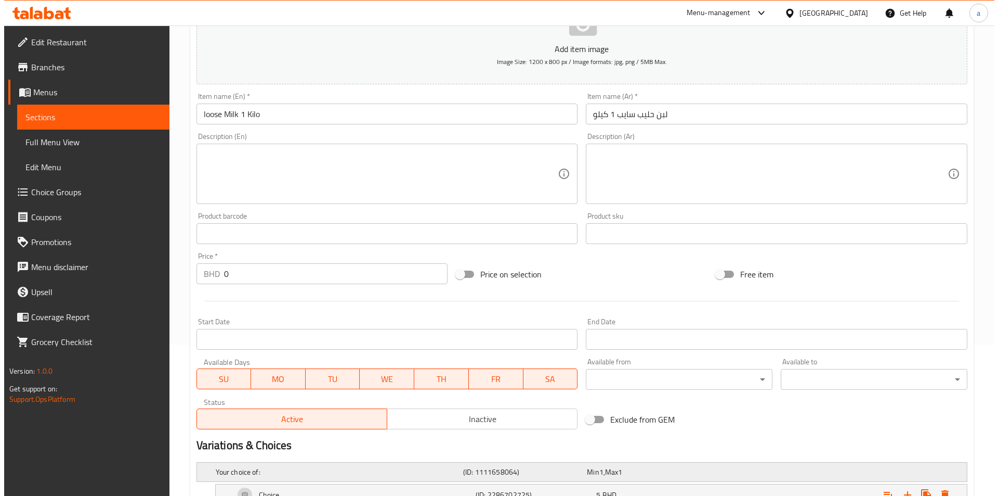
scroll to position [250, 0]
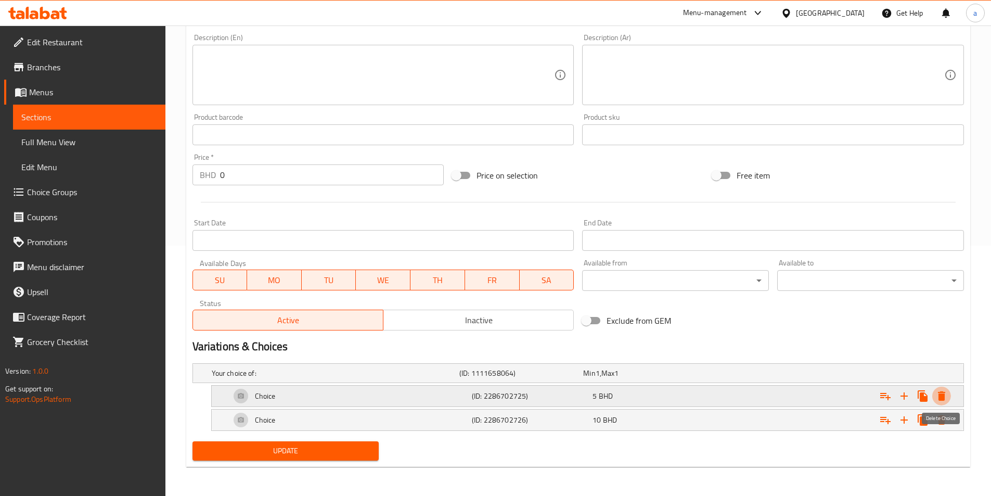
click at [943, 402] on button "Expand" at bounding box center [941, 395] width 19 height 19
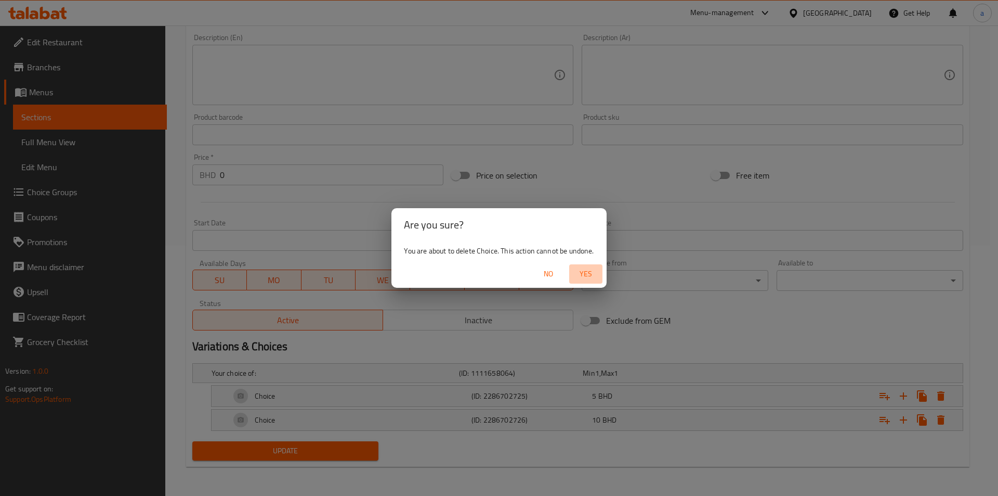
click at [588, 280] on span "Yes" at bounding box center [586, 273] width 25 height 13
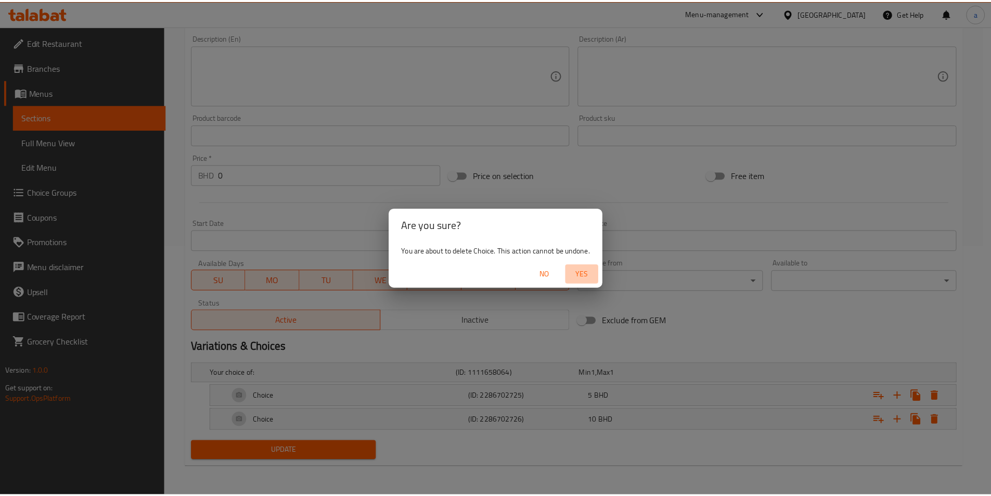
scroll to position [226, 0]
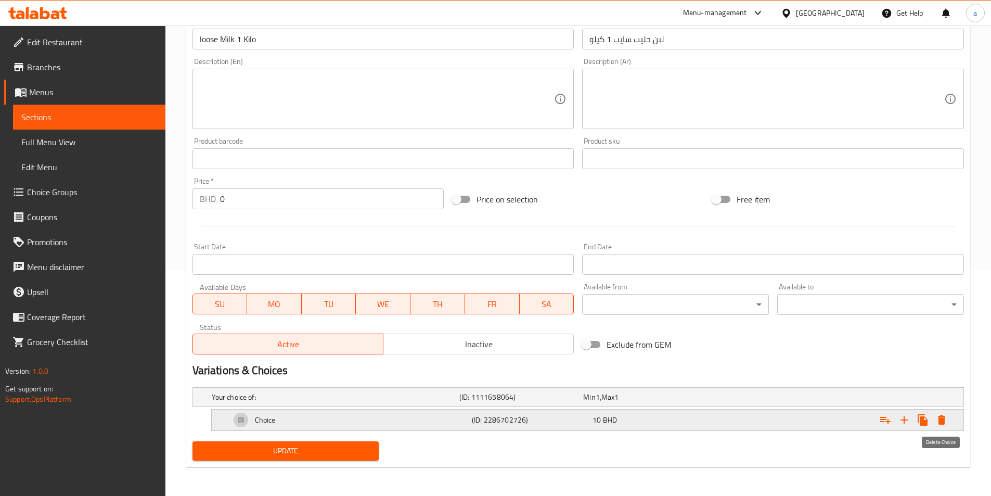
click at [938, 420] on icon "Expand" at bounding box center [941, 419] width 12 height 12
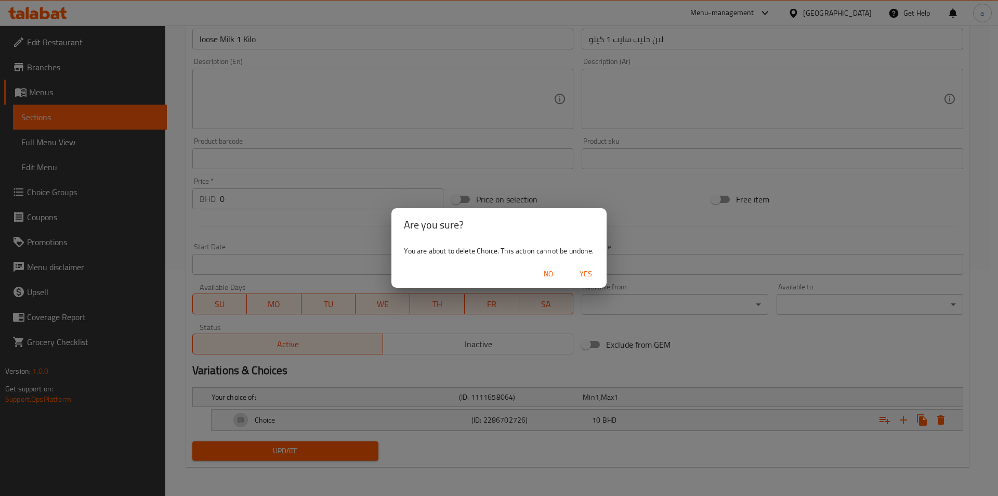
click at [588, 271] on span "Yes" at bounding box center [586, 273] width 25 height 13
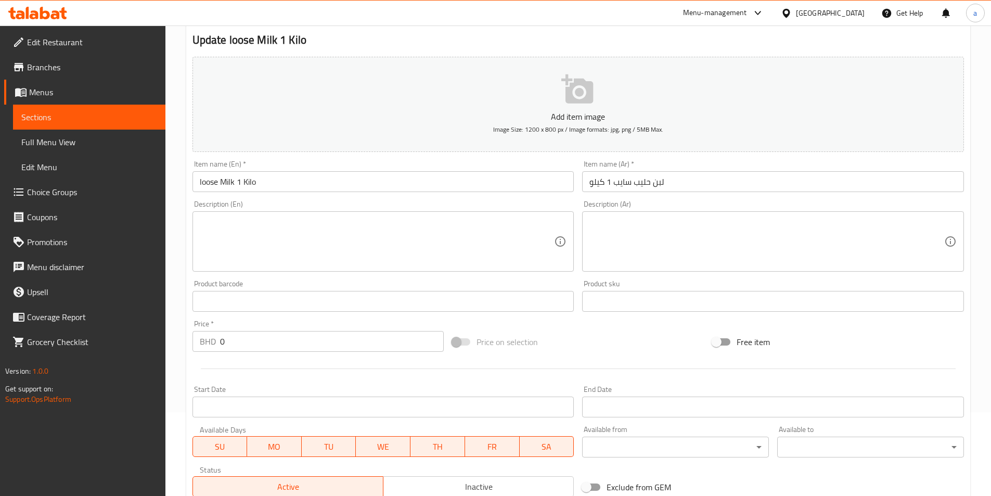
scroll to position [18, 0]
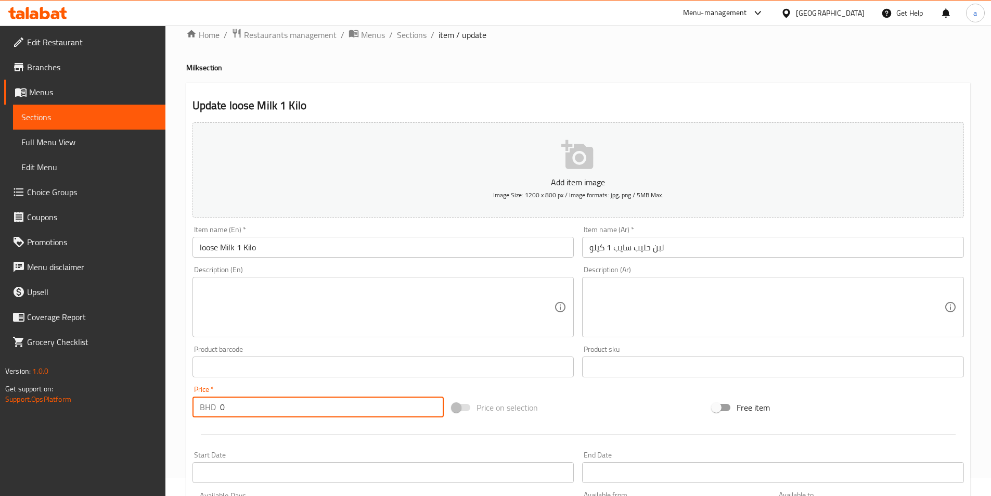
click at [318, 407] on input "0" at bounding box center [332, 406] width 224 height 21
drag, startPoint x: 312, startPoint y: 407, endPoint x: 206, endPoint y: 411, distance: 106.2
click at [206, 411] on div "BHD 0 Price *" at bounding box center [318, 406] width 252 height 21
type input "42"
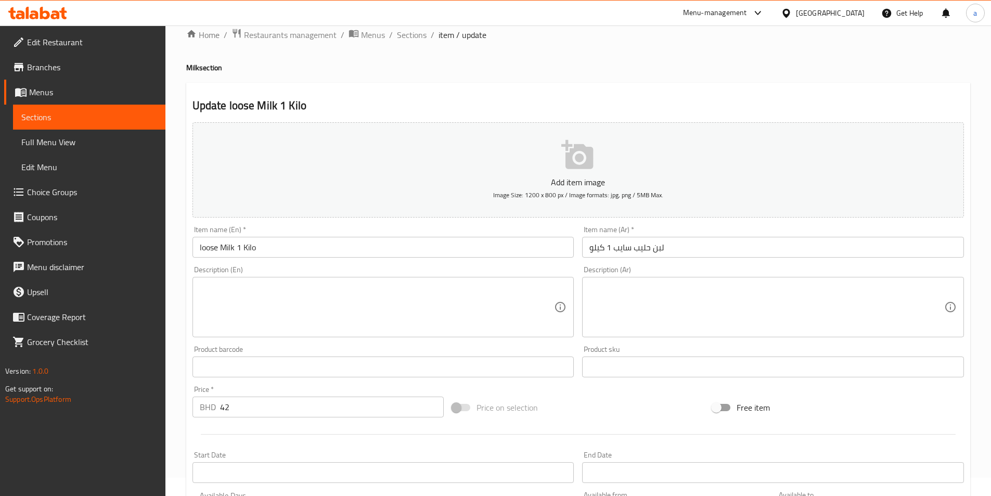
click at [577, 409] on div "Price on selection" at bounding box center [578, 407] width 260 height 28
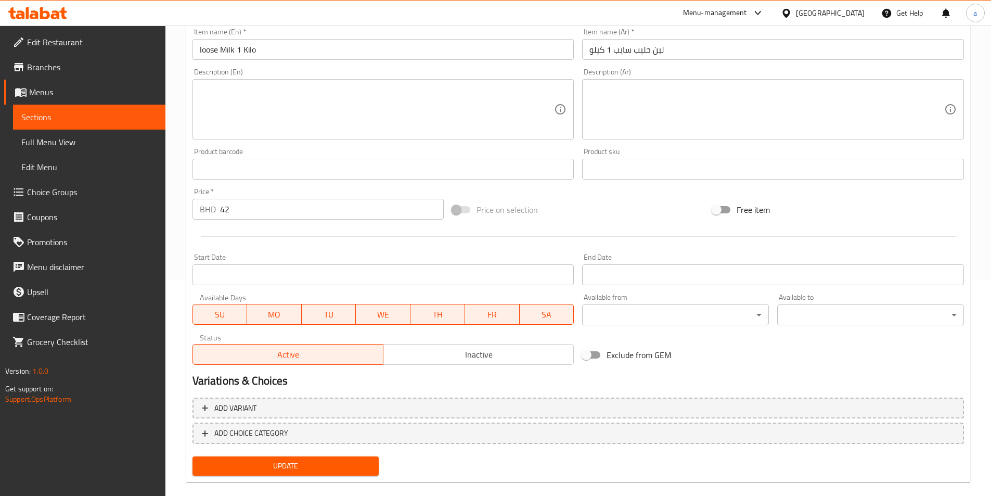
scroll to position [231, 0]
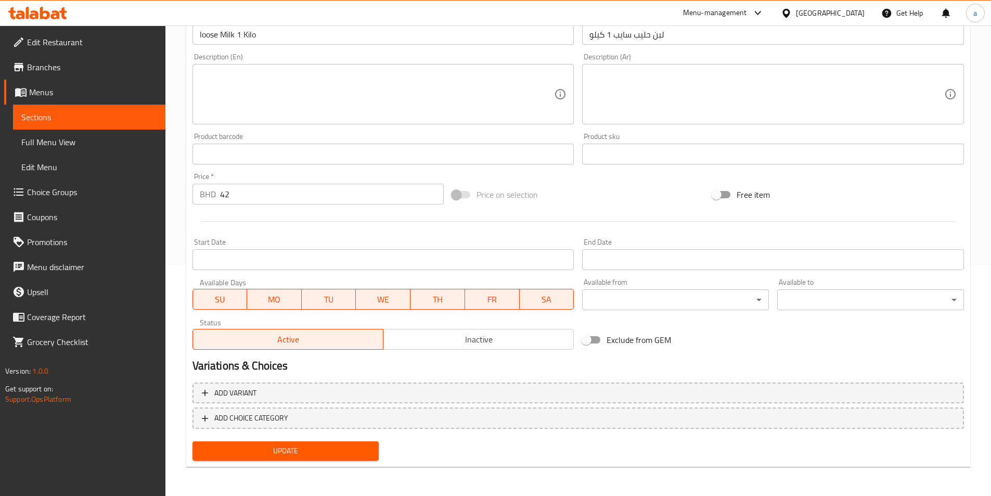
click at [359, 452] on span "Update" at bounding box center [286, 450] width 170 height 13
click at [92, 119] on span "Sections" at bounding box center [89, 117] width 136 height 12
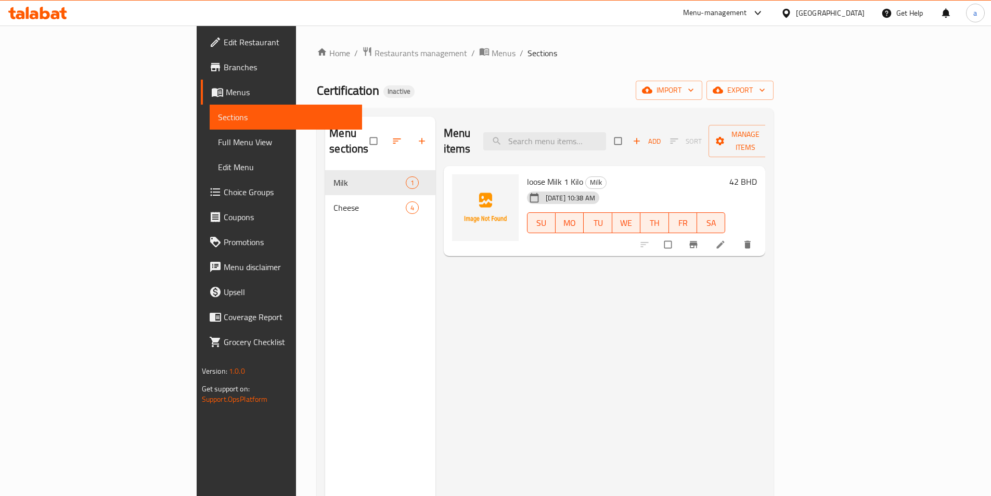
click at [218, 141] on span "Full Menu View" at bounding box center [286, 142] width 136 height 12
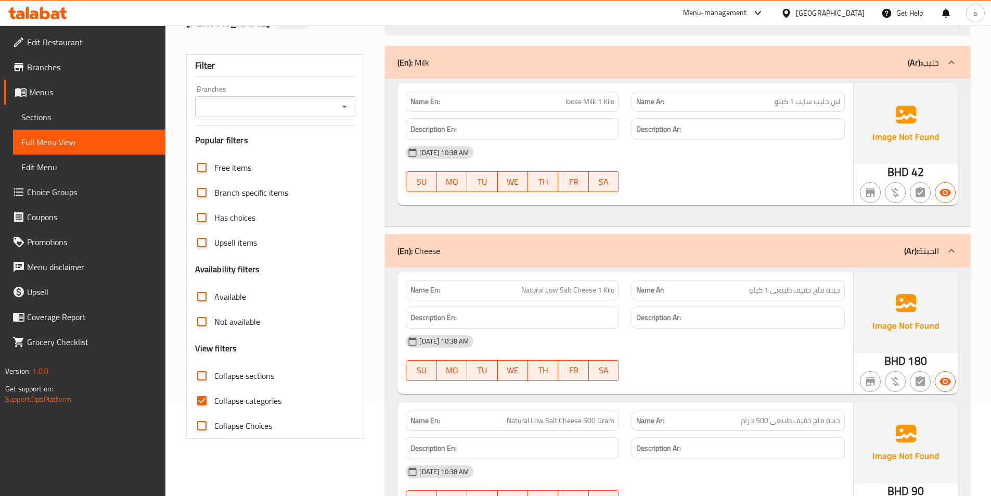
scroll to position [156, 0]
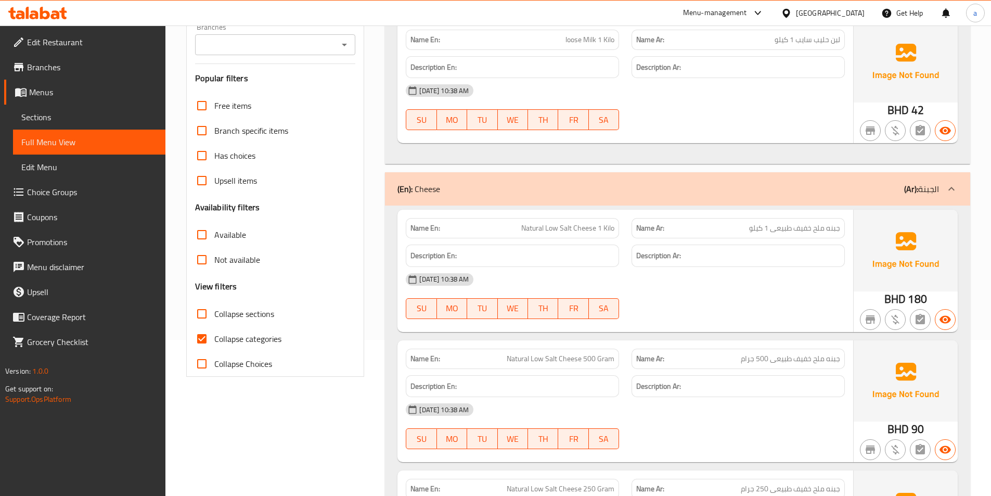
click at [236, 339] on span "Collapse categories" at bounding box center [247, 338] width 67 height 12
click at [214, 339] on input "Collapse categories" at bounding box center [201, 338] width 25 height 25
checkbox input "false"
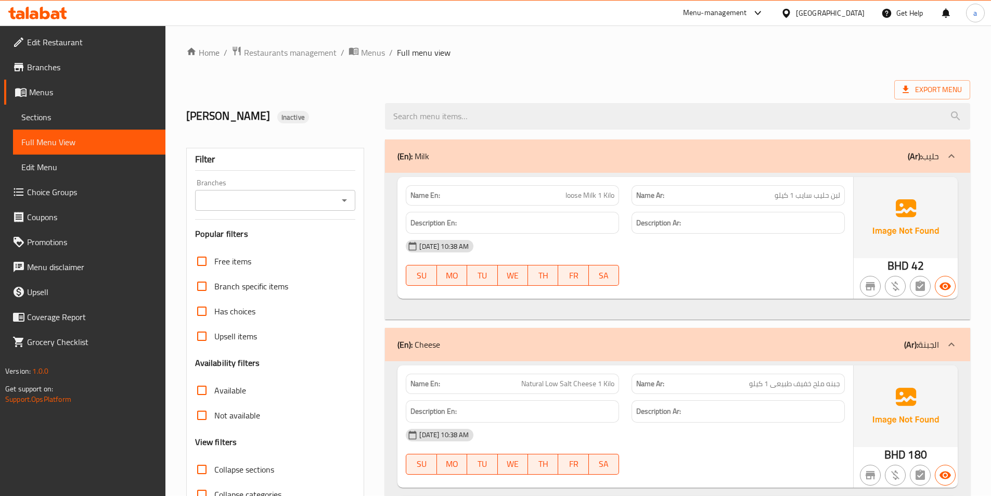
scroll to position [0, 0]
click at [62, 123] on span "Sections" at bounding box center [89, 117] width 136 height 12
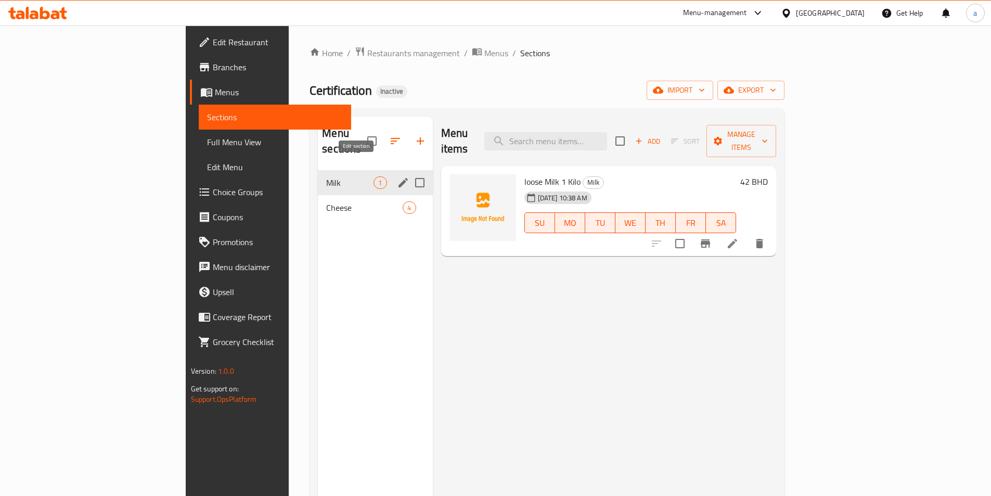
click at [397, 176] on icon "edit" at bounding box center [403, 182] width 12 height 12
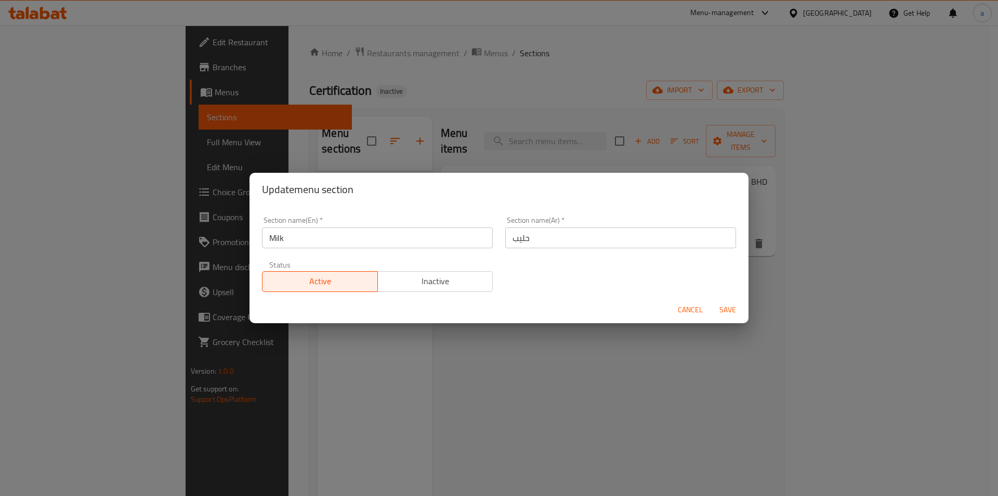
click at [470, 340] on div "Update menu section Section name(En)   * Milk Section name(En) * Section name(A…" at bounding box center [499, 248] width 998 height 496
click at [685, 308] on span "Cancel" at bounding box center [690, 309] width 25 height 13
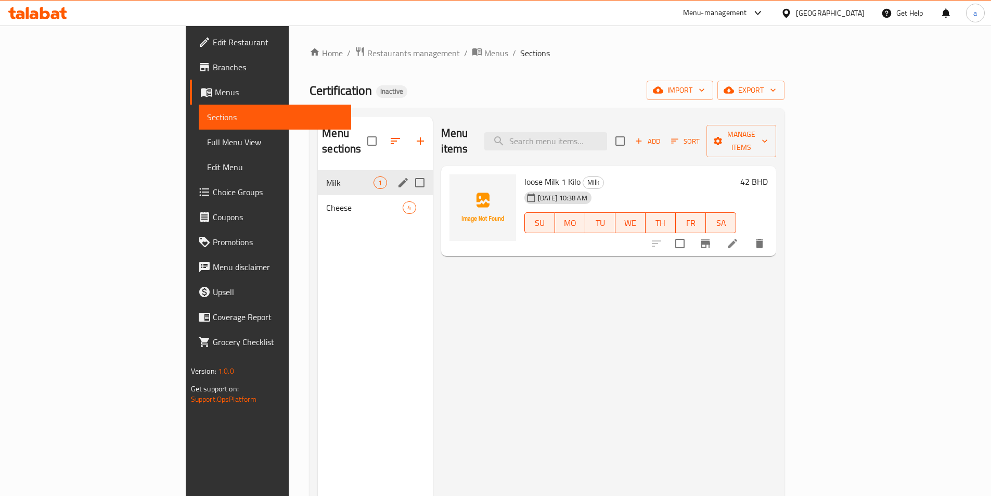
click at [409, 172] on input "Menu sections" at bounding box center [420, 183] width 22 height 22
click at [383, 136] on icon "button" at bounding box center [389, 141] width 12 height 12
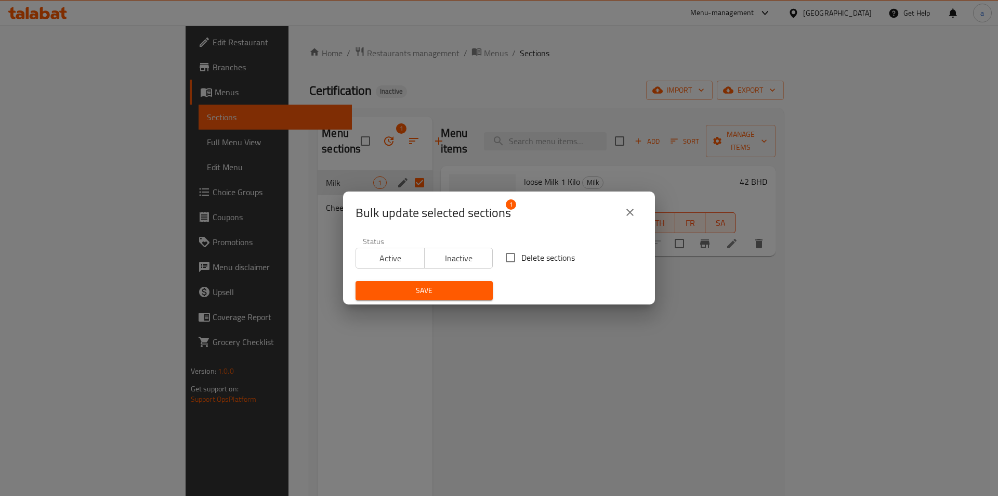
click at [631, 212] on icon "close" at bounding box center [630, 212] width 7 height 7
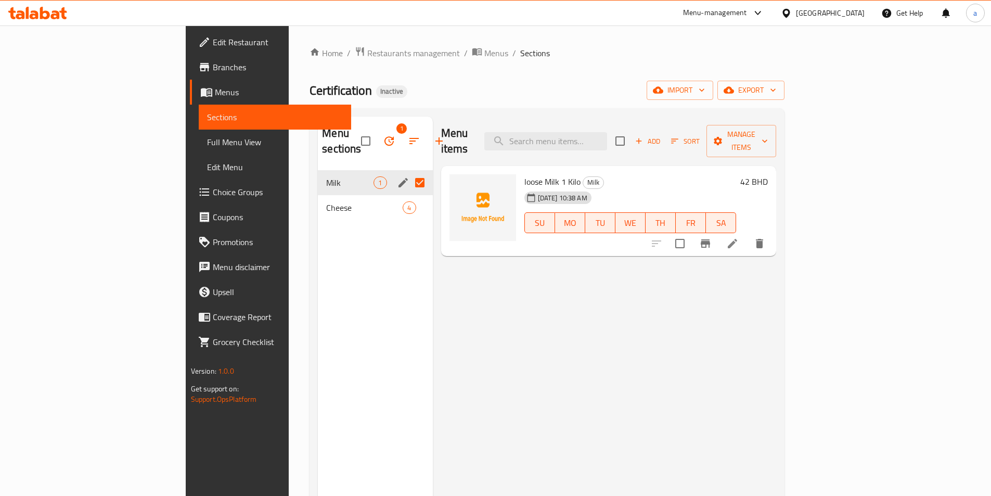
click at [409, 172] on input "Menu sections" at bounding box center [420, 183] width 22 height 22
checkbox input "false"
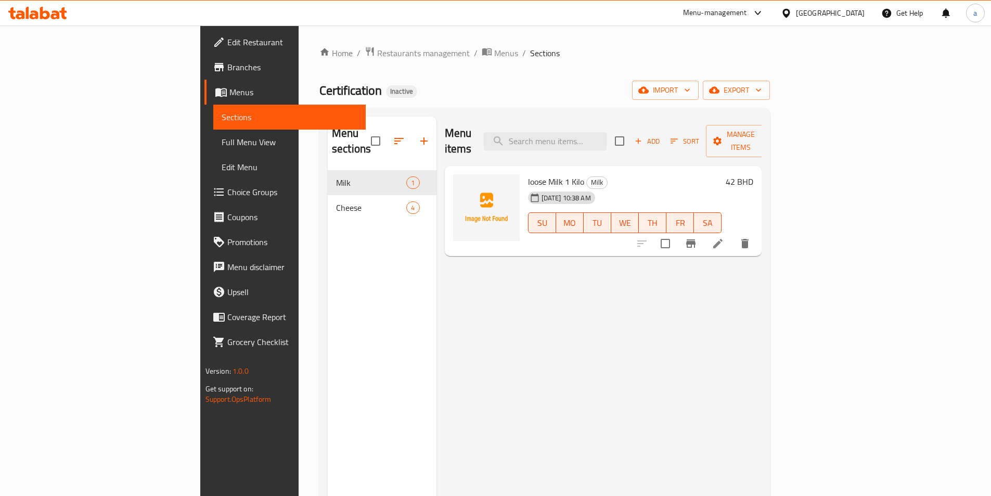
click at [222, 143] on span "Full Menu View" at bounding box center [290, 142] width 136 height 12
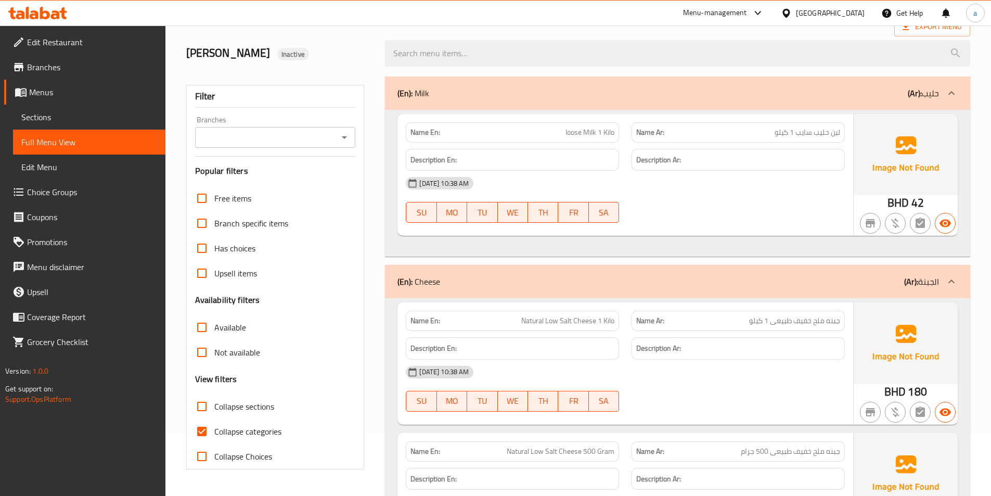
scroll to position [156, 0]
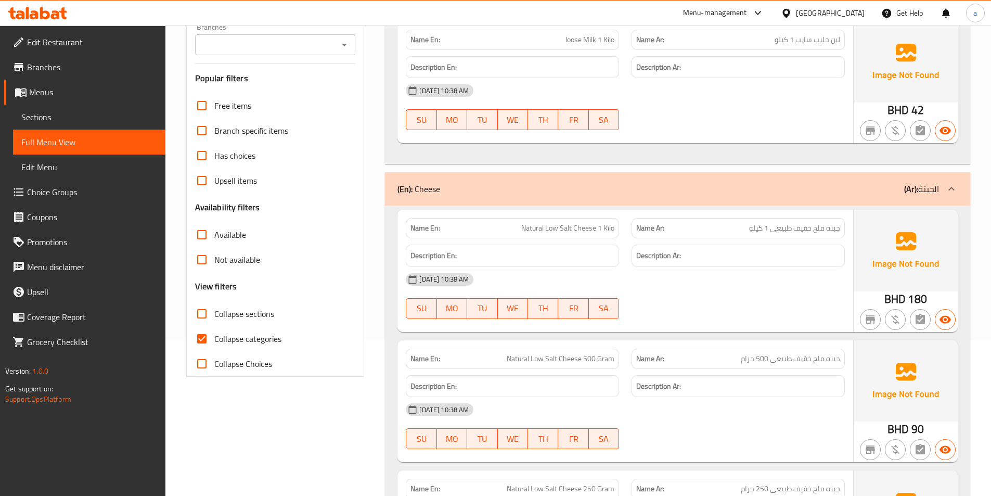
click at [219, 342] on span "Collapse categories" at bounding box center [247, 338] width 67 height 12
click at [214, 342] on input "Collapse categories" at bounding box center [201, 338] width 25 height 25
checkbox input "false"
click at [86, 122] on span "Sections" at bounding box center [89, 117] width 136 height 12
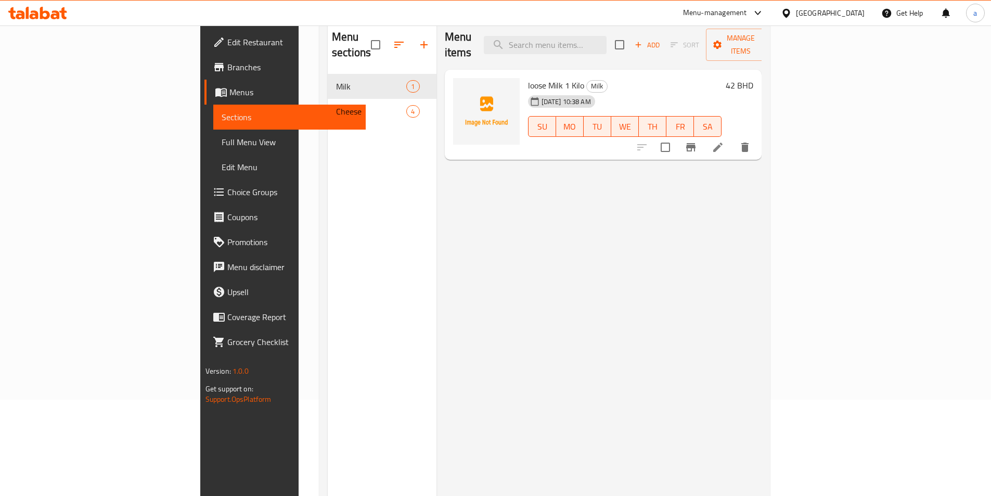
scroll to position [42, 0]
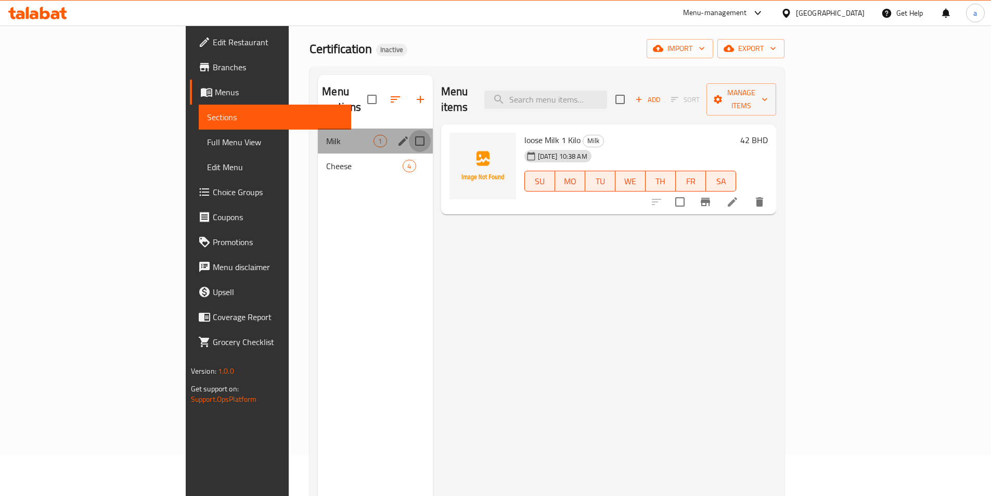
click at [409, 130] on input "Menu sections" at bounding box center [420, 141] width 22 height 22
checkbox input "true"
click at [383, 93] on icon "button" at bounding box center [389, 99] width 12 height 12
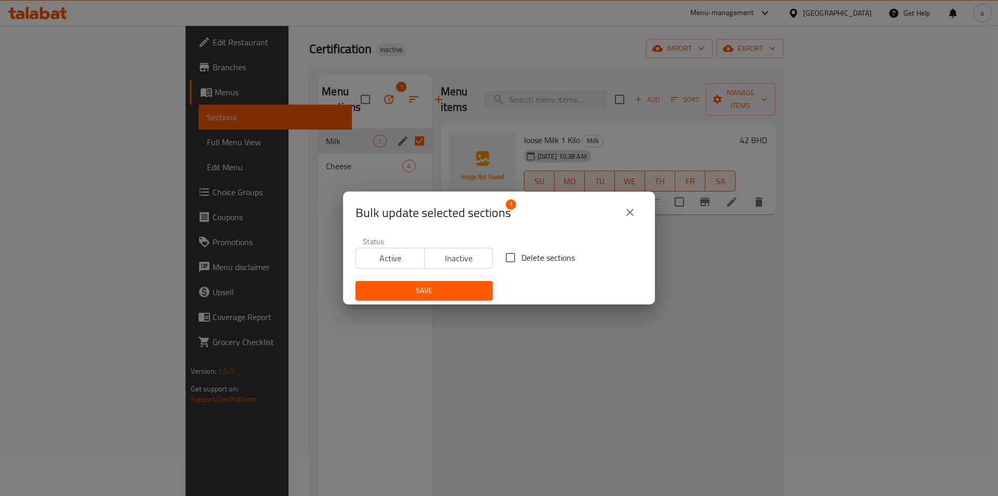
click at [518, 267] on label "Delete sections" at bounding box center [537, 257] width 75 height 22
click at [518, 267] on input "Delete sections" at bounding box center [511, 257] width 22 height 22
checkbox input "true"
click at [631, 208] on icon "close" at bounding box center [630, 212] width 12 height 12
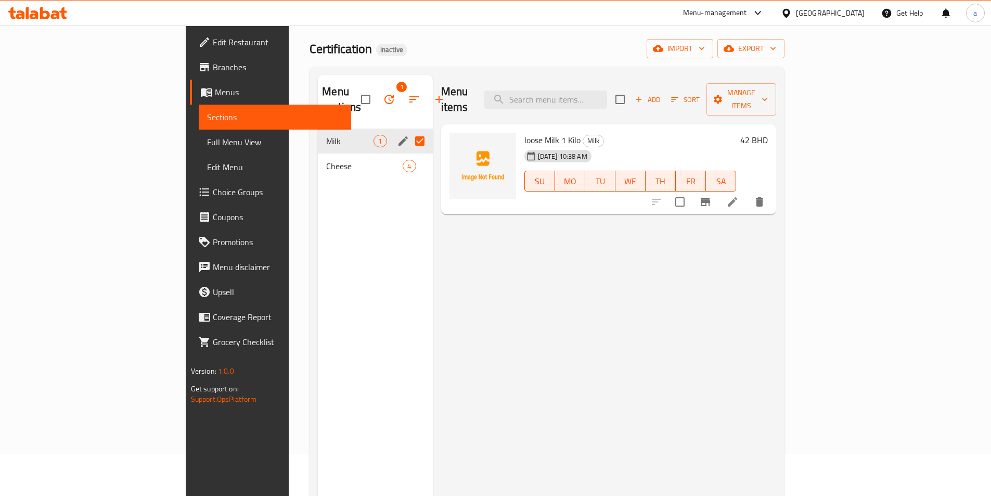
click at [409, 130] on input "Menu sections" at bounding box center [420, 141] width 22 height 22
checkbox input "false"
click at [397, 135] on icon "edit" at bounding box center [403, 141] width 12 height 12
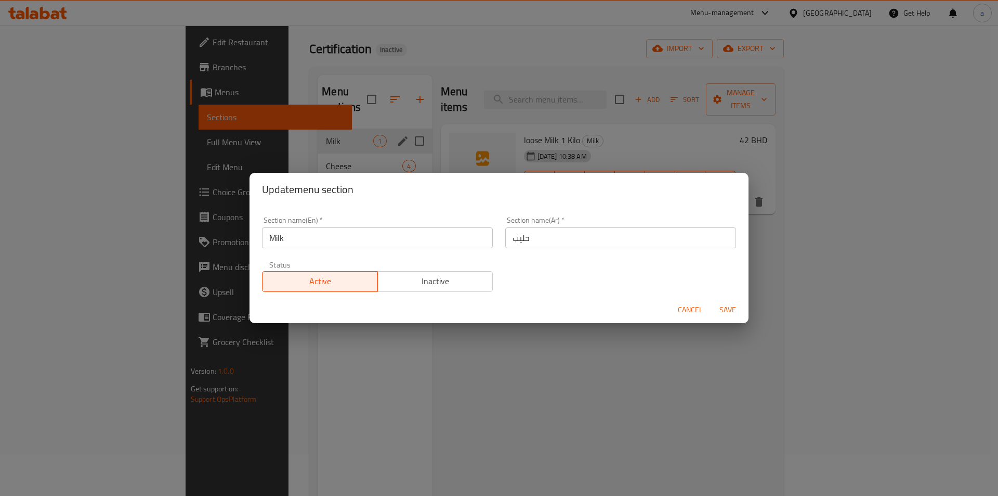
click at [643, 380] on div "Update menu section Section name(En)   * Milk Section name(En) * Section name(A…" at bounding box center [499, 248] width 998 height 496
click at [686, 317] on button "Cancel" at bounding box center [690, 309] width 33 height 19
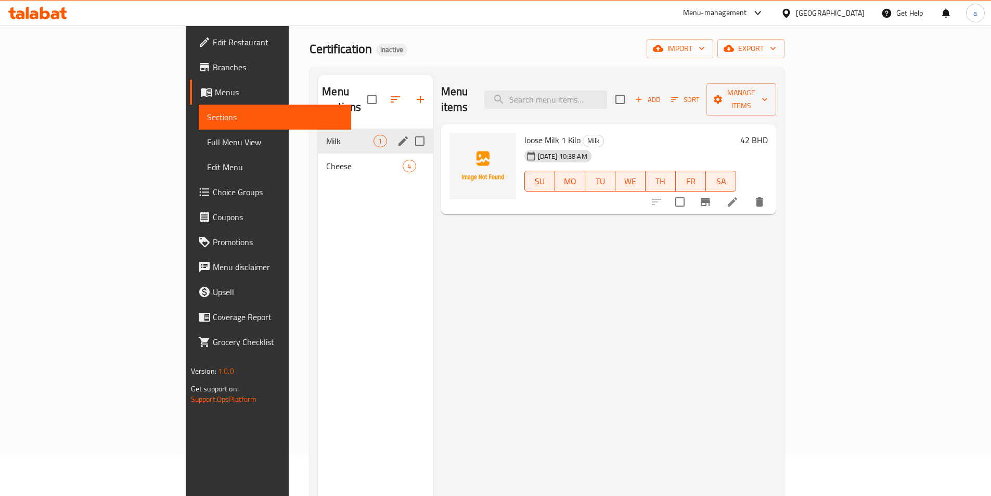
click at [677, 369] on div "Menu items Add Sort Manage items loose Milk 1 Kilo Milk 10-09-2025 10:38 AM SU …" at bounding box center [605, 323] width 344 height 496
click at [326, 135] on span "Milk" at bounding box center [349, 141] width 47 height 12
click at [326, 160] on span "Cheese" at bounding box center [349, 166] width 47 height 12
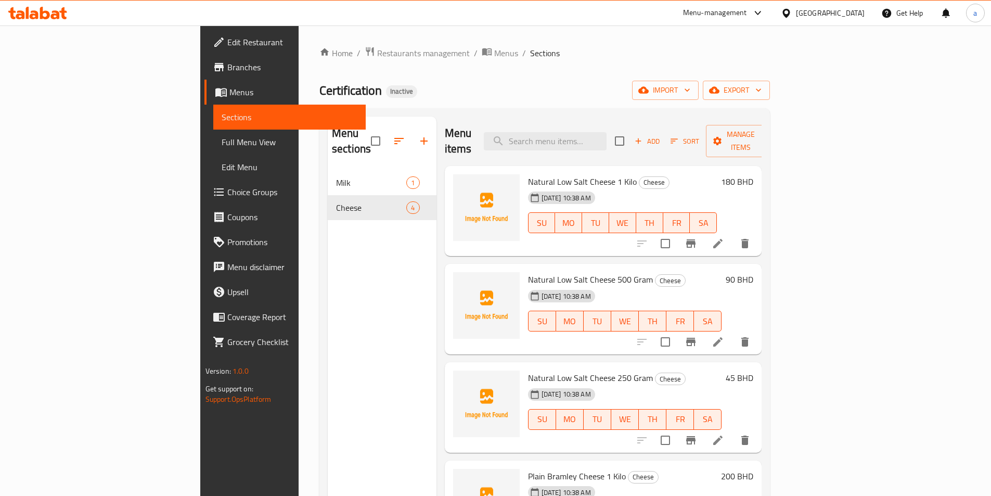
click at [222, 168] on span "Edit Menu" at bounding box center [290, 167] width 136 height 12
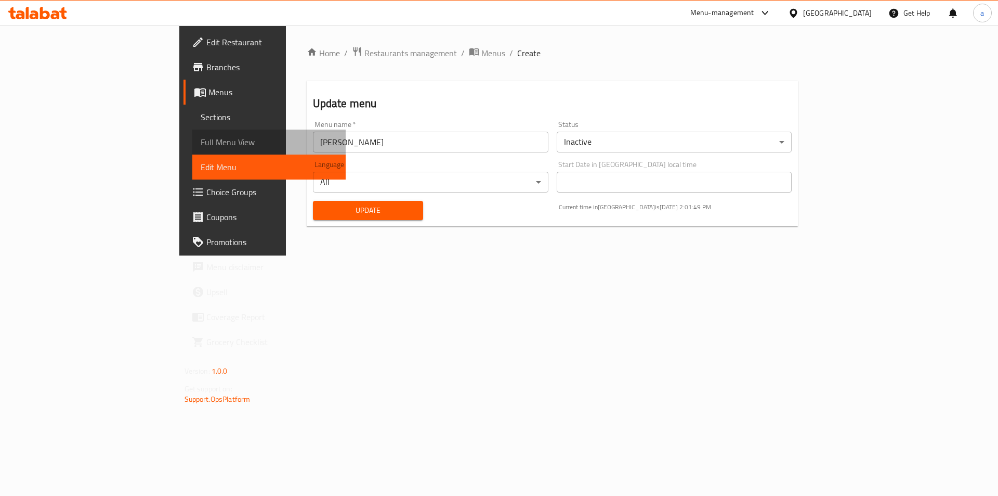
click at [192, 149] on link "Full Menu View" at bounding box center [269, 141] width 154 height 25
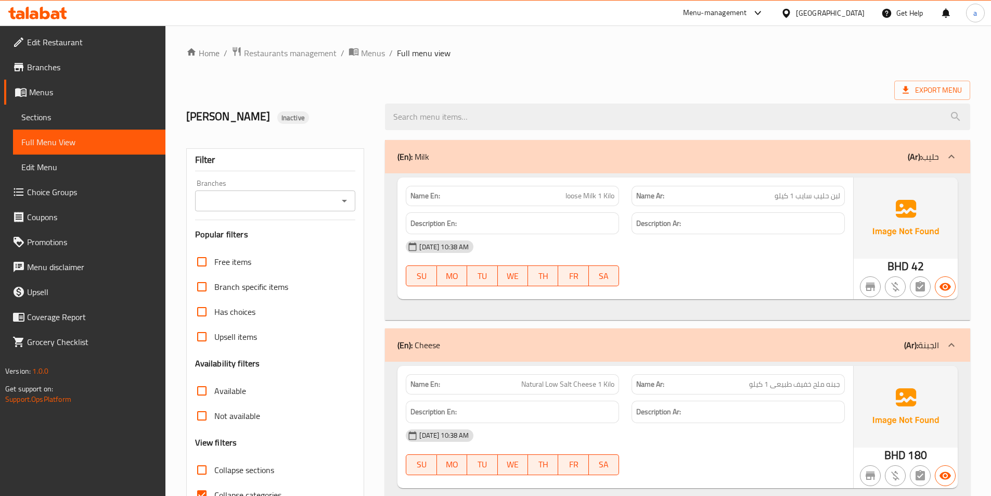
click at [121, 106] on link "Sections" at bounding box center [89, 117] width 152 height 25
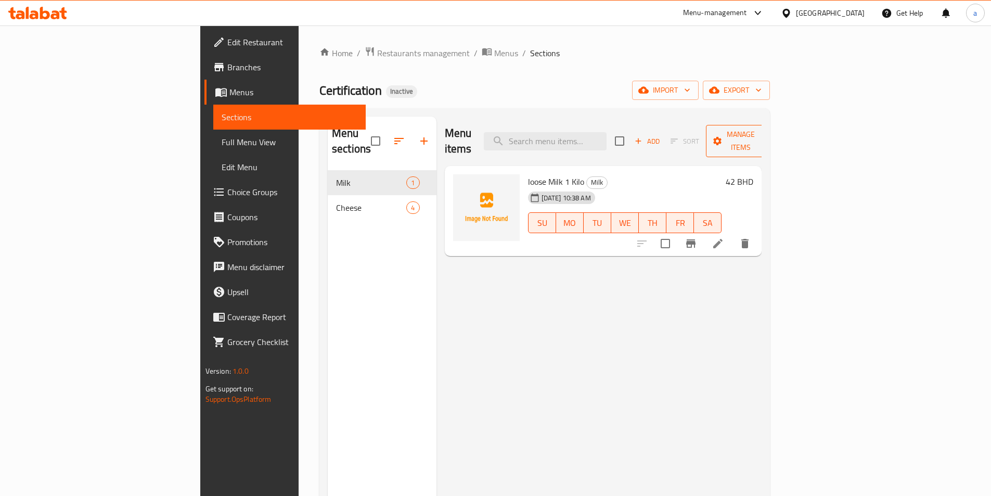
click at [775, 140] on button "Manage items" at bounding box center [741, 141] width 70 height 32
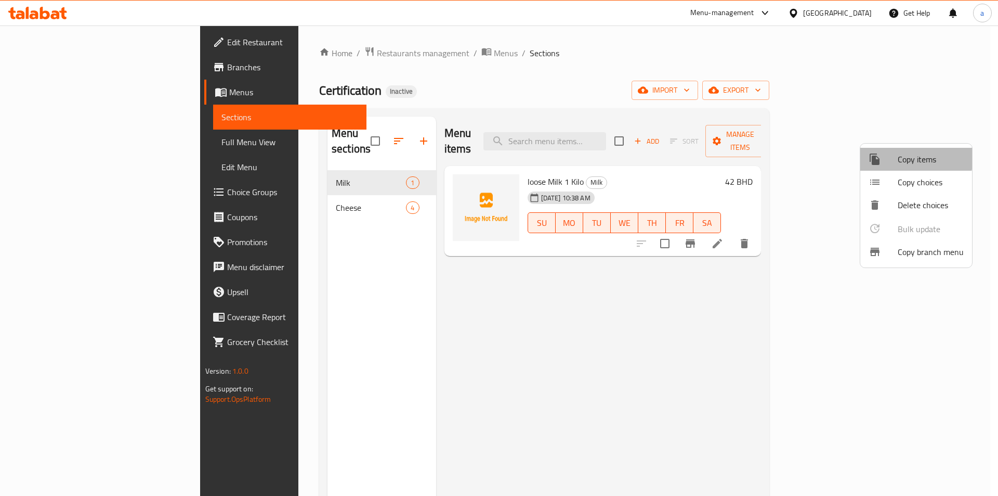
click at [888, 155] on div at bounding box center [883, 159] width 29 height 12
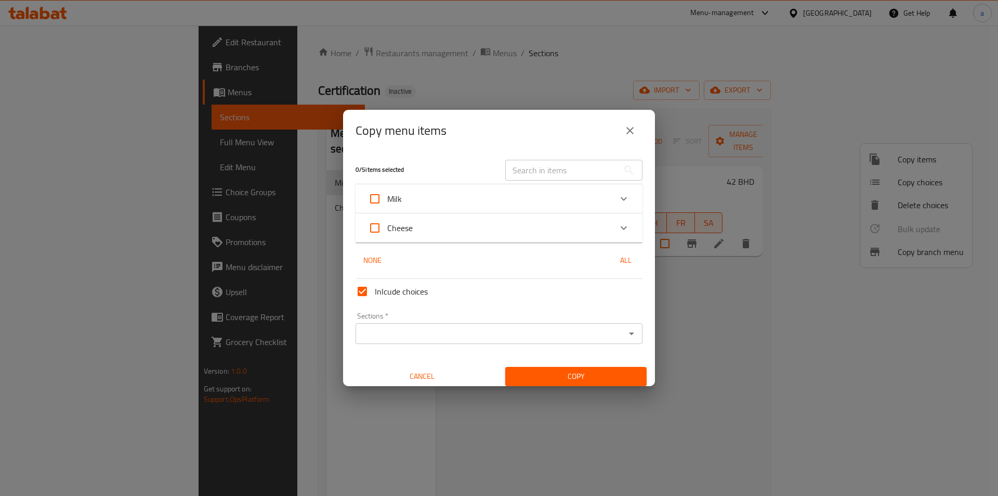
click at [416, 198] on div "Milk" at bounding box center [489, 198] width 243 height 25
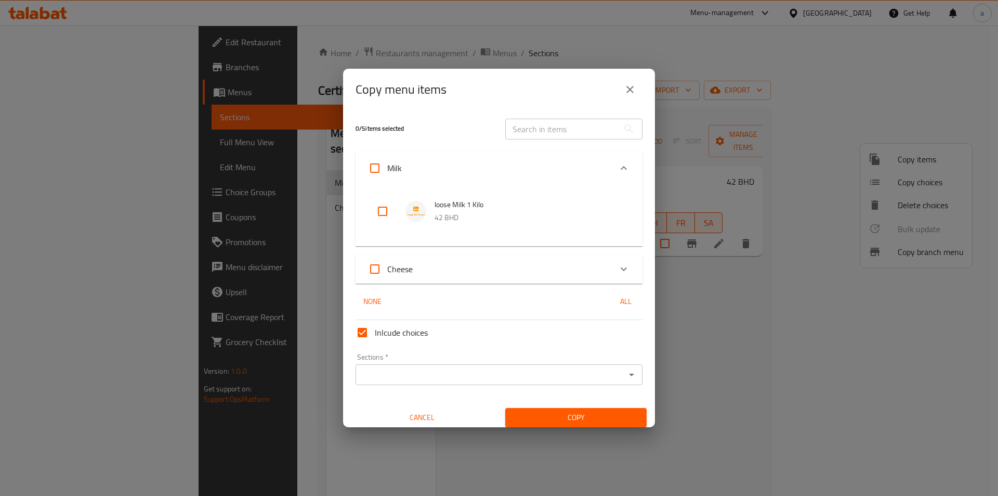
click at [379, 206] on input "checkbox" at bounding box center [382, 211] width 25 height 25
checkbox input "true"
click at [392, 370] on input "Sections   *" at bounding box center [491, 374] width 264 height 15
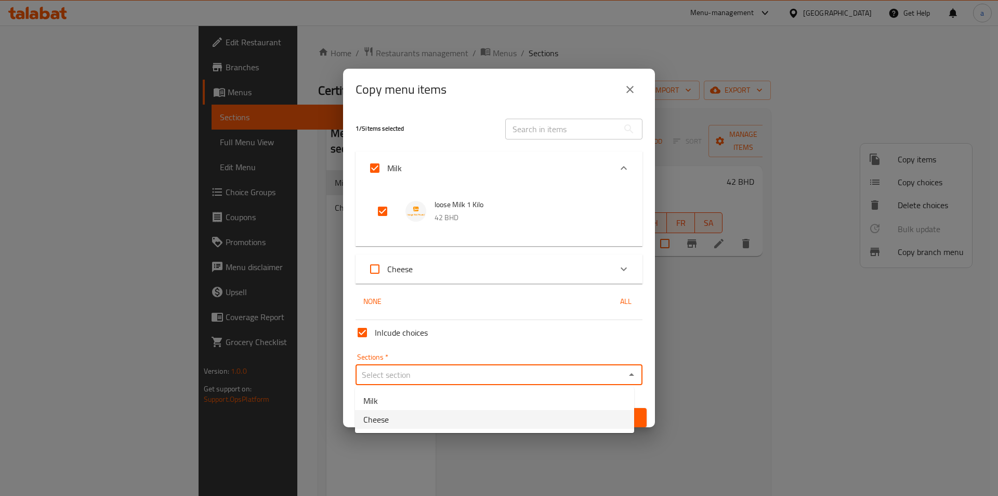
click at [405, 417] on li "Cheese" at bounding box center [494, 419] width 279 height 19
type input "Cheese"
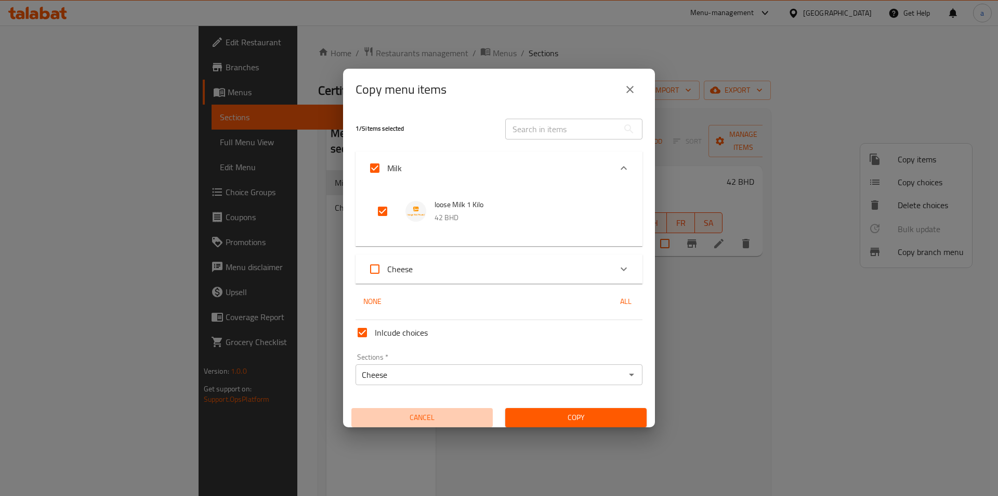
click at [440, 416] on span "Cancel" at bounding box center [422, 417] width 133 height 13
